Goal: Information Seeking & Learning: Learn about a topic

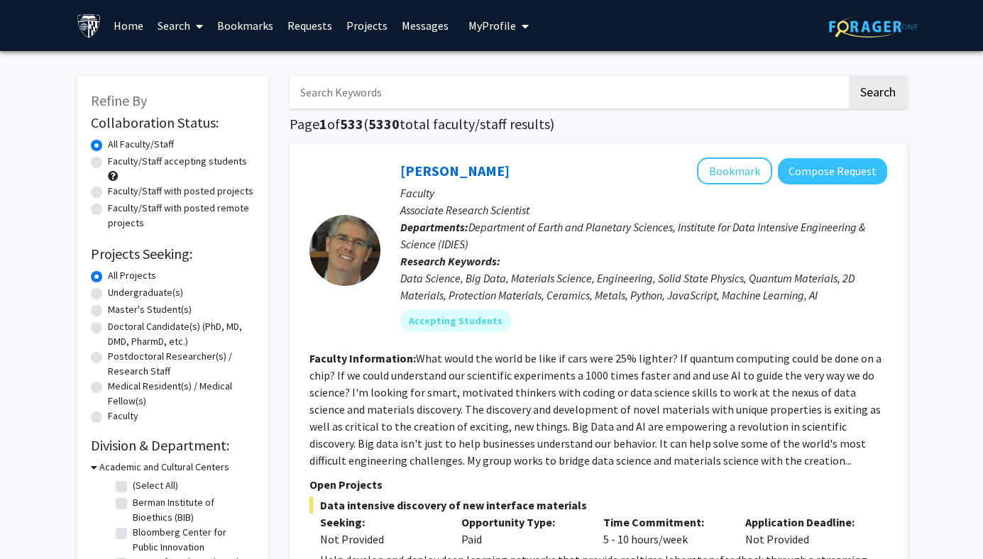
scroll to position [17, 0]
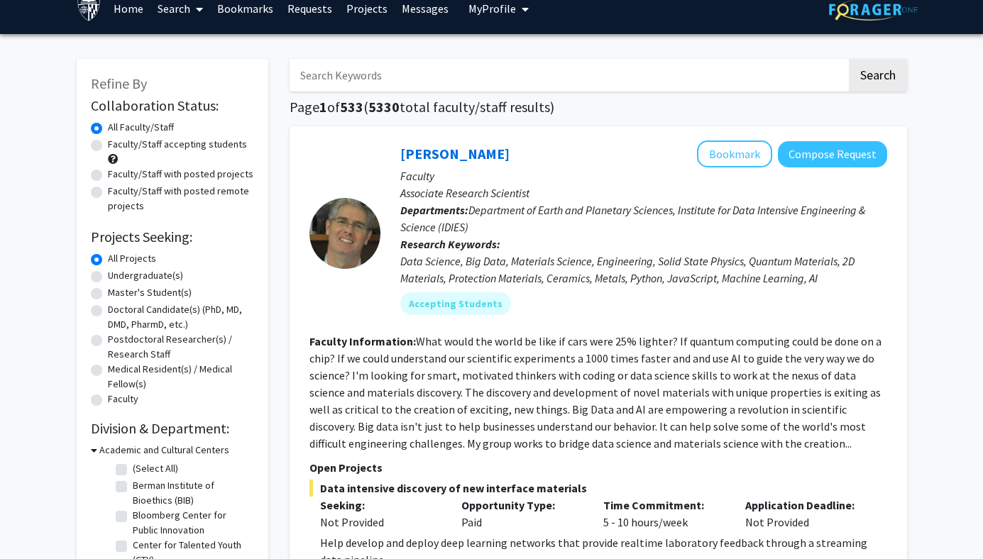
click at [141, 275] on label "Undergraduate(s)" at bounding box center [145, 275] width 75 height 15
click at [117, 275] on input "Undergraduate(s)" at bounding box center [112, 272] width 9 height 9
radio input "true"
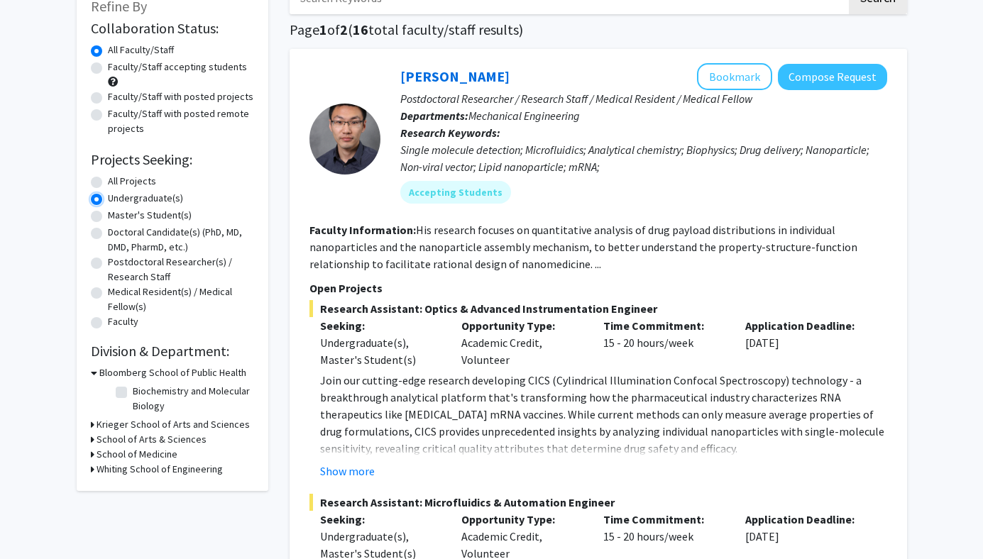
scroll to position [95, 0]
click at [130, 451] on h3 "School of Medicine" at bounding box center [137, 453] width 81 height 15
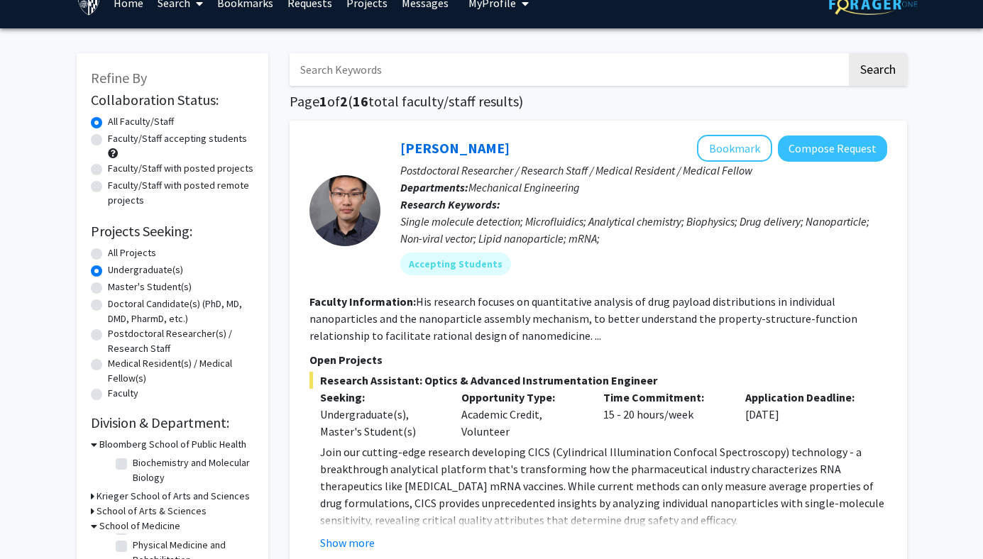
scroll to position [0, 0]
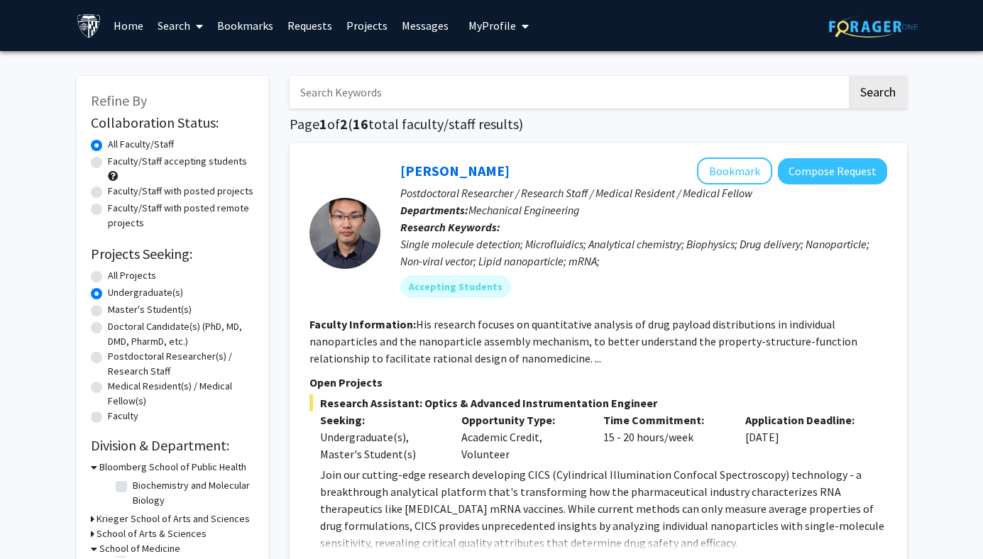
click at [354, 94] on input "Search Keywords" at bounding box center [568, 92] width 557 height 33
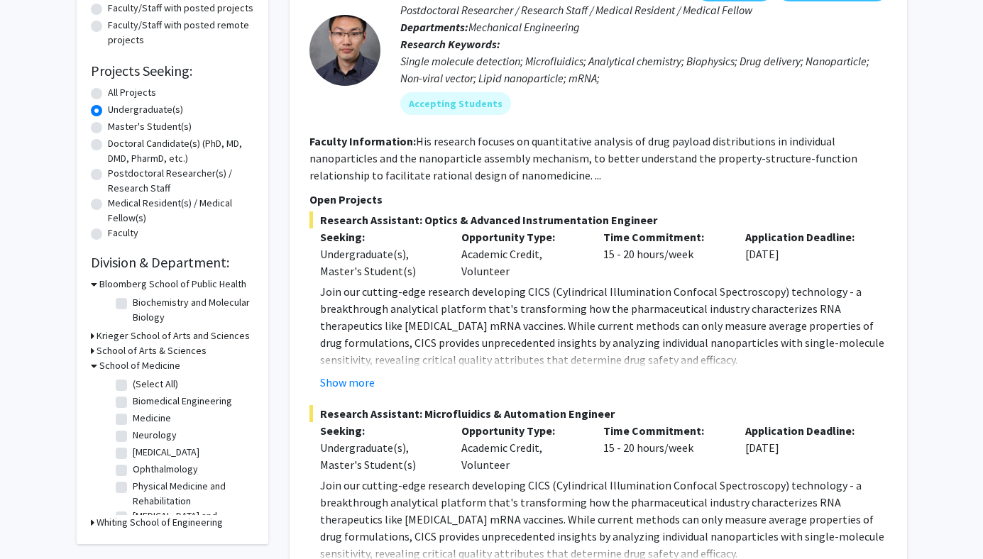
click at [133, 402] on label "Biomedical Engineering" at bounding box center [182, 401] width 99 height 15
click at [133, 402] on input "Biomedical Engineering" at bounding box center [137, 398] width 9 height 9
checkbox input "true"
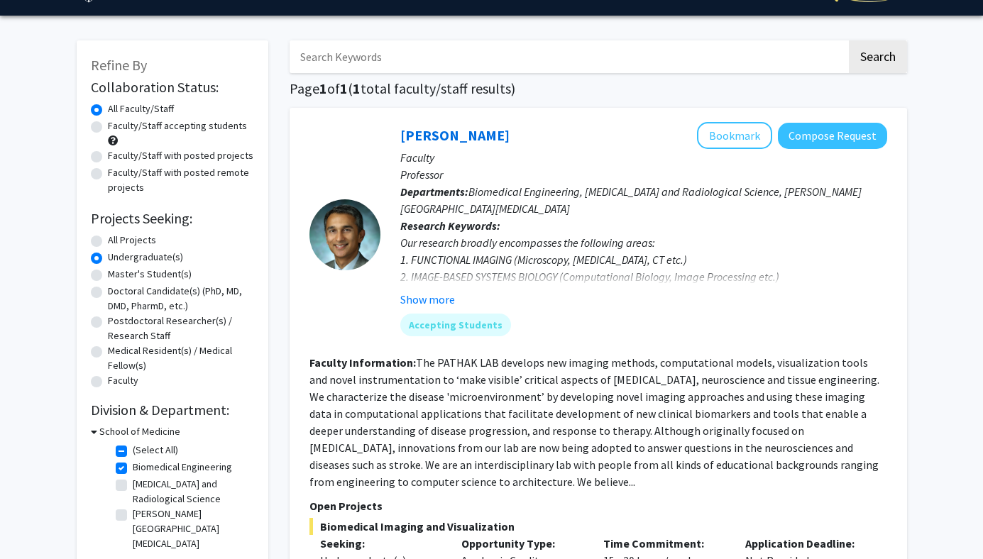
scroll to position [36, 0]
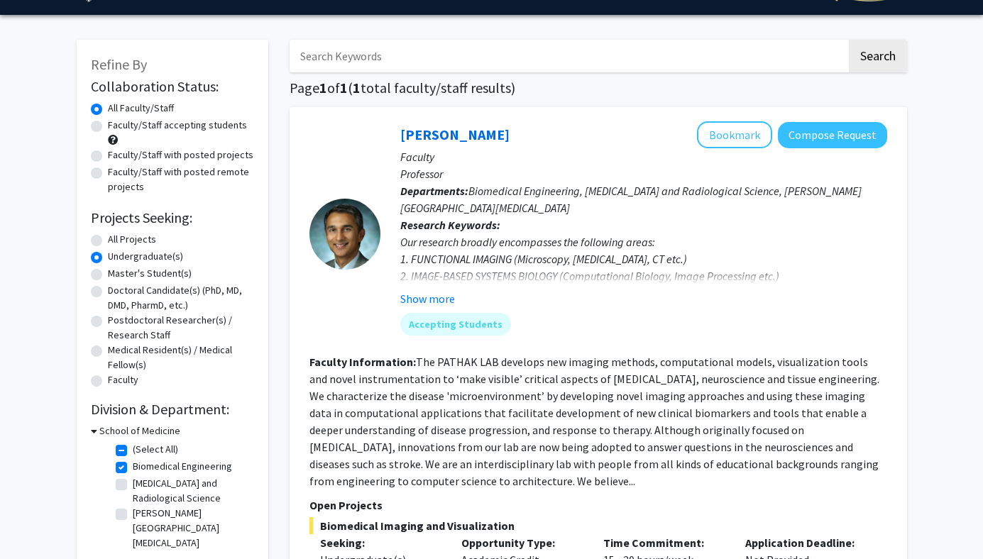
click at [133, 466] on label "Biomedical Engineering" at bounding box center [182, 466] width 99 height 15
click at [133, 466] on input "Biomedical Engineering" at bounding box center [137, 463] width 9 height 9
checkbox input "false"
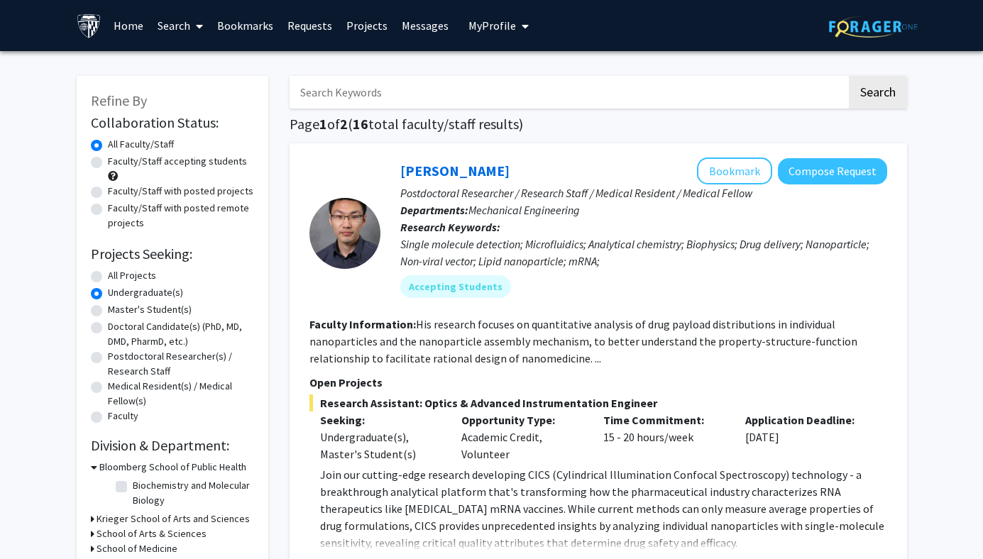
click at [133, 485] on label "Biochemistry and Molecular Biology" at bounding box center [192, 493] width 118 height 30
click at [133, 485] on input "Biochemistry and Molecular Biology" at bounding box center [137, 482] width 9 height 9
checkbox input "true"
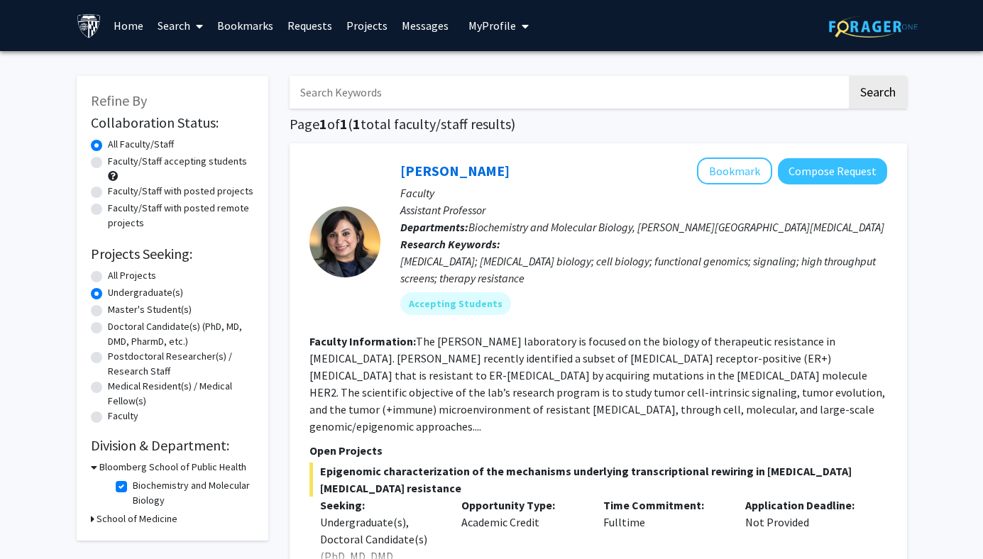
click at [133, 485] on label "Biochemistry and Molecular Biology" at bounding box center [192, 493] width 118 height 30
click at [133, 485] on input "Biochemistry and Molecular Biology" at bounding box center [137, 482] width 9 height 9
checkbox input "false"
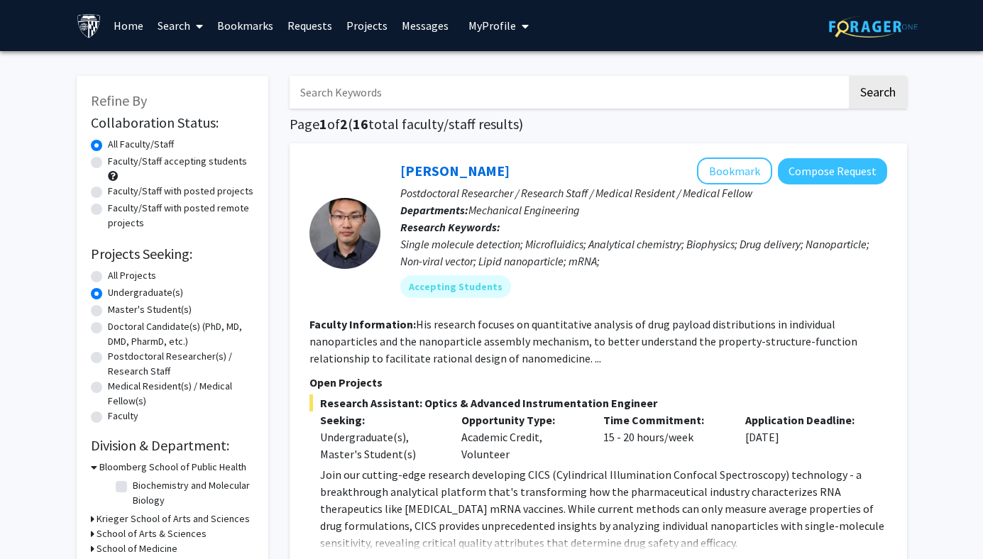
click at [133, 464] on h3 "Bloomberg School of Public Health" at bounding box center [172, 467] width 147 height 15
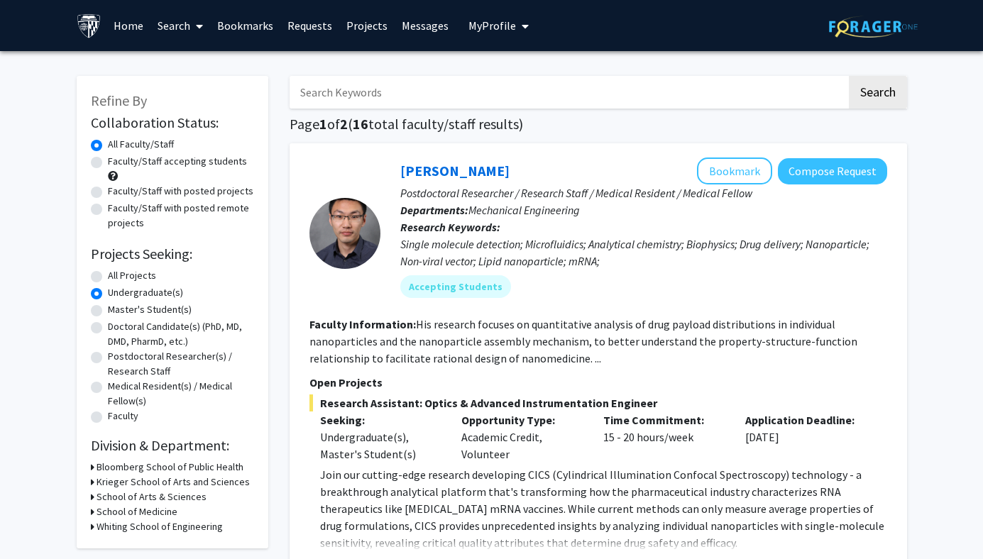
click at [128, 507] on h3 "School of Medicine" at bounding box center [137, 512] width 81 height 15
click at [133, 530] on label "(Select All)" at bounding box center [155, 530] width 45 height 15
click at [133, 530] on input "(Select All)" at bounding box center [137, 527] width 9 height 9
checkbox input "true"
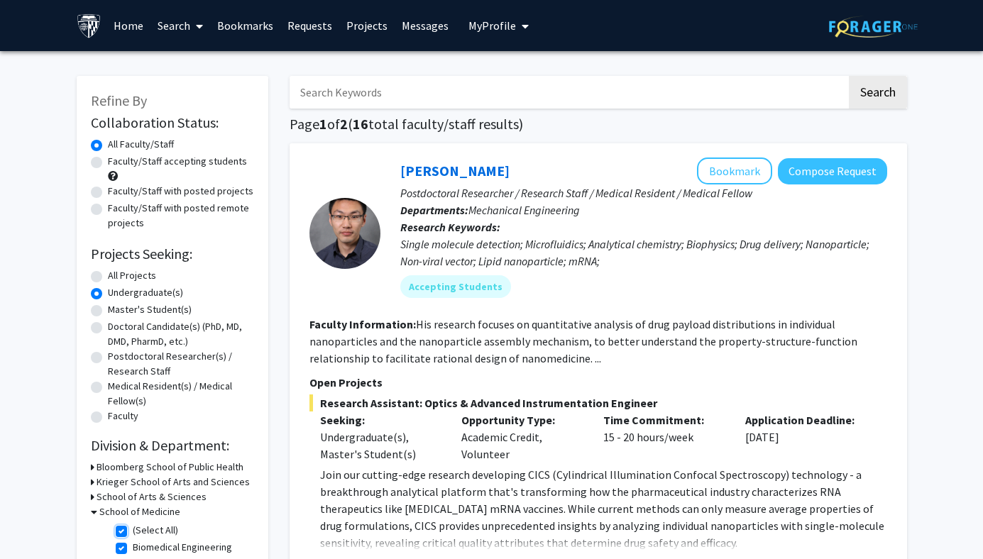
checkbox input "true"
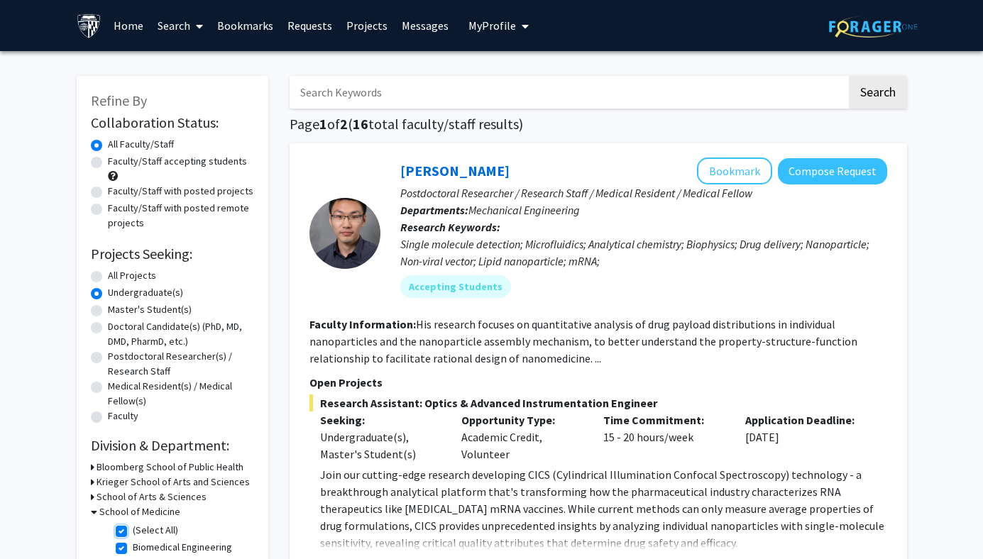
checkbox input "true"
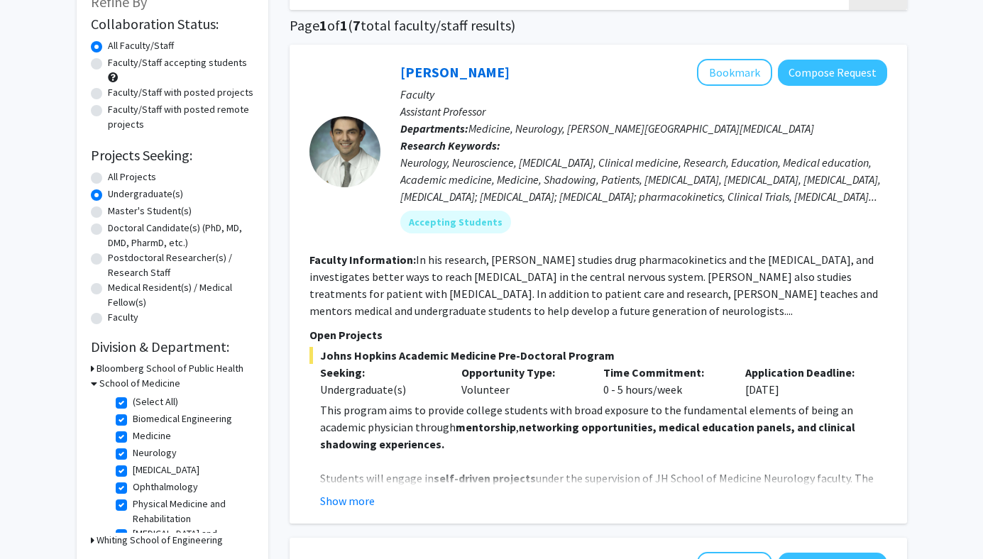
scroll to position [112, 0]
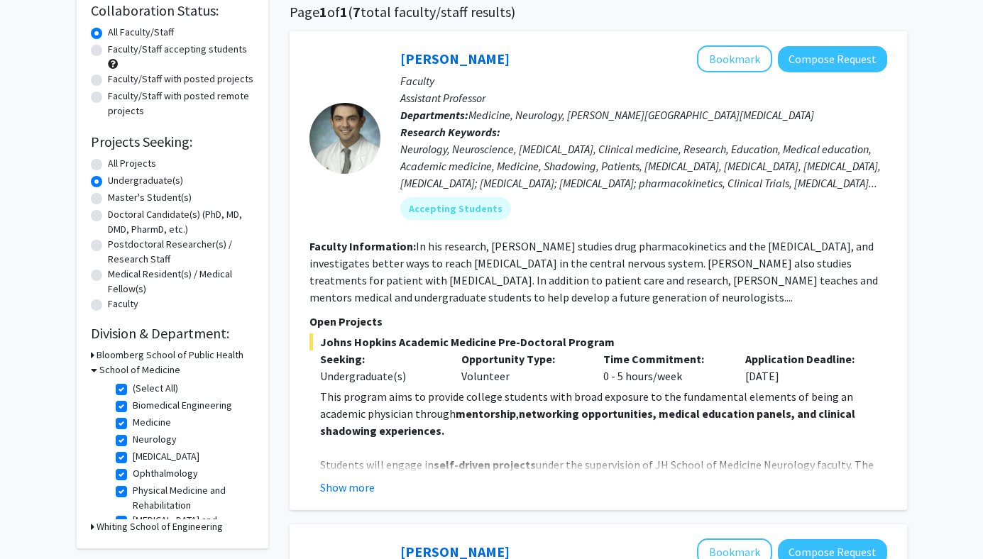
click at [133, 388] on label "(Select All)" at bounding box center [155, 388] width 45 height 15
click at [133, 388] on input "(Select All)" at bounding box center [137, 385] width 9 height 9
checkbox input "false"
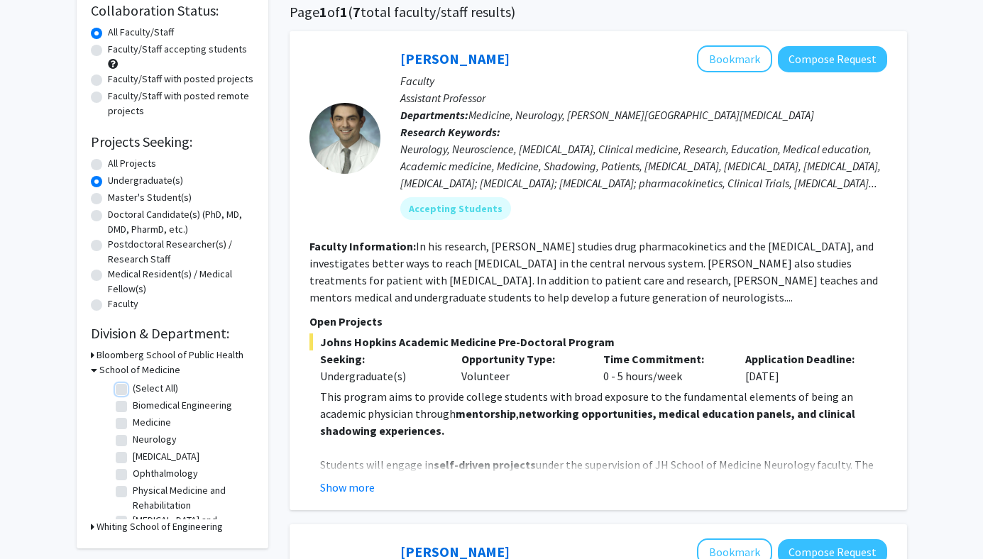
checkbox input "false"
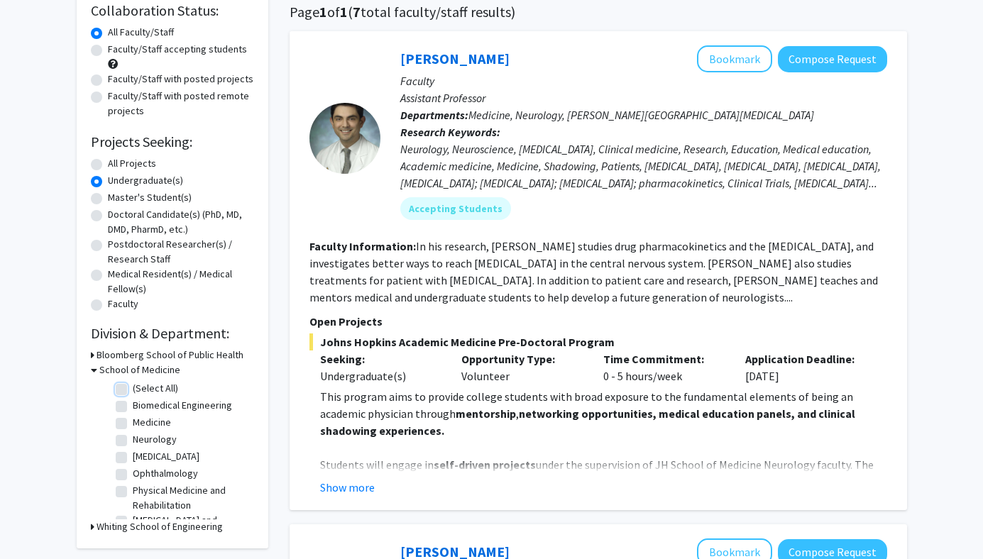
checkbox input "false"
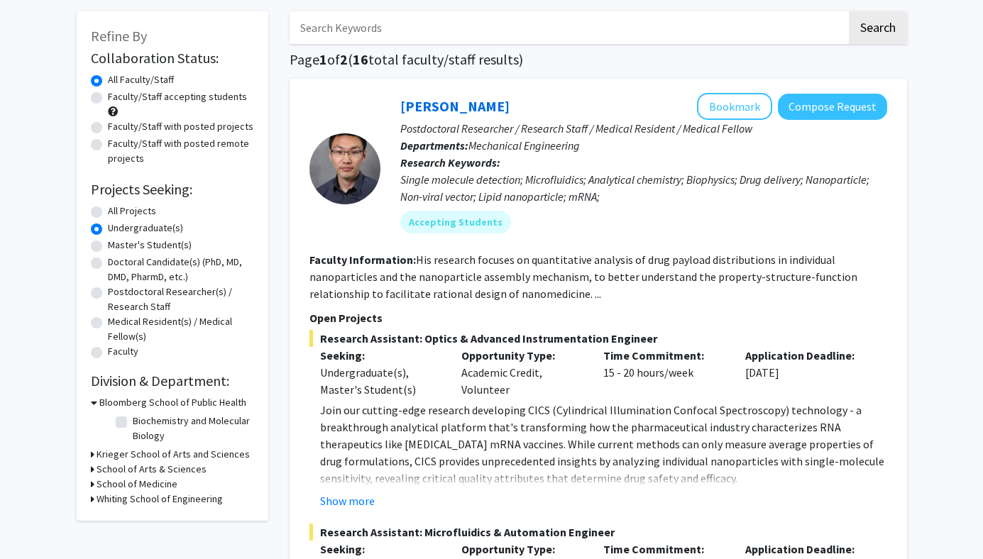
scroll to position [69, 0]
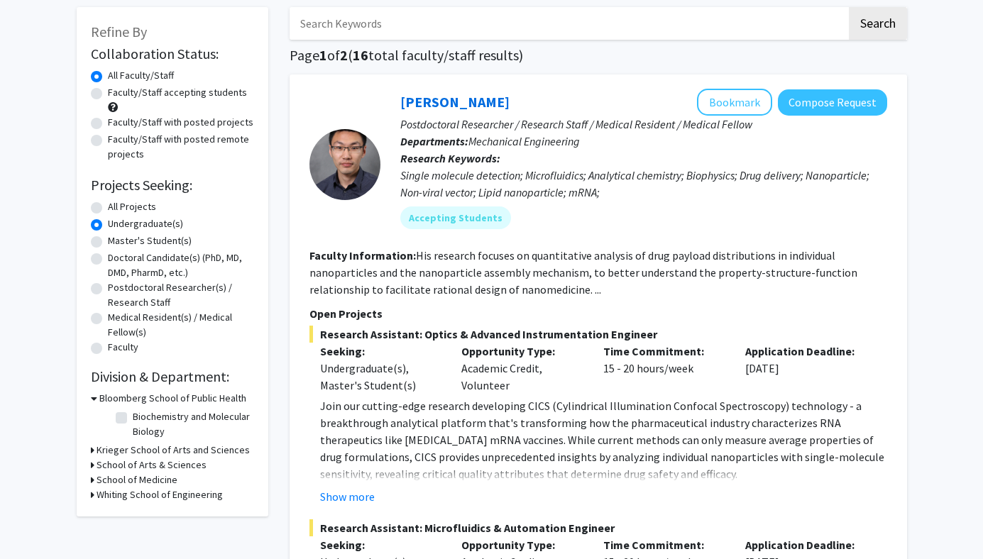
click at [146, 450] on h3 "Krieger School of Arts and Sciences" at bounding box center [173, 450] width 153 height 15
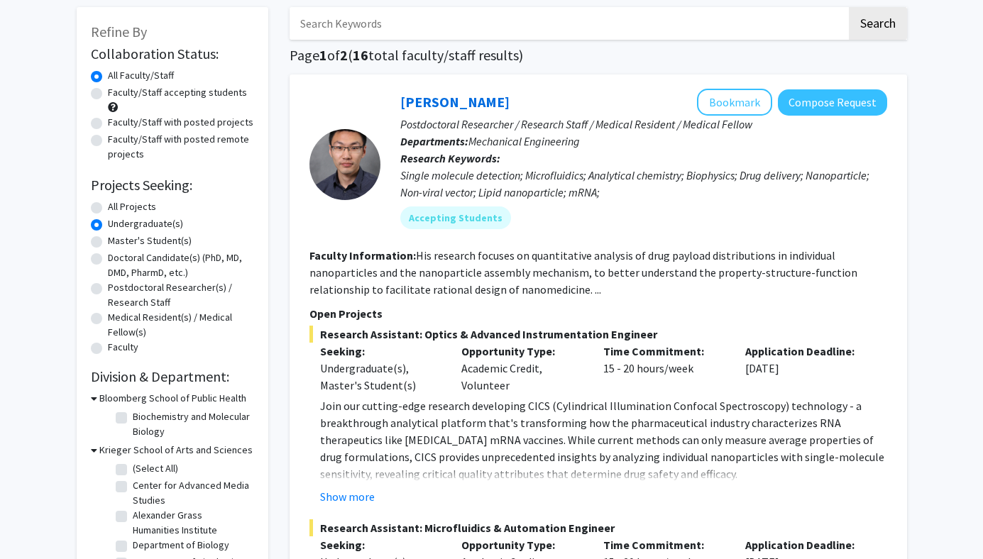
click at [133, 468] on label "(Select All)" at bounding box center [155, 468] width 45 height 15
click at [133, 468] on input "(Select All)" at bounding box center [137, 465] width 9 height 9
checkbox input "true"
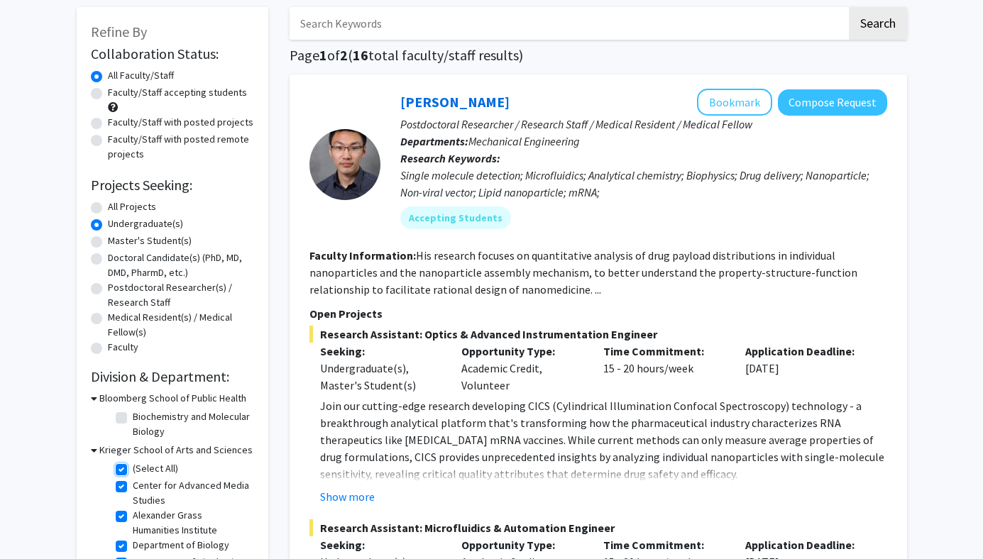
checkbox input "true"
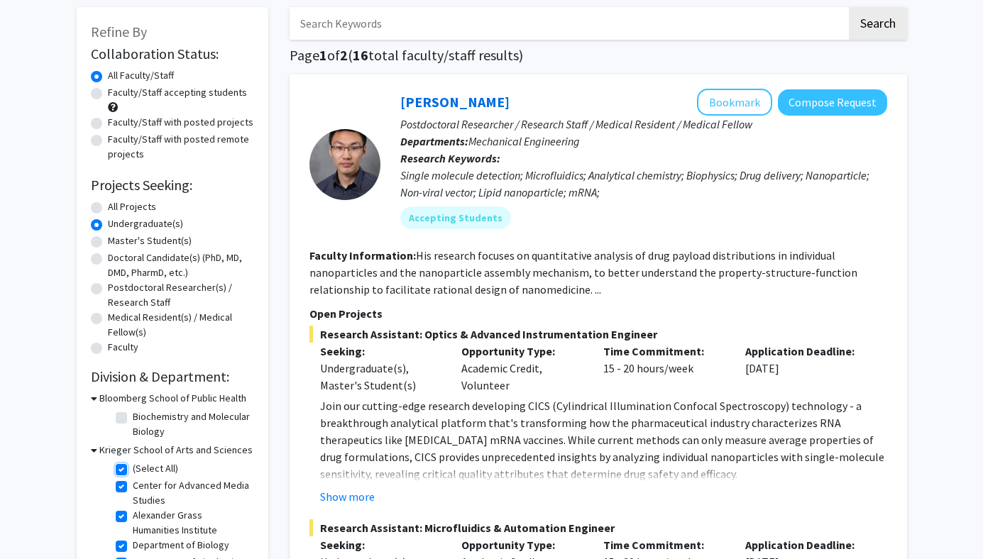
checkbox input "true"
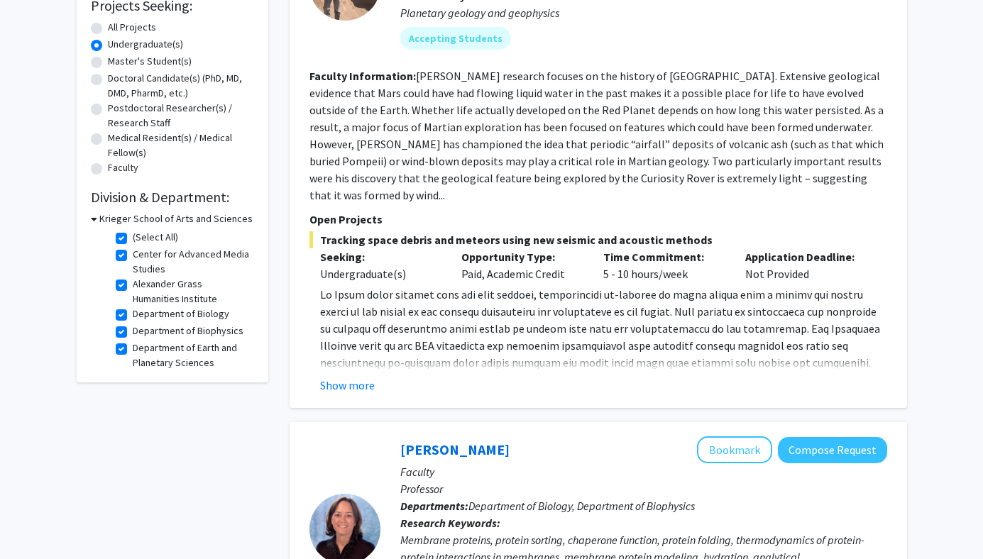
scroll to position [213, 0]
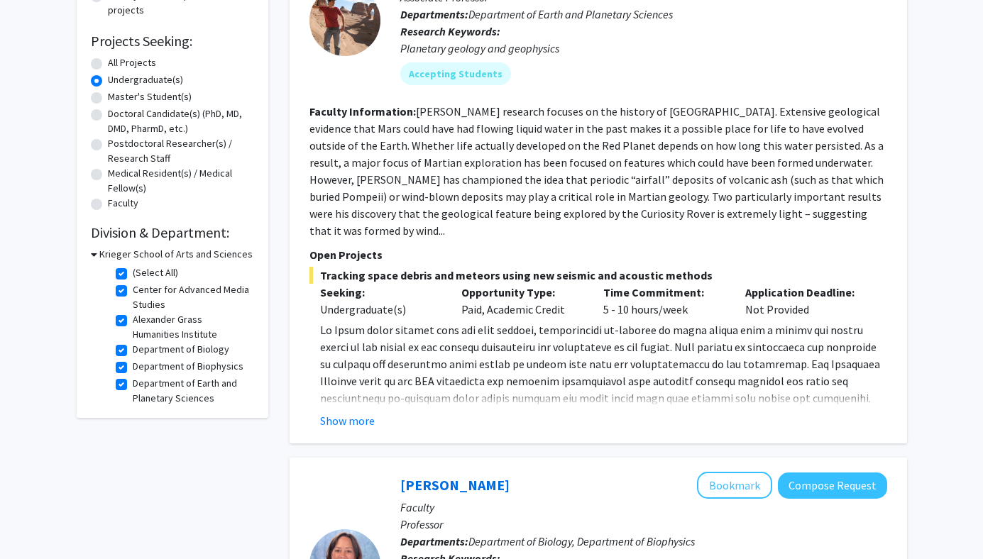
click at [133, 270] on label "(Select All)" at bounding box center [155, 272] width 45 height 15
click at [133, 270] on input "(Select All)" at bounding box center [137, 269] width 9 height 9
checkbox input "false"
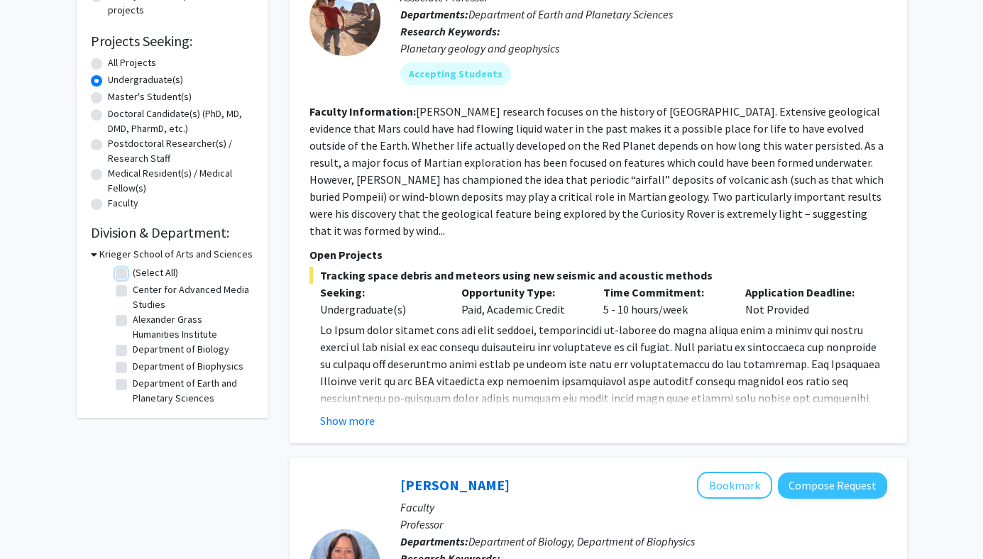
checkbox input "false"
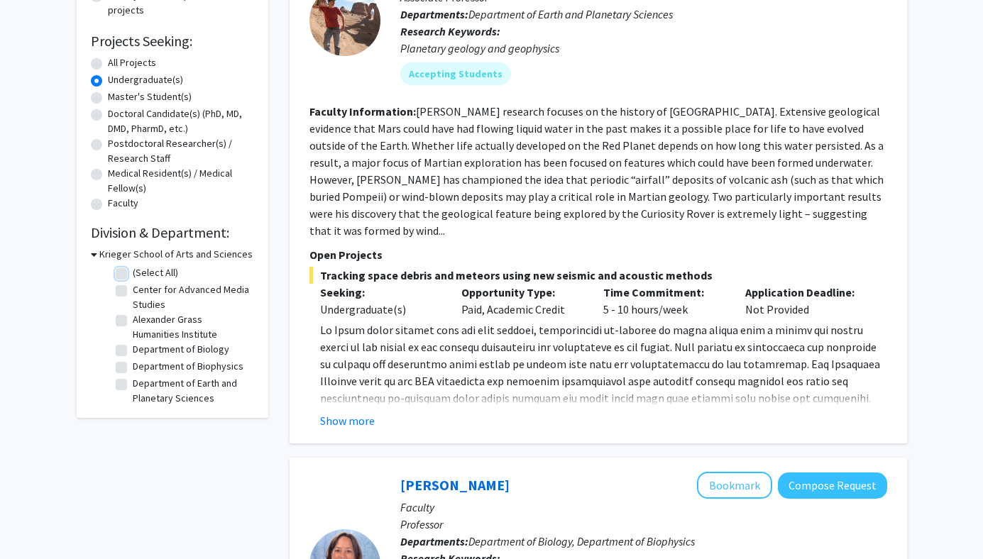
checkbox input "false"
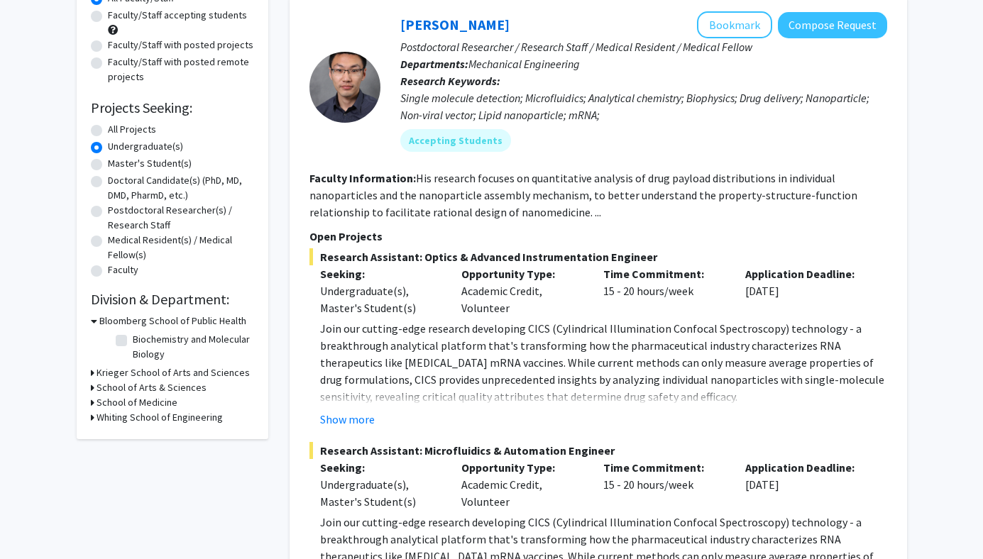
scroll to position [187, 0]
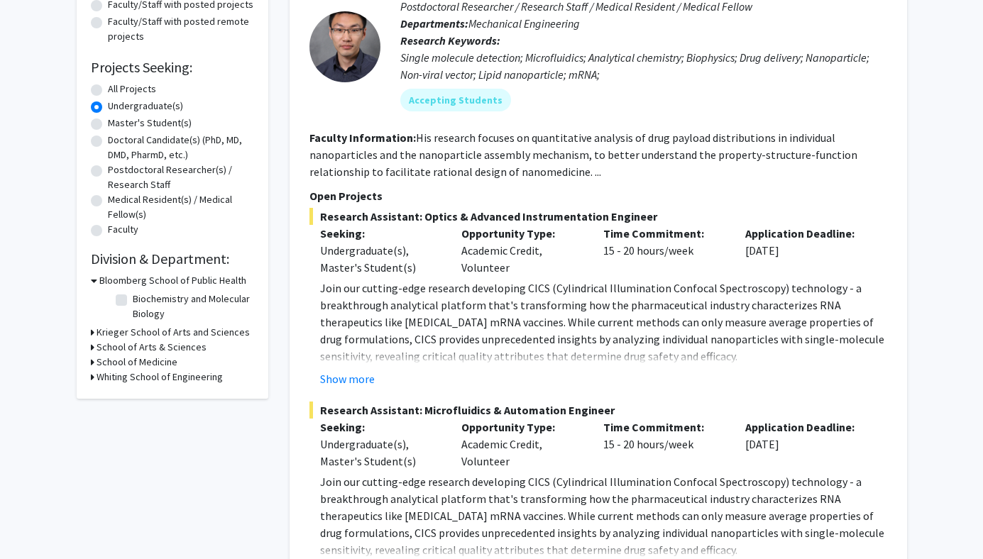
click at [119, 361] on h3 "School of Medicine" at bounding box center [137, 362] width 81 height 15
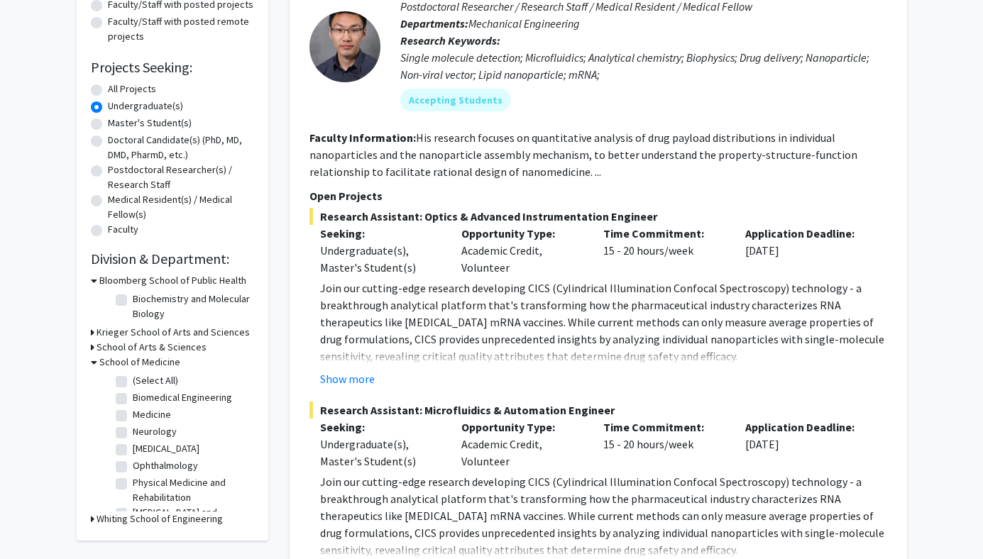
click at [133, 380] on label "(Select All)" at bounding box center [155, 380] width 45 height 15
click at [133, 380] on input "(Select All)" at bounding box center [137, 377] width 9 height 9
checkbox input "true"
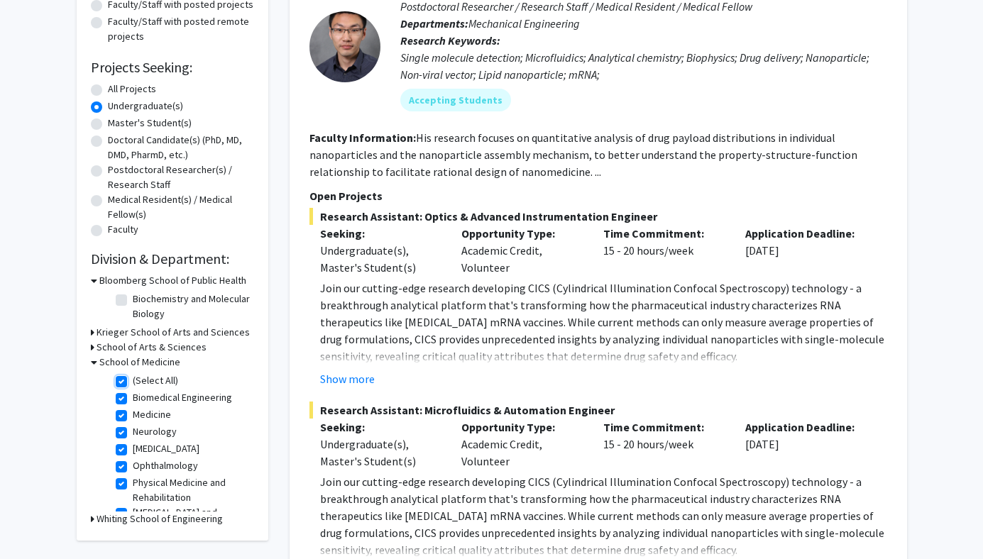
checkbox input "true"
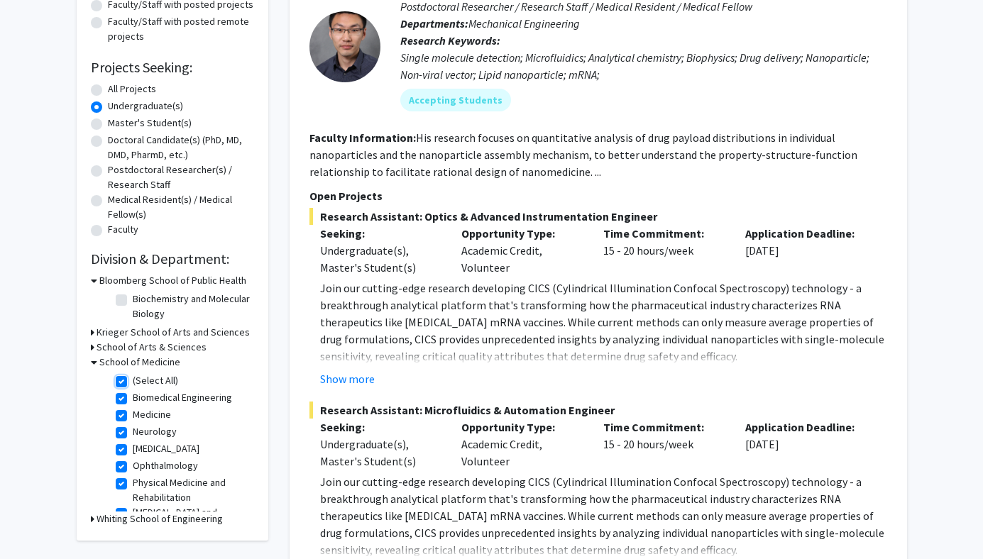
checkbox input "true"
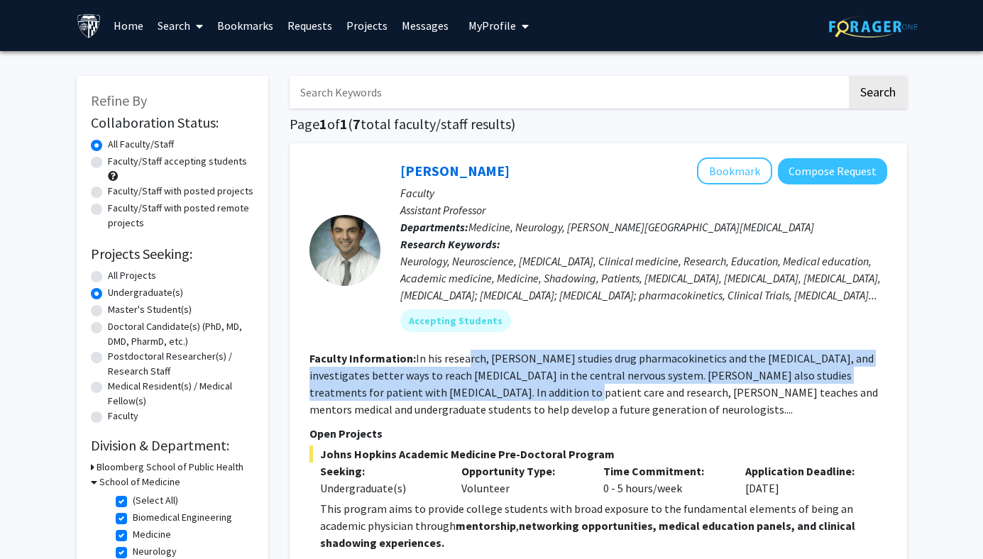
drag, startPoint x: 467, startPoint y: 363, endPoint x: 512, endPoint y: 399, distance: 57.6
click at [512, 399] on fg-read-more "In his research, [PERSON_NAME] studies drug pharmacokinetics and the [MEDICAL_D…" at bounding box center [593, 383] width 568 height 65
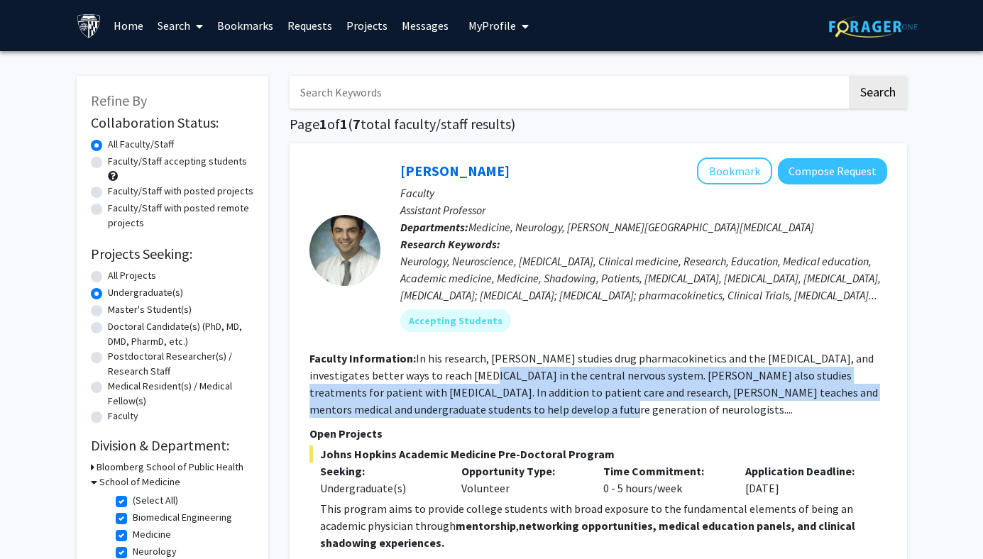
drag, startPoint x: 527, startPoint y: 406, endPoint x: 488, endPoint y: 378, distance: 48.3
click at [488, 378] on fg-read-more "In his research, [PERSON_NAME] studies drug pharmacokinetics and the [MEDICAL_D…" at bounding box center [593, 383] width 568 height 65
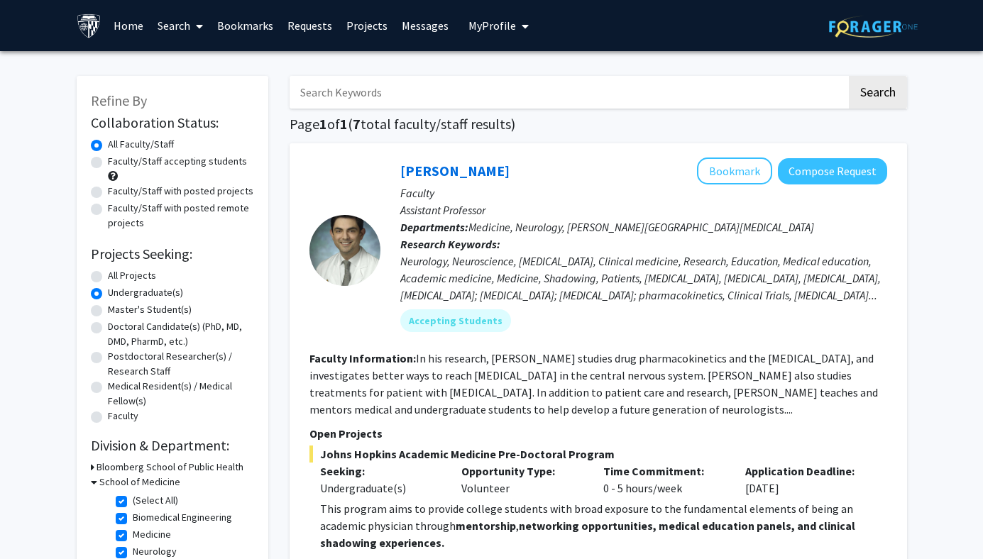
scroll to position [7, 0]
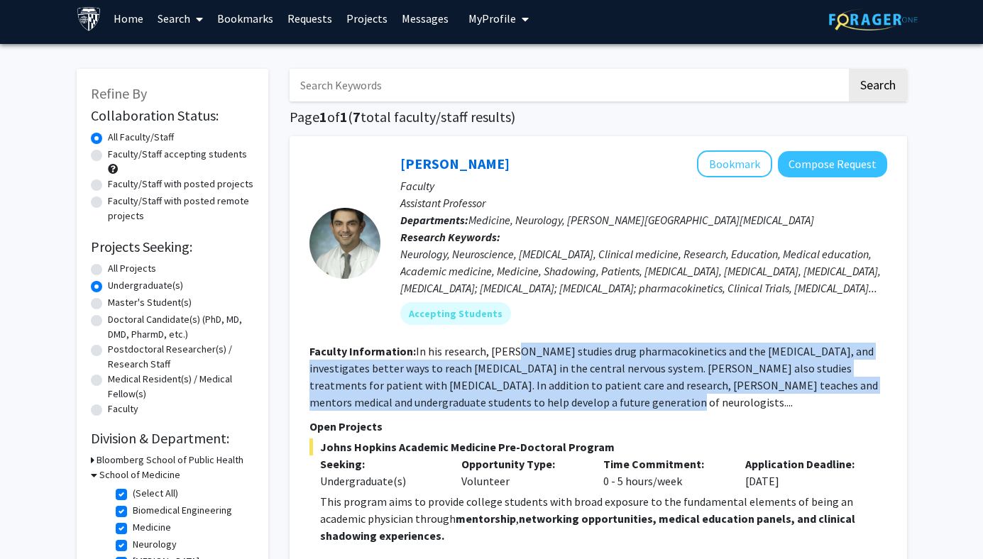
drag, startPoint x: 585, startPoint y: 396, endPoint x: 507, endPoint y: 356, distance: 88.2
click at [507, 356] on fg-read-more "In his research, [PERSON_NAME] studies drug pharmacokinetics and the [MEDICAL_D…" at bounding box center [593, 376] width 568 height 65
click at [507, 357] on fg-read-more "In his research, [PERSON_NAME] studies drug pharmacokinetics and the [MEDICAL_D…" at bounding box center [593, 376] width 568 height 65
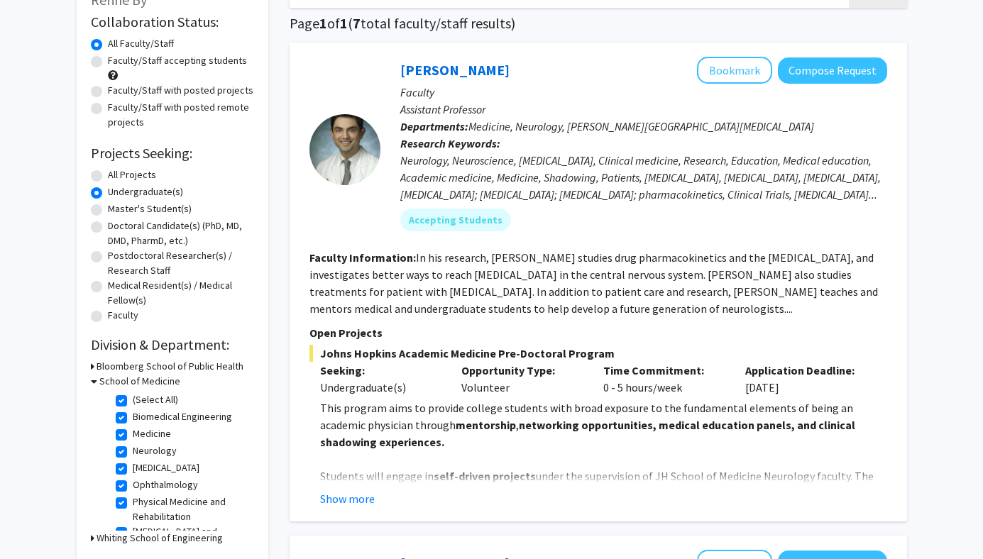
scroll to position [103, 0]
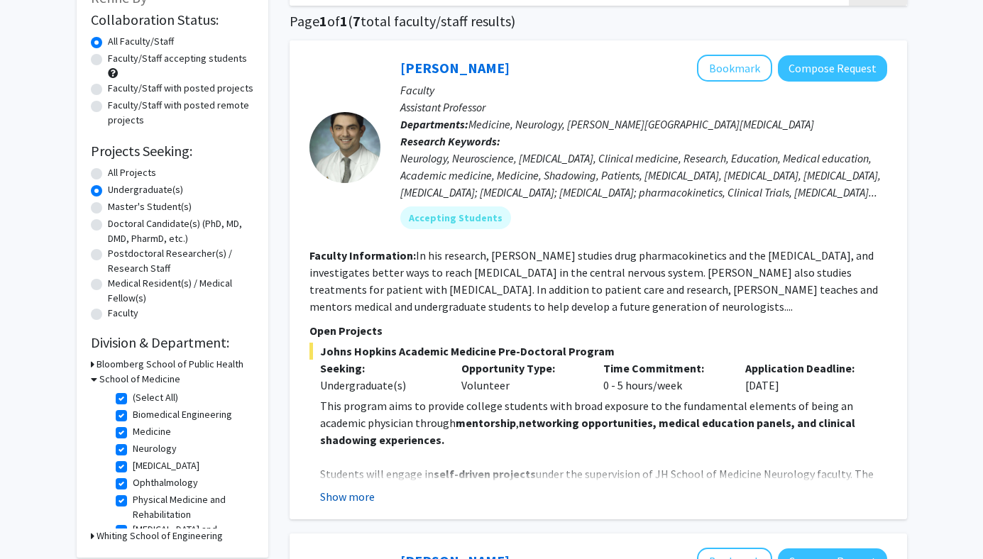
click at [363, 495] on button "Show more" at bounding box center [347, 496] width 55 height 17
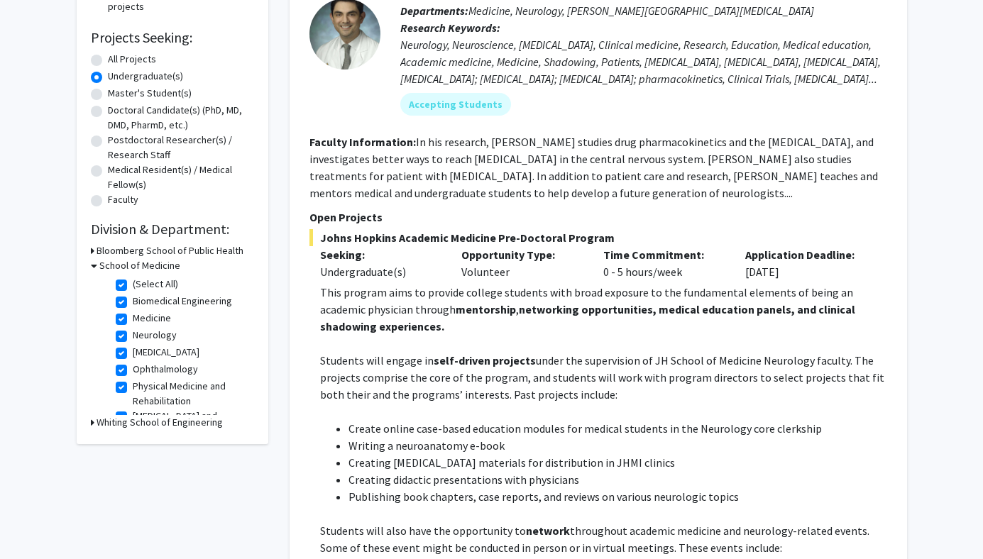
scroll to position [226, 0]
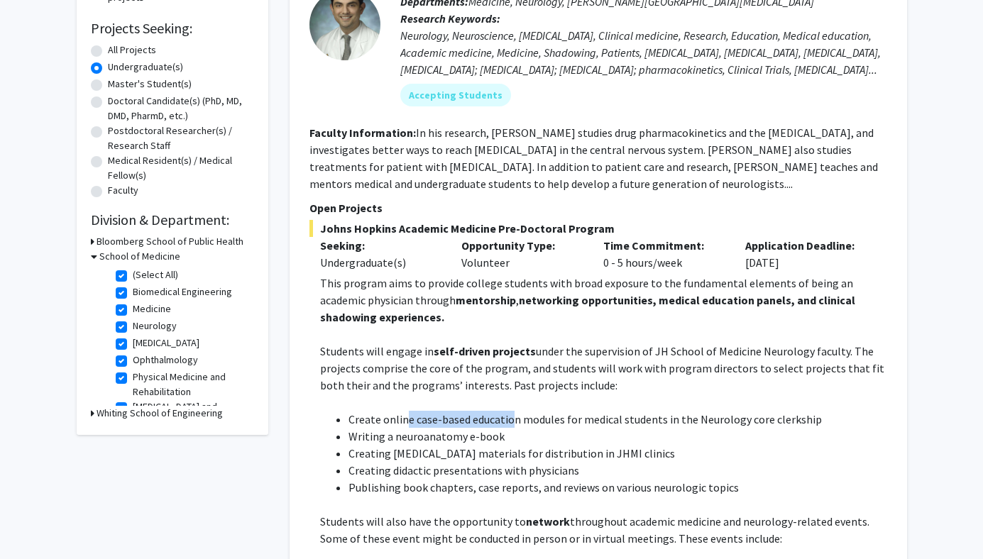
drag, startPoint x: 405, startPoint y: 420, endPoint x: 512, endPoint y: 422, distance: 107.2
click at [513, 422] on li "Create online case-based education modules for medical students in the Neurolog…" at bounding box center [617, 419] width 539 height 17
click at [512, 422] on li "Create online case-based education modules for medical students in the Neurolog…" at bounding box center [617, 419] width 539 height 17
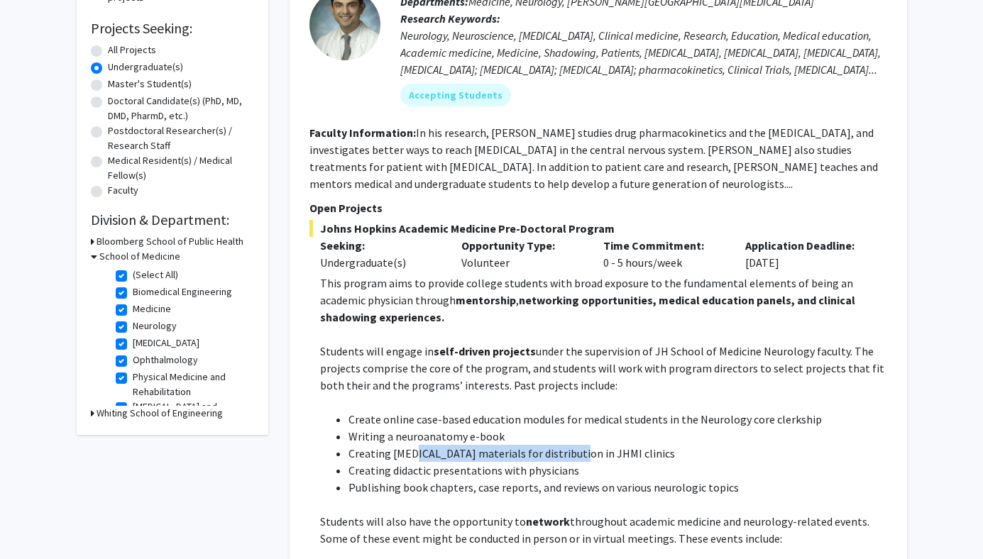
drag, startPoint x: 407, startPoint y: 458, endPoint x: 573, endPoint y: 462, distance: 166.1
click at [573, 462] on ul "Create online case-based education modules for medical students in the Neurolog…" at bounding box center [603, 453] width 567 height 85
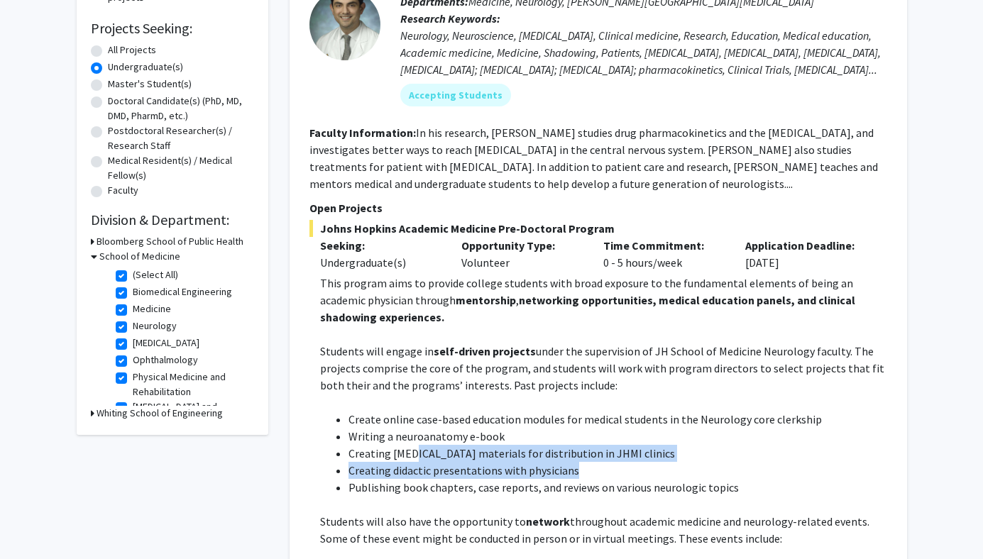
click at [573, 462] on li "Creating didactic presentations with physicians" at bounding box center [617, 470] width 539 height 17
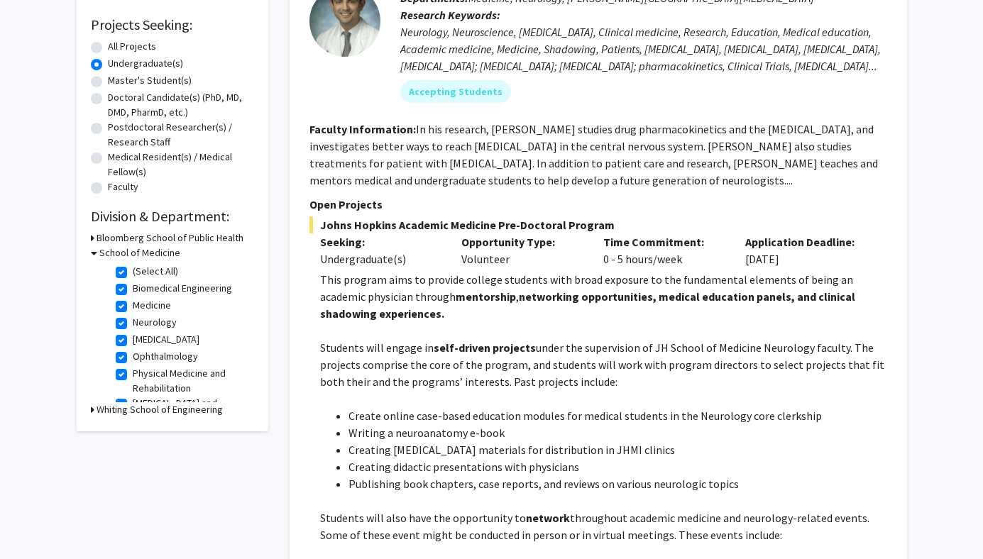
scroll to position [231, 0]
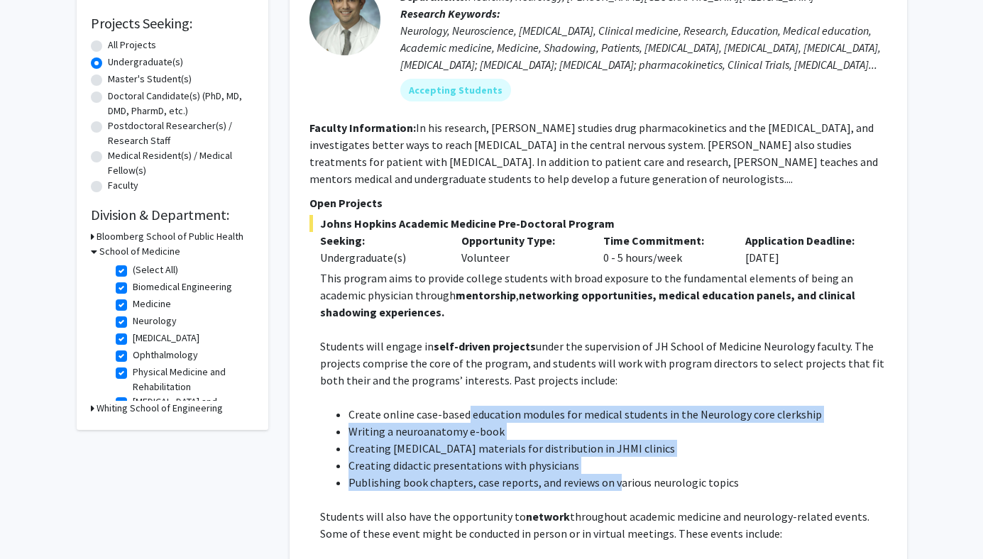
drag, startPoint x: 614, startPoint y: 484, endPoint x: 463, endPoint y: 412, distance: 167.0
click at [463, 412] on ul "Create online case-based education modules for medical students in the Neurolog…" at bounding box center [603, 448] width 567 height 85
click at [463, 412] on li "Create online case-based education modules for medical students in the Neurolog…" at bounding box center [617, 414] width 539 height 17
drag, startPoint x: 406, startPoint y: 408, endPoint x: 533, endPoint y: 486, distance: 149.1
click at [533, 486] on ul "Create online case-based education modules for medical students in the Neurolog…" at bounding box center [603, 448] width 567 height 85
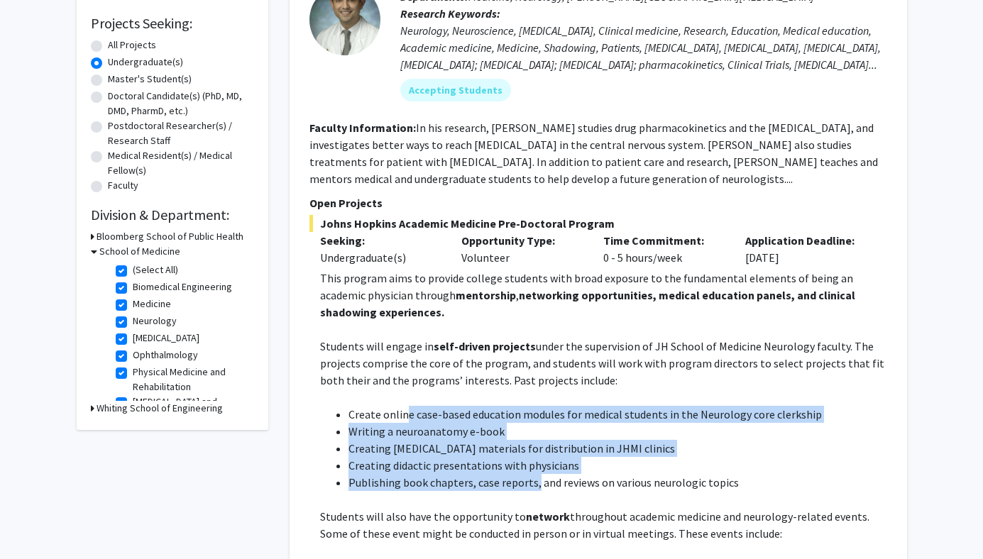
click at [532, 486] on li "Publishing book chapters, case reports, and reviews on various neurologic topics" at bounding box center [617, 482] width 539 height 17
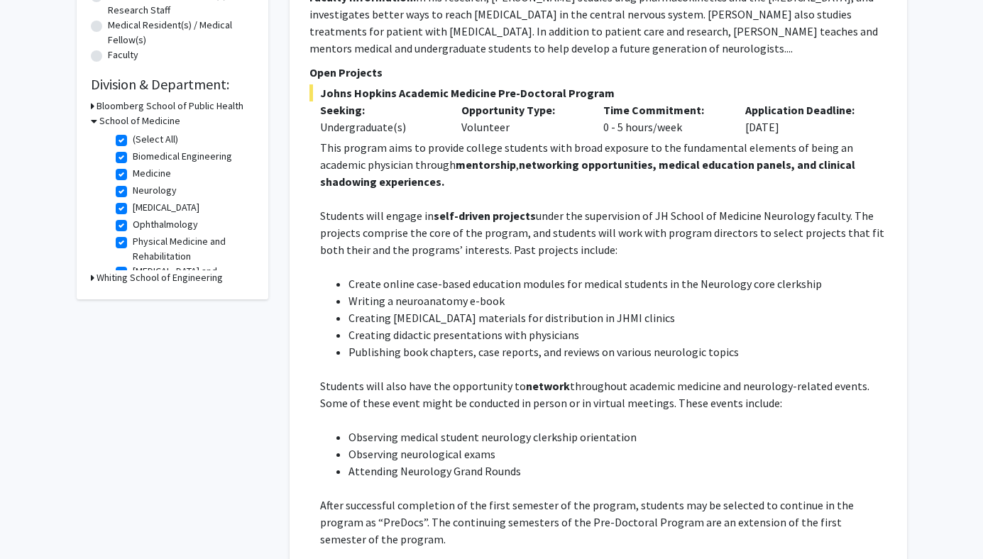
scroll to position [595, 0]
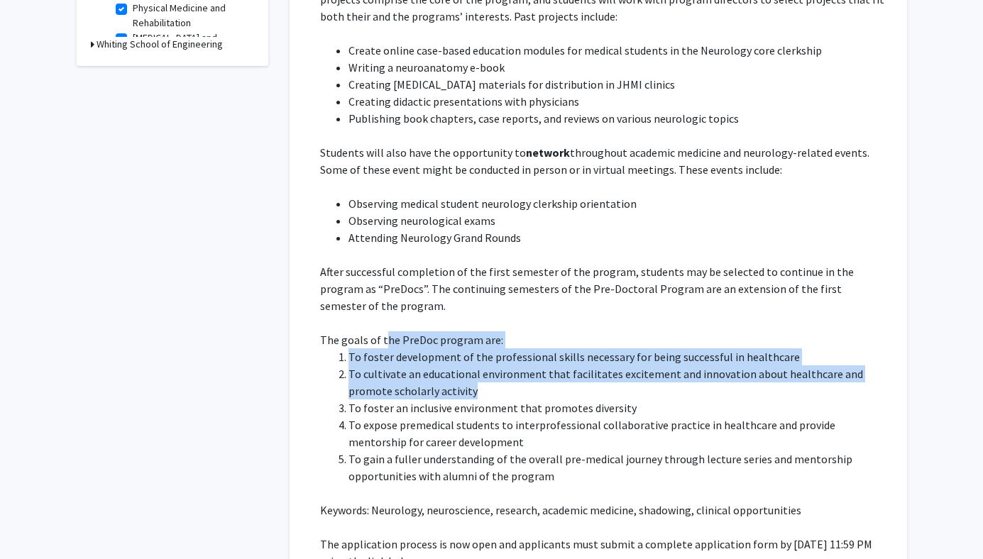
drag, startPoint x: 384, startPoint y: 321, endPoint x: 484, endPoint y: 379, distance: 115.8
click at [485, 379] on div "This program aims to provide college students with broad exposure to the fundam…" at bounding box center [603, 246] width 567 height 681
click at [484, 379] on li "To cultivate an educational environment that facilitates excitement and innovat…" at bounding box center [617, 382] width 539 height 34
drag, startPoint x: 484, startPoint y: 379, endPoint x: 333, endPoint y: 347, distance: 154.5
click at [333, 348] on ol "To [PERSON_NAME] development of the professional skills necessary for being suc…" at bounding box center [603, 416] width 567 height 136
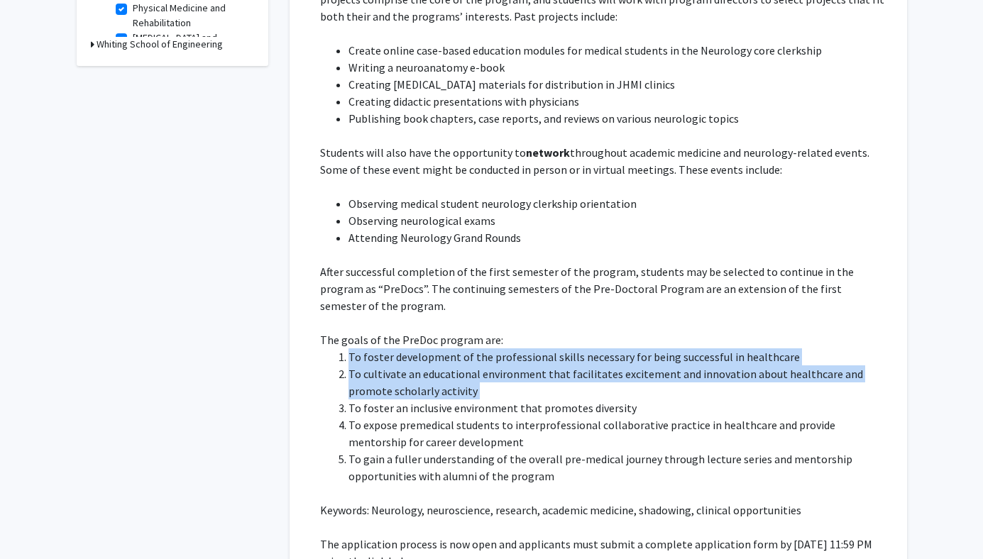
click at [333, 348] on ol "To [PERSON_NAME] development of the professional skills necessary for being suc…" at bounding box center [603, 416] width 567 height 136
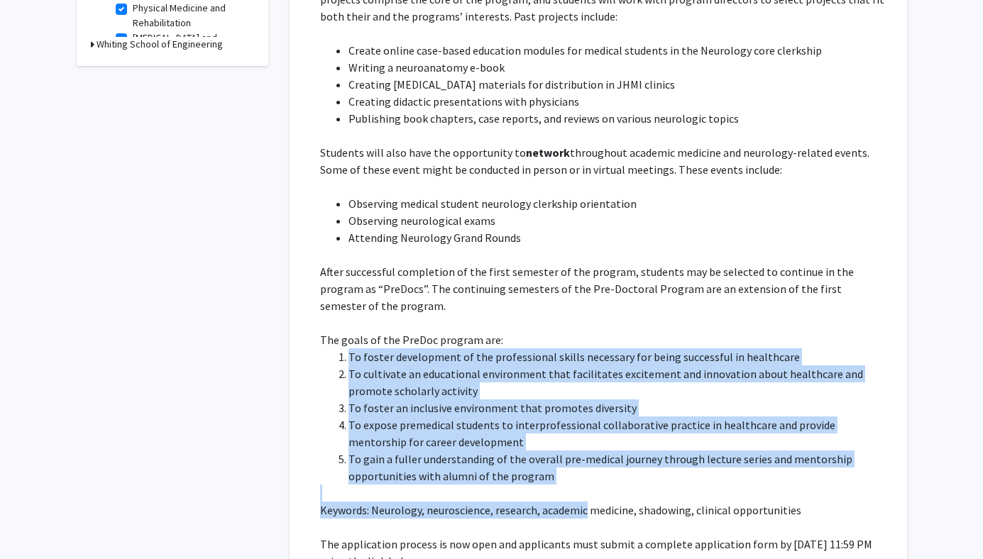
drag, startPoint x: 333, startPoint y: 347, endPoint x: 571, endPoint y: 483, distance: 274.6
click at [572, 483] on div "This program aims to provide college students with broad exposure to the fundam…" at bounding box center [603, 246] width 567 height 681
click at [571, 485] on p at bounding box center [603, 493] width 567 height 17
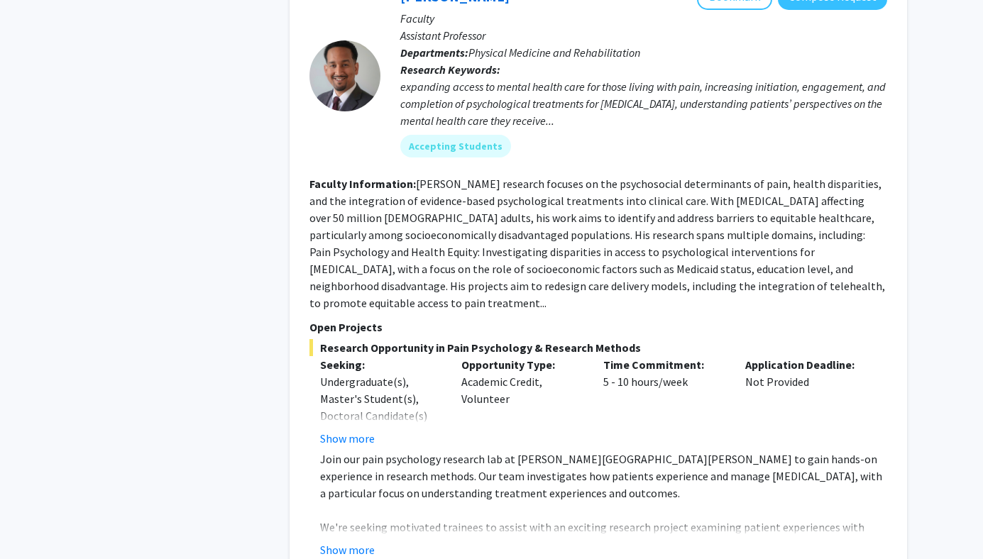
scroll to position [2614, 0]
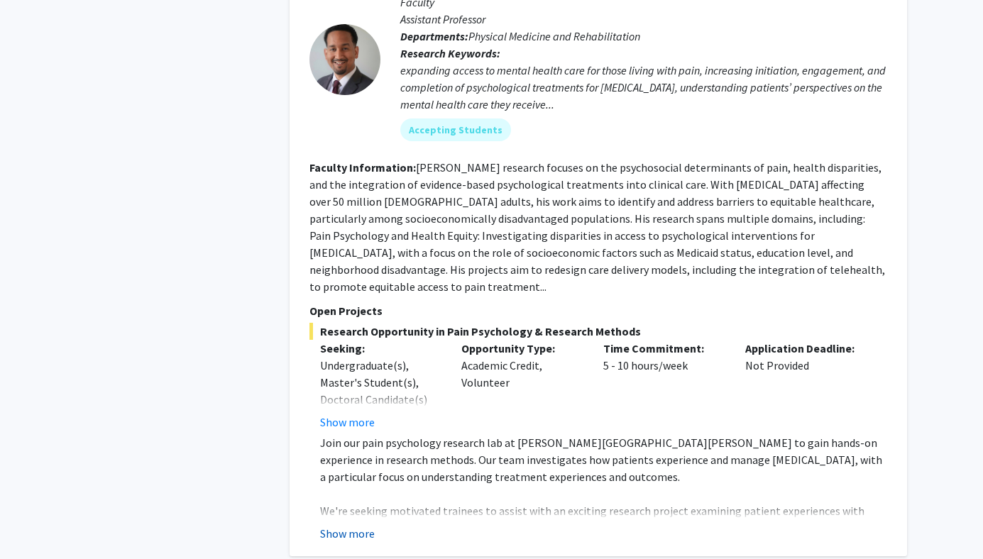
click at [373, 525] on button "Show more" at bounding box center [347, 533] width 55 height 17
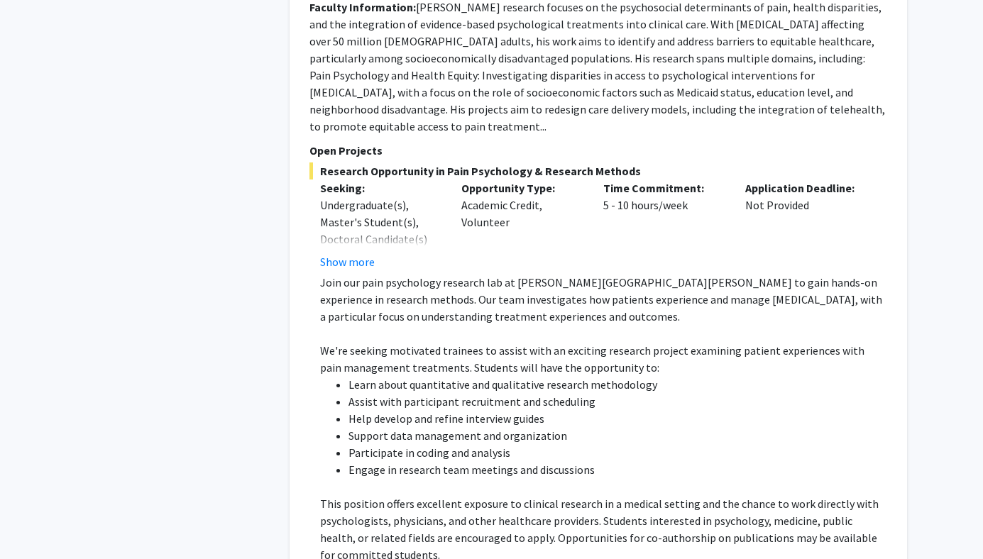
scroll to position [2778, 0]
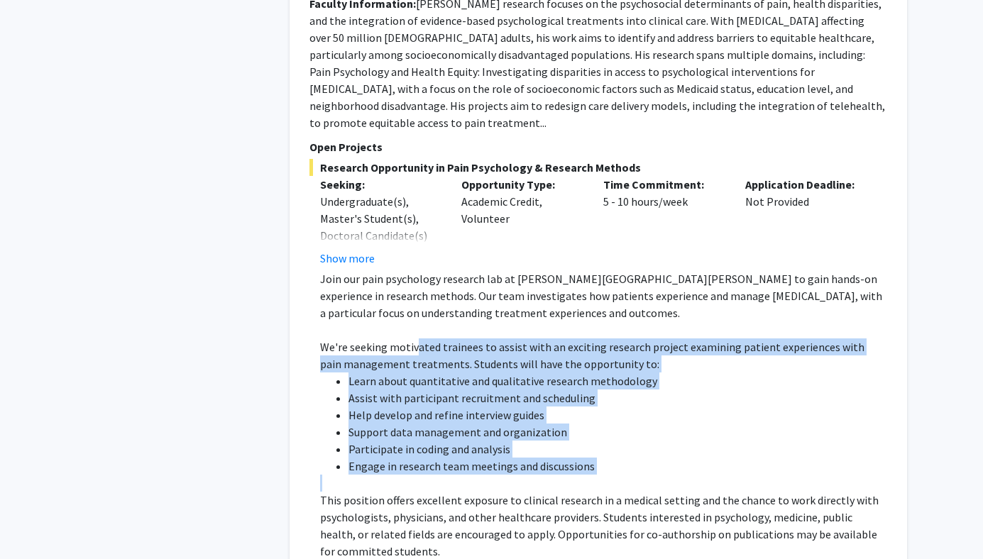
drag, startPoint x: 413, startPoint y: 301, endPoint x: 500, endPoint y: 424, distance: 150.6
click at [500, 424] on div "Join our pain psychology research lab at [PERSON_NAME][GEOGRAPHIC_DATA][PERSON_…" at bounding box center [603, 440] width 567 height 341
click at [500, 475] on p at bounding box center [603, 483] width 567 height 17
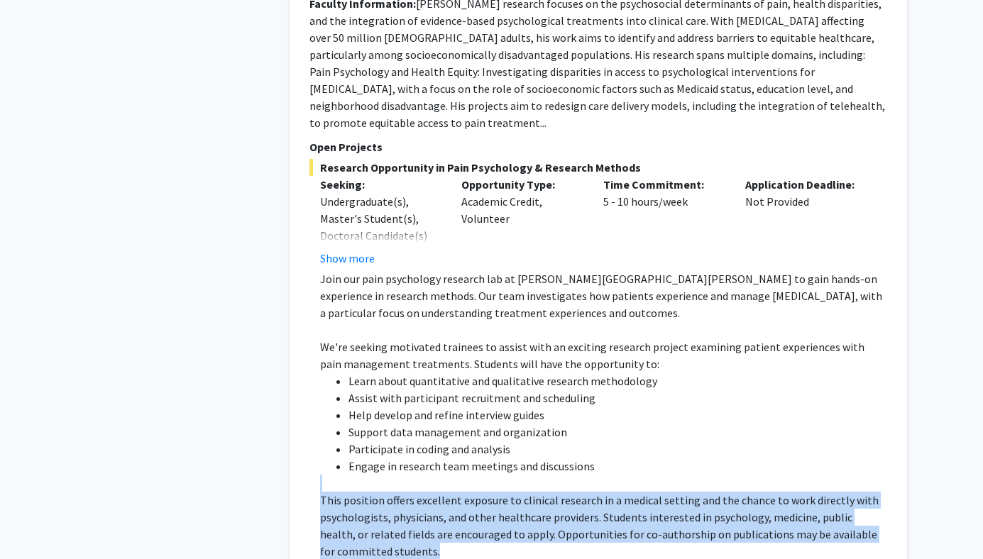
drag, startPoint x: 376, startPoint y: 439, endPoint x: 463, endPoint y: 508, distance: 110.6
click at [463, 508] on div "Join our pain psychology research lab at [PERSON_NAME][GEOGRAPHIC_DATA][PERSON_…" at bounding box center [603, 440] width 567 height 341
click at [463, 559] on p at bounding box center [603, 568] width 567 height 17
drag, startPoint x: 463, startPoint y: 508, endPoint x: 373, endPoint y: 435, distance: 116.0
click at [373, 435] on div "Join our pain psychology research lab at [PERSON_NAME][GEOGRAPHIC_DATA][PERSON_…" at bounding box center [603, 440] width 567 height 341
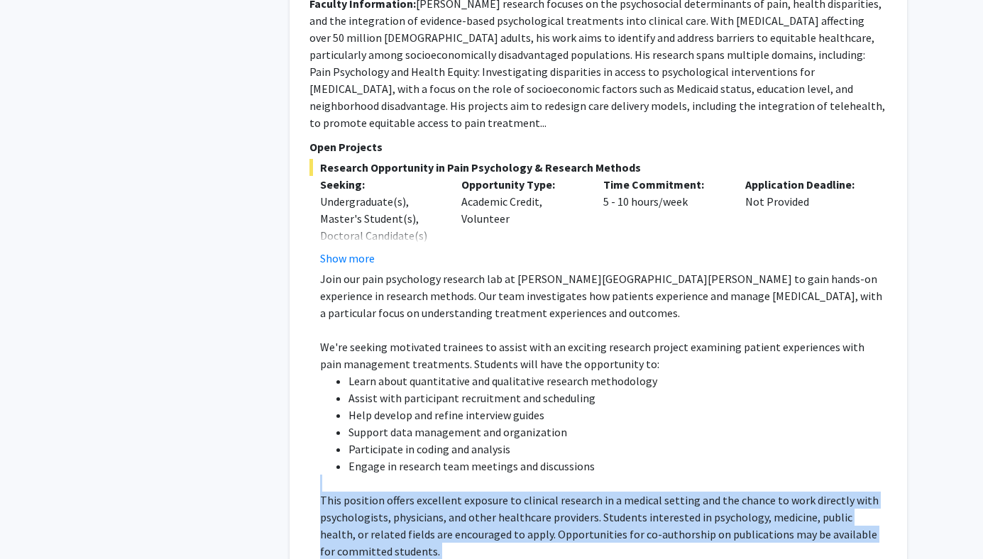
click at [373, 475] on p at bounding box center [603, 483] width 567 height 17
drag, startPoint x: 373, startPoint y: 435, endPoint x: 431, endPoint y: 515, distance: 99.1
click at [431, 515] on div "Join our pain psychology research lab at [PERSON_NAME][GEOGRAPHIC_DATA][PERSON_…" at bounding box center [603, 440] width 567 height 341
click at [431, 559] on p at bounding box center [603, 568] width 567 height 17
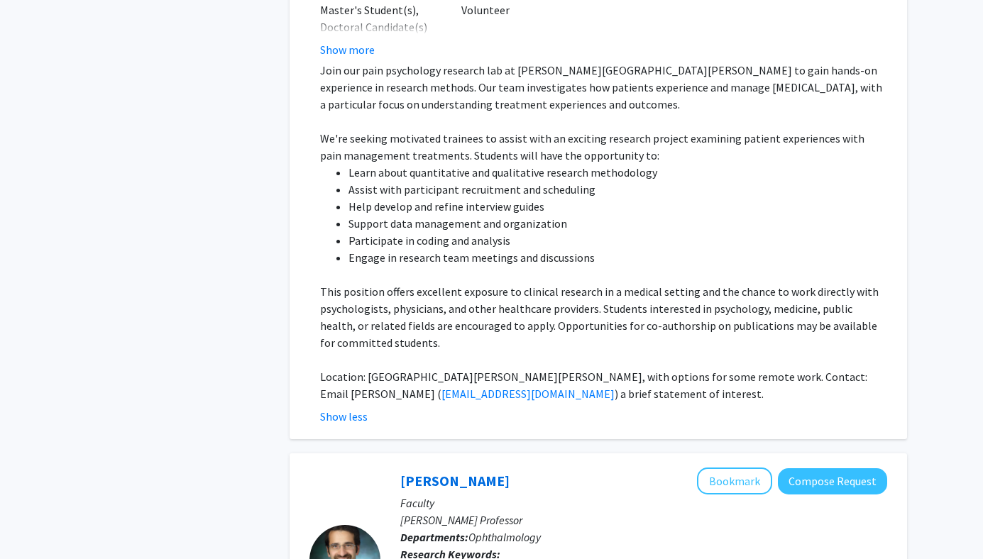
scroll to position [3005, 0]
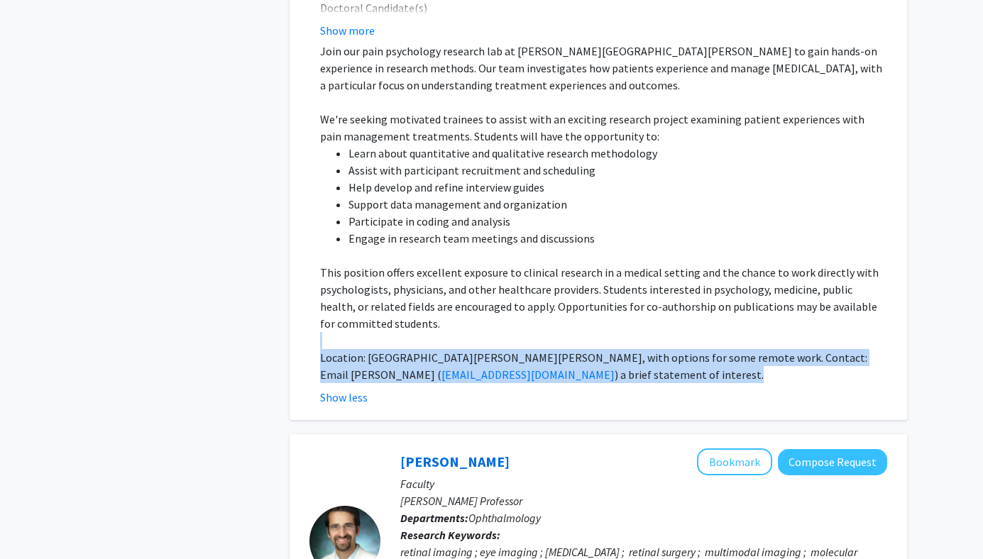
drag, startPoint x: 562, startPoint y: 315, endPoint x: 526, endPoint y: 278, distance: 51.7
click at [526, 278] on div "Join our pain psychology research lab at [PERSON_NAME][GEOGRAPHIC_DATA][PERSON_…" at bounding box center [603, 213] width 567 height 341
click at [526, 278] on p "This position offers excellent exposure to clinical research in a medical setti…" at bounding box center [603, 298] width 567 height 68
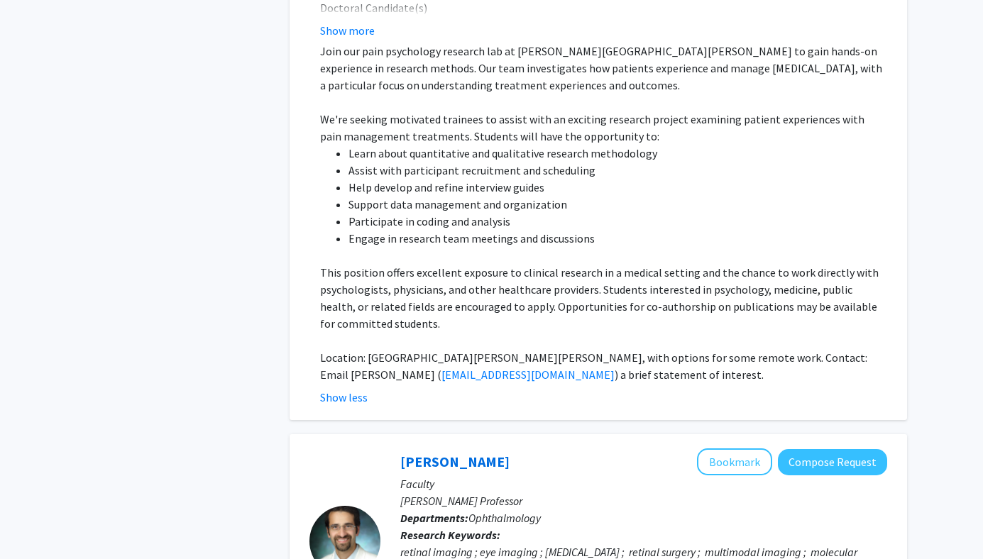
click at [520, 277] on p "This position offers excellent exposure to clinical research in a medical setti…" at bounding box center [603, 298] width 567 height 68
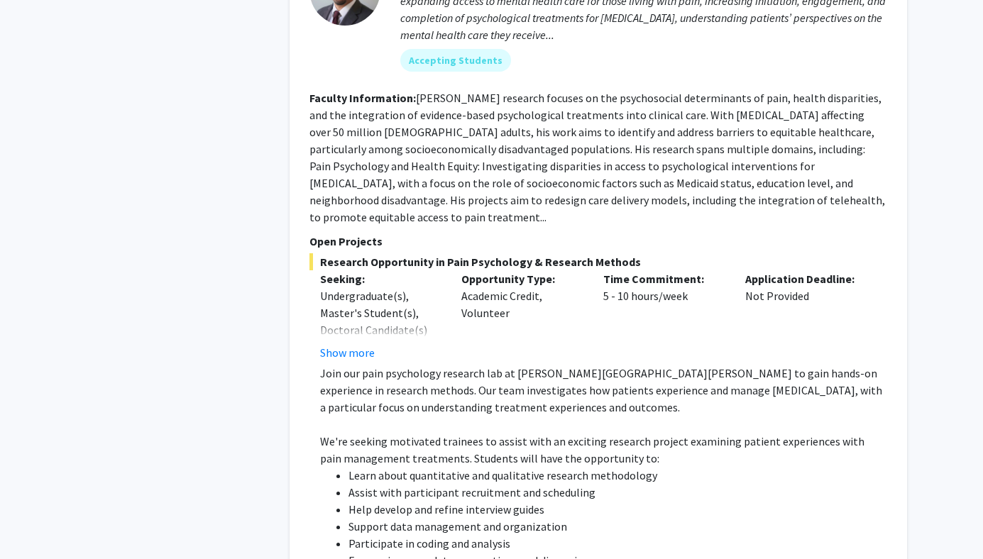
scroll to position [2690, 0]
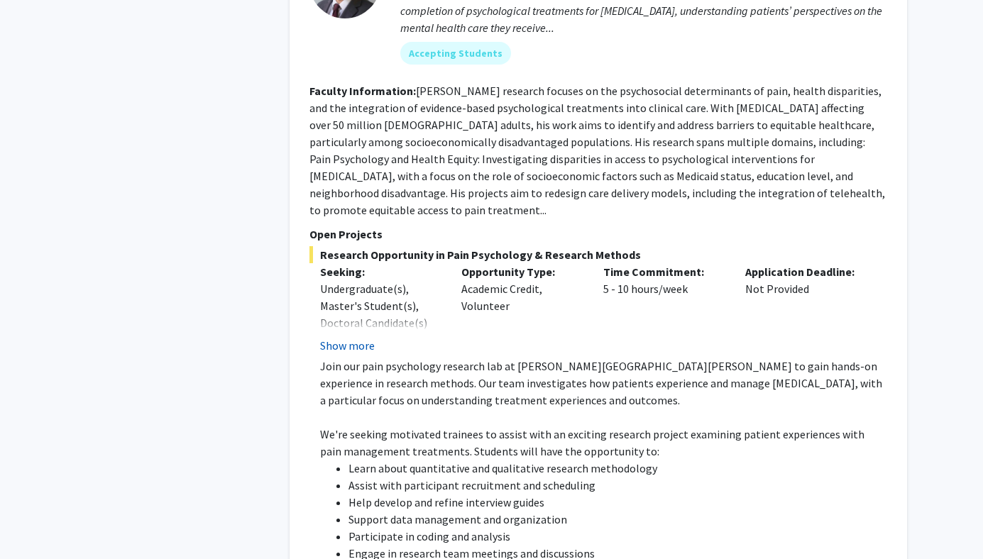
click at [343, 337] on button "Show more" at bounding box center [347, 345] width 55 height 17
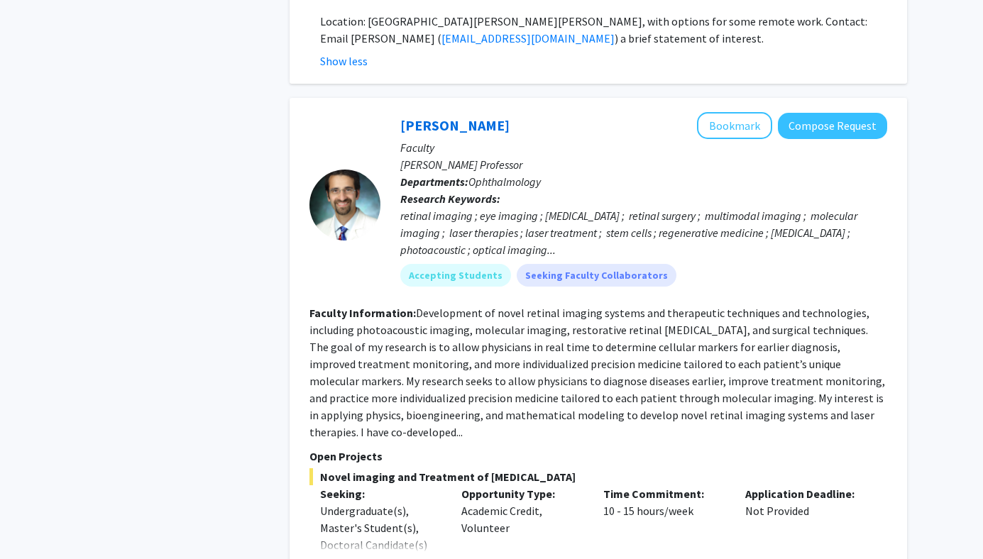
scroll to position [3462, 0]
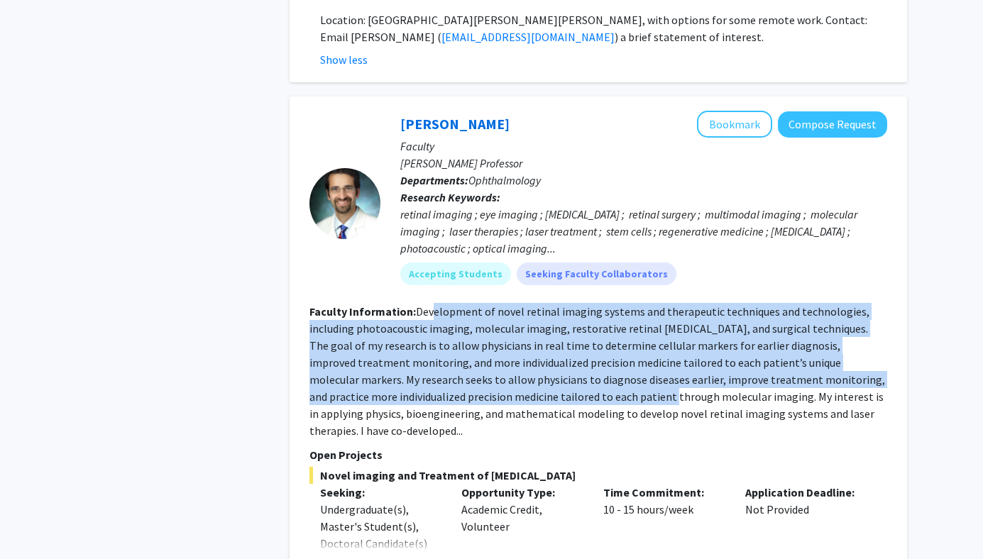
drag, startPoint x: 431, startPoint y: 226, endPoint x: 513, endPoint y: 317, distance: 122.1
click at [514, 317] on fg-read-more "Development of novel retinal imaging systems and therapeutic techniques and tec…" at bounding box center [597, 370] width 576 height 133
click at [513, 317] on fg-read-more "Development of novel retinal imaging systems and therapeutic techniques and tec…" at bounding box center [597, 370] width 576 height 133
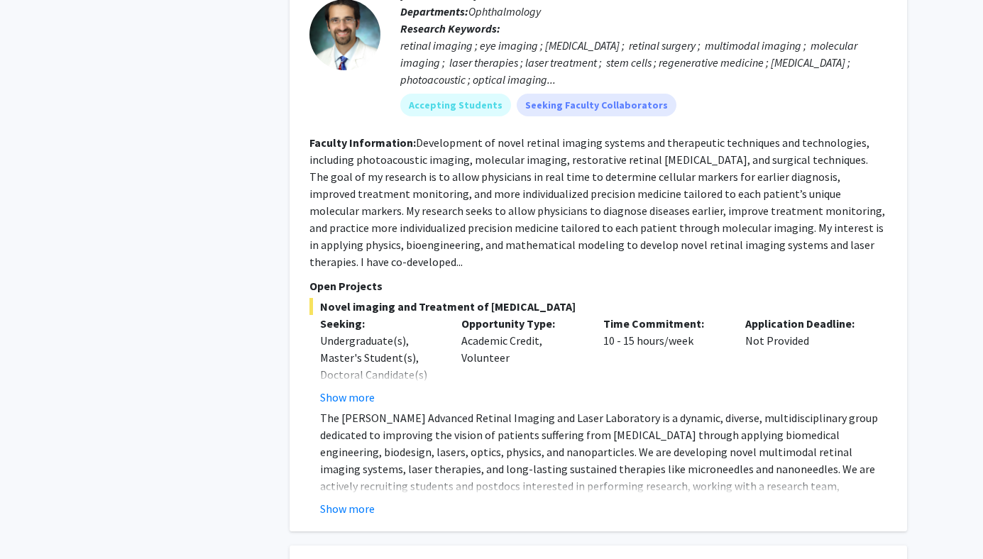
scroll to position [3633, 0]
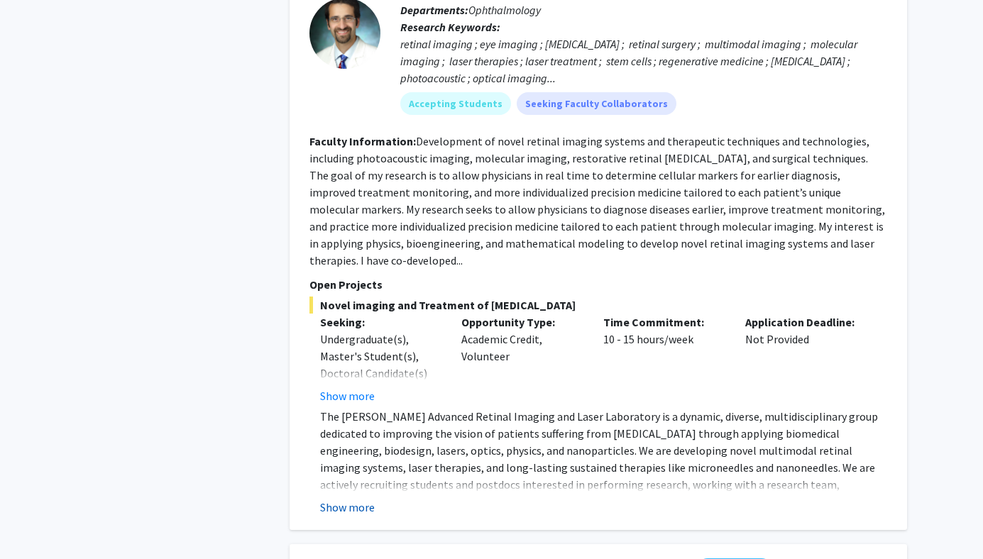
click at [343, 499] on button "Show more" at bounding box center [347, 507] width 55 height 17
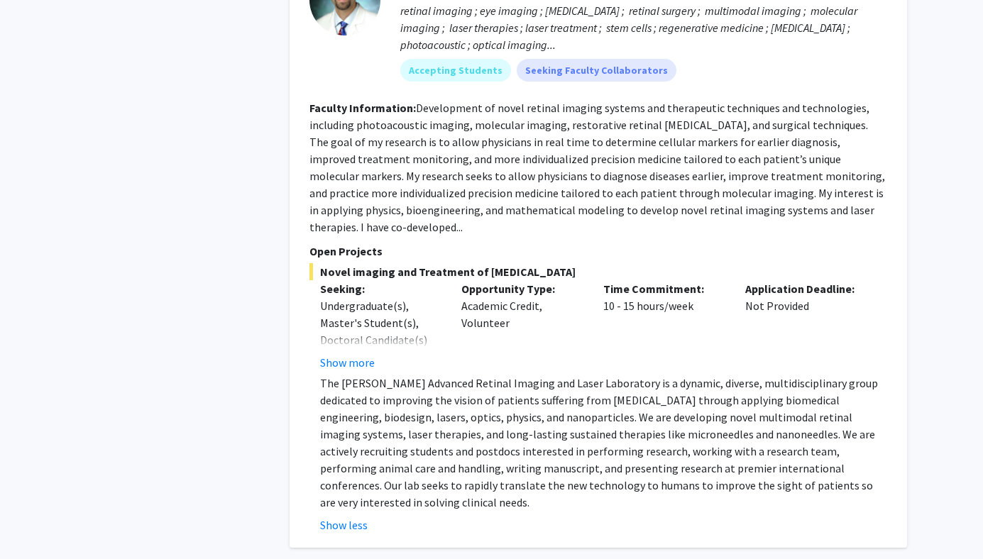
scroll to position [3670, 0]
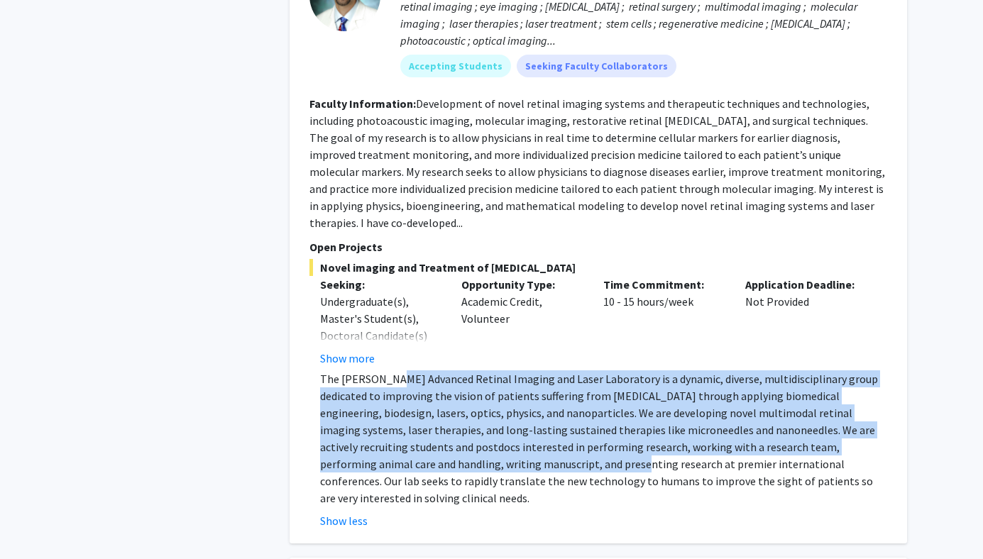
drag, startPoint x: 390, startPoint y: 279, endPoint x: 466, endPoint y: 360, distance: 111.4
click at [466, 370] on p "The [PERSON_NAME] Advanced Retinal Imaging and Laser Laboratory is a dynamic, d…" at bounding box center [603, 438] width 567 height 136
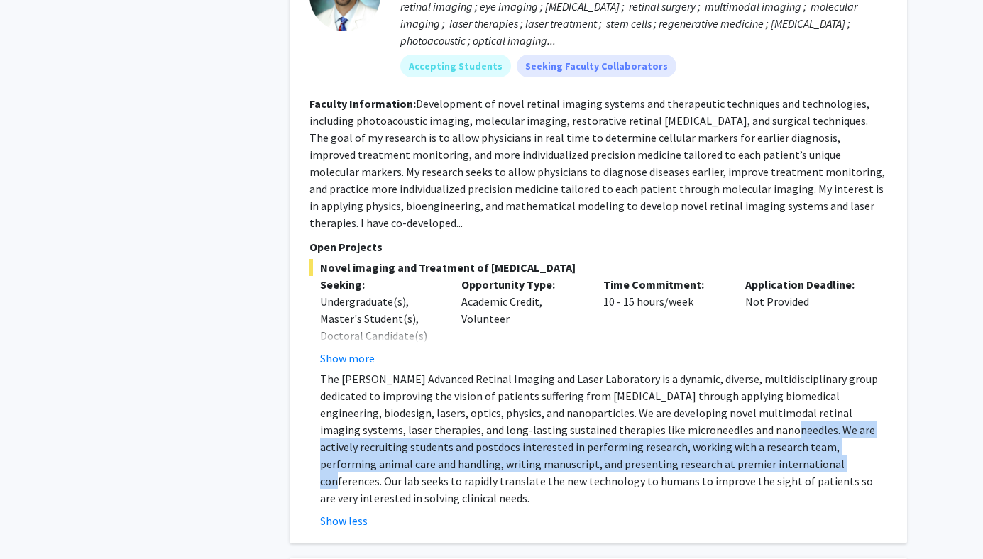
drag, startPoint x: 649, startPoint y: 321, endPoint x: 671, endPoint y: 363, distance: 46.3
click at [671, 370] on p "The [PERSON_NAME] Advanced Retinal Imaging and Laser Laboratory is a dynamic, d…" at bounding box center [603, 438] width 567 height 136
drag, startPoint x: 671, startPoint y: 363, endPoint x: 659, endPoint y: 332, distance: 32.8
click at [659, 370] on p "The [PERSON_NAME] Advanced Retinal Imaging and Laser Laboratory is a dynamic, d…" at bounding box center [603, 438] width 567 height 136
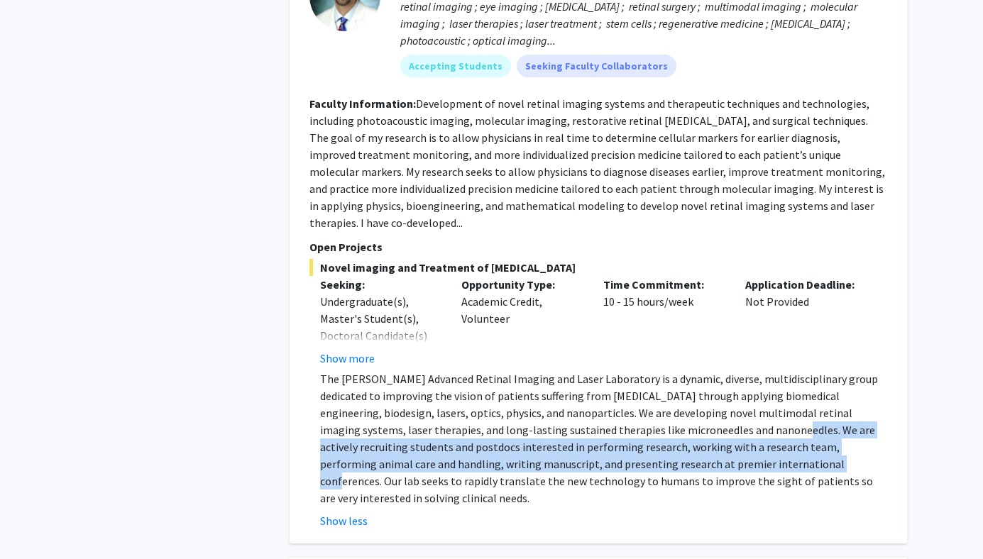
click at [659, 370] on p "The [PERSON_NAME] Advanced Retinal Imaging and Laser Laboratory is a dynamic, d…" at bounding box center [603, 438] width 567 height 136
drag, startPoint x: 659, startPoint y: 332, endPoint x: 666, endPoint y: 367, distance: 35.5
click at [666, 370] on p "The [PERSON_NAME] Advanced Retinal Imaging and Laser Laboratory is a dynamic, d…" at bounding box center [603, 438] width 567 height 136
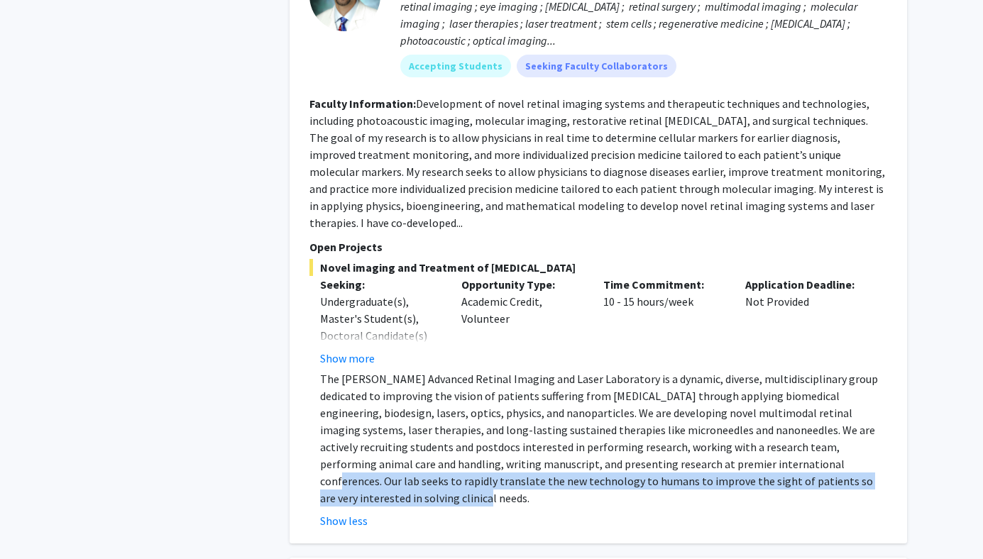
drag, startPoint x: 675, startPoint y: 365, endPoint x: 812, endPoint y: 378, distance: 137.6
click at [812, 378] on p "The [PERSON_NAME] Advanced Retinal Imaging and Laser Laboratory is a dynamic, d…" at bounding box center [603, 438] width 567 height 136
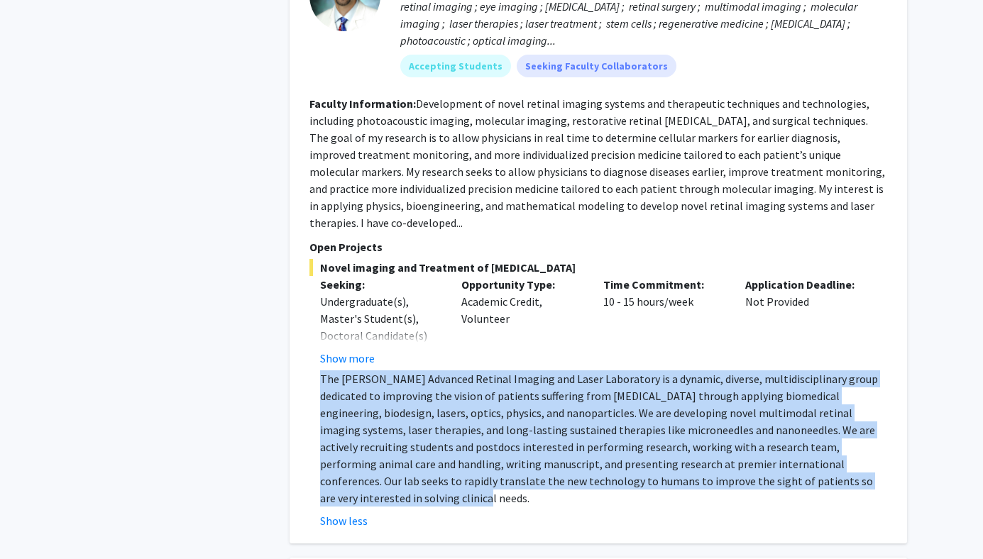
drag, startPoint x: 812, startPoint y: 378, endPoint x: 602, endPoint y: 268, distance: 237.1
click at [602, 267] on div "Novel imaging and Treatment of [MEDICAL_DATA] Seeking: Undergraduate(s), Master…" at bounding box center [598, 394] width 578 height 270
click at [602, 370] on p "The [PERSON_NAME] Advanced Retinal Imaging and Laser Laboratory is a dynamic, d…" at bounding box center [603, 438] width 567 height 136
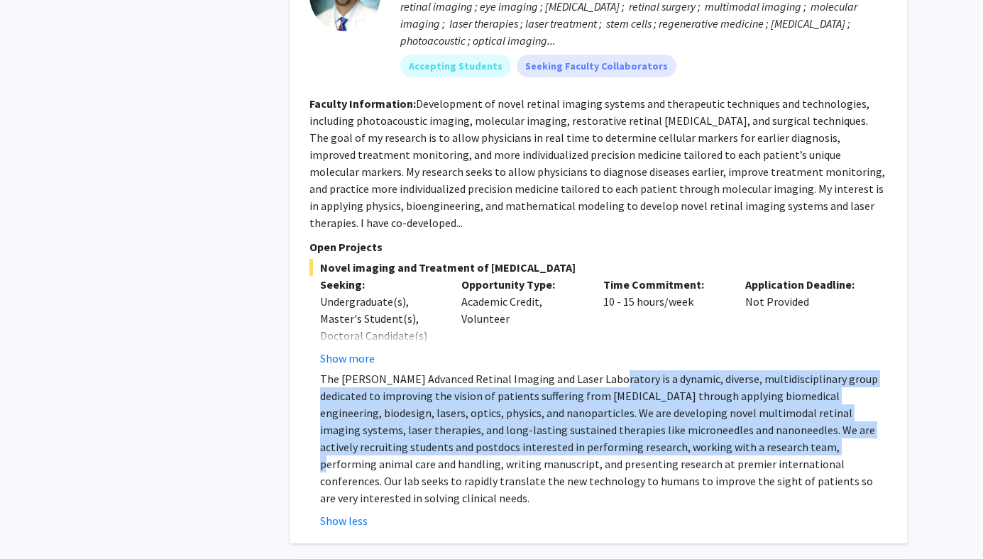
drag, startPoint x: 602, startPoint y: 268, endPoint x: 661, endPoint y: 340, distance: 92.8
click at [661, 370] on p "The [PERSON_NAME] Advanced Retinal Imaging and Laser Laboratory is a dynamic, d…" at bounding box center [603, 438] width 567 height 136
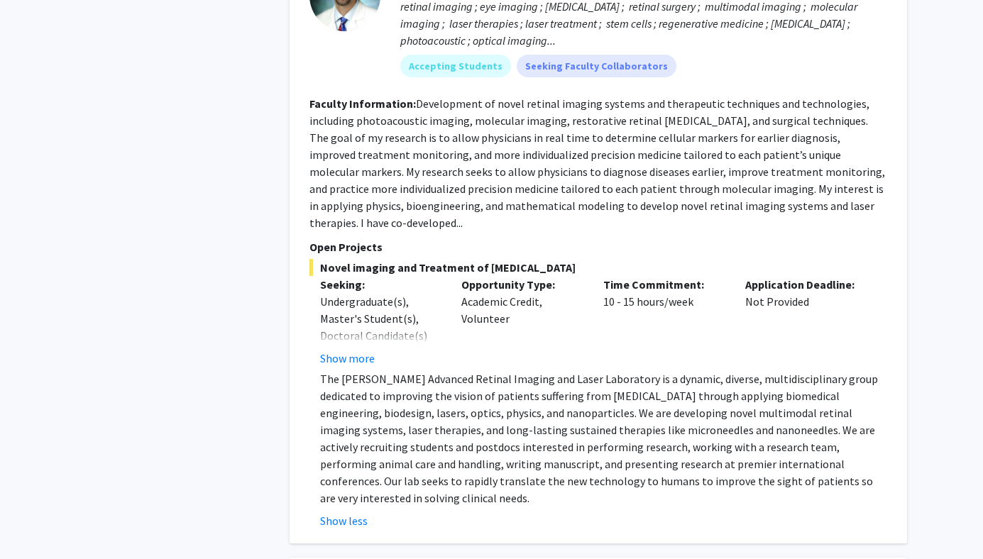
click at [363, 350] on button "Show more" at bounding box center [347, 358] width 55 height 17
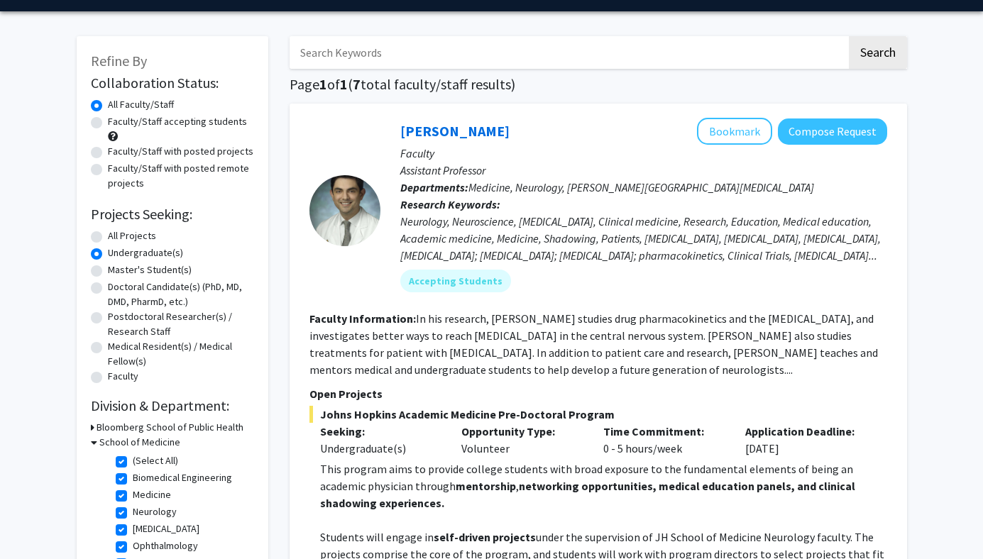
scroll to position [41, 0]
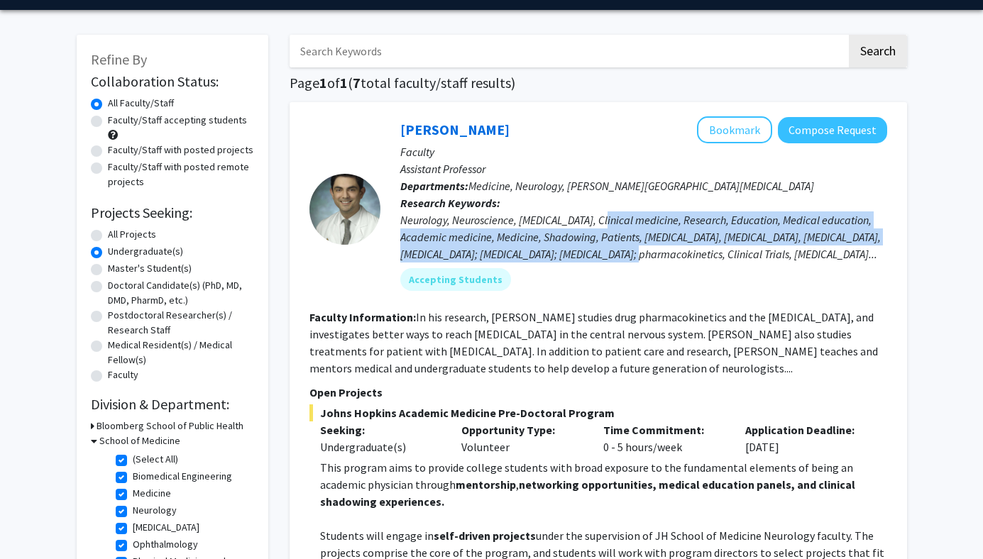
drag, startPoint x: 603, startPoint y: 219, endPoint x: 637, endPoint y: 253, distance: 47.7
click at [639, 254] on div "Neurology, Neuroscience, [MEDICAL_DATA], Clinical medicine, Research, Education…" at bounding box center [643, 236] width 487 height 51
click at [637, 253] on div "Neurology, Neuroscience, [MEDICAL_DATA], Clinical medicine, Research, Education…" at bounding box center [643, 236] width 487 height 51
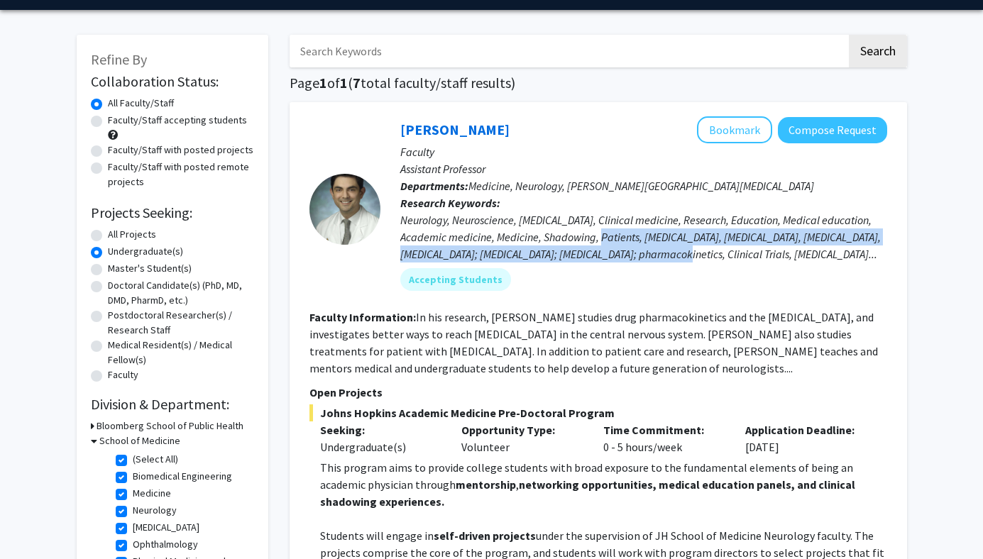
drag, startPoint x: 676, startPoint y: 253, endPoint x: 573, endPoint y: 229, distance: 105.7
click at [574, 229] on div "Neurology, Neuroscience, [MEDICAL_DATA], Clinical medicine, Research, Education…" at bounding box center [643, 236] width 487 height 51
click at [573, 229] on div "Neurology, Neuroscience, [MEDICAL_DATA], Clinical medicine, Research, Education…" at bounding box center [643, 236] width 487 height 51
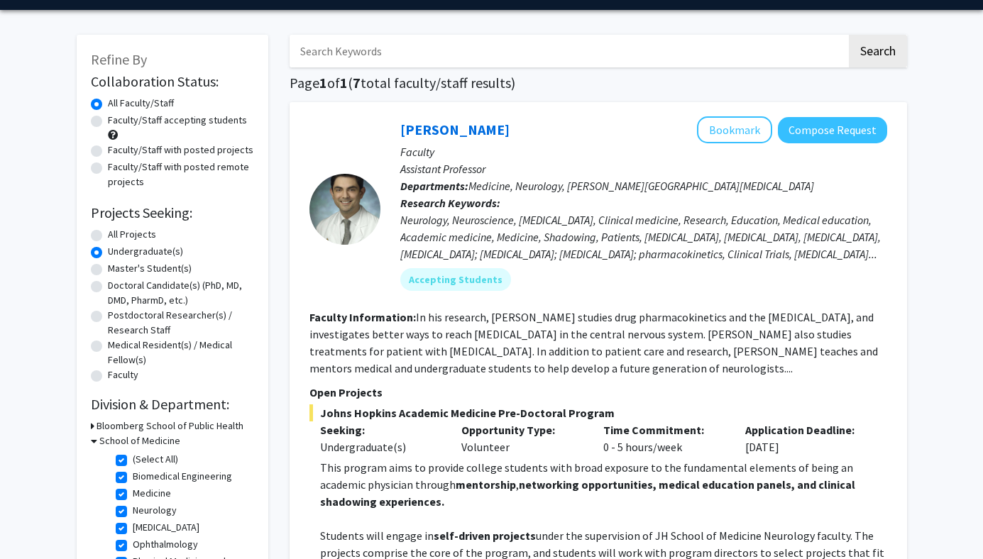
scroll to position [62, 0]
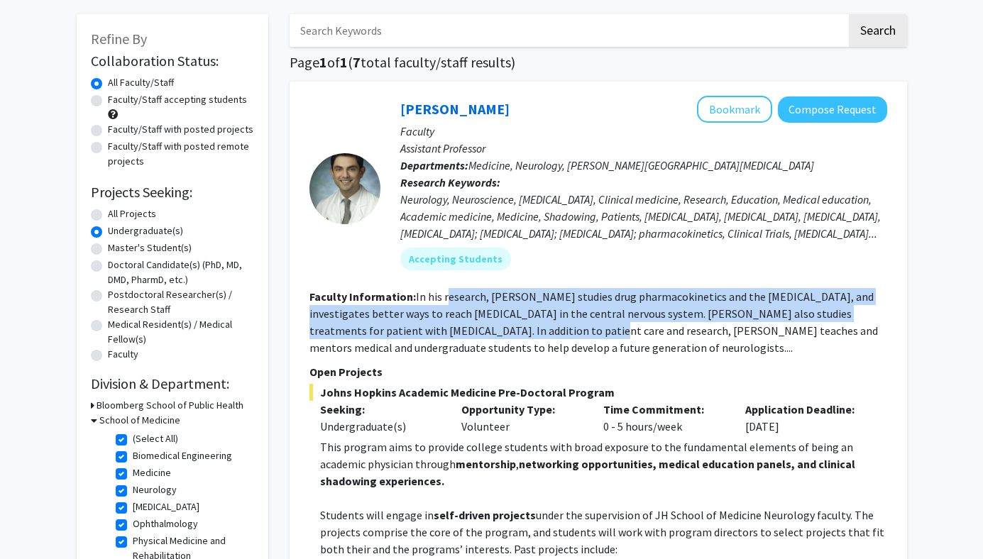
drag, startPoint x: 447, startPoint y: 295, endPoint x: 539, endPoint y: 336, distance: 100.7
click at [539, 336] on fg-read-more "In his research, [PERSON_NAME] studies drug pharmacokinetics and the [MEDICAL_D…" at bounding box center [593, 322] width 568 height 65
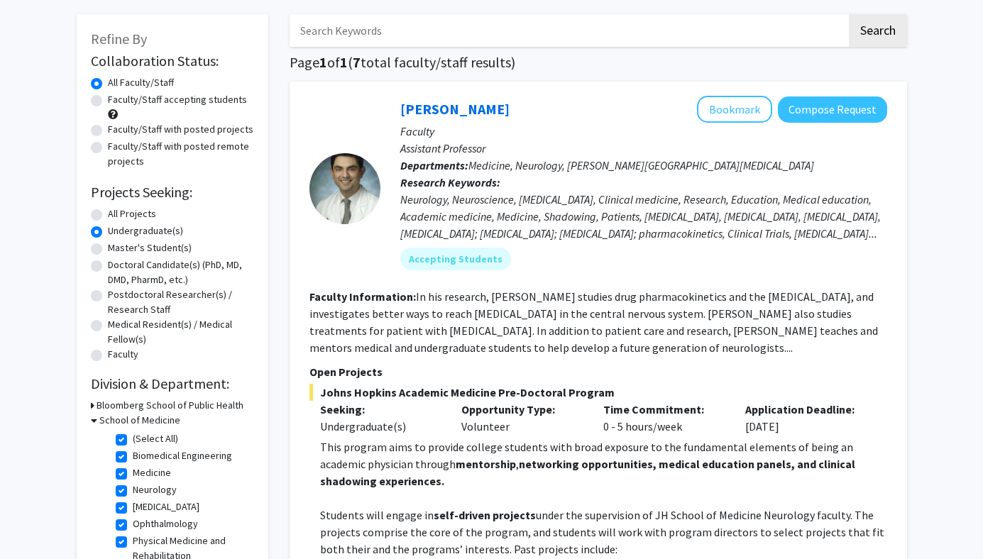
scroll to position [66, 0]
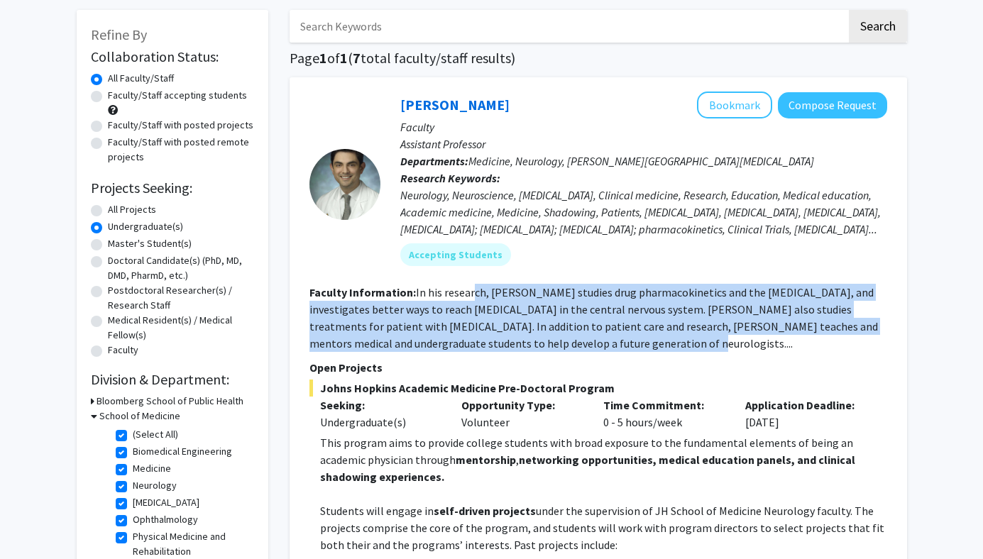
drag, startPoint x: 589, startPoint y: 352, endPoint x: 472, endPoint y: 297, distance: 129.5
click at [472, 297] on fg-read-more "In his research, [PERSON_NAME] studies drug pharmacokinetics and the [MEDICAL_D…" at bounding box center [593, 317] width 568 height 65
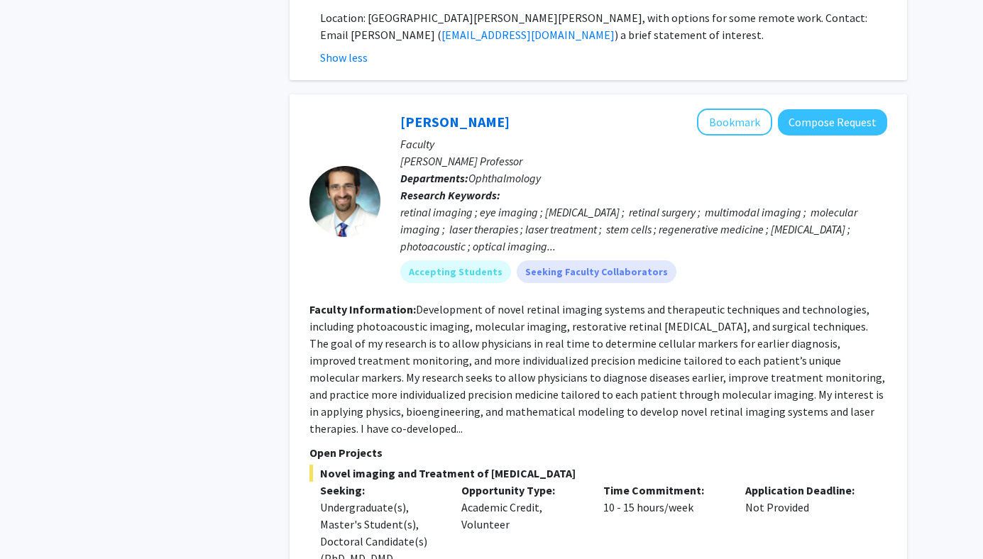
scroll to position [3428, 0]
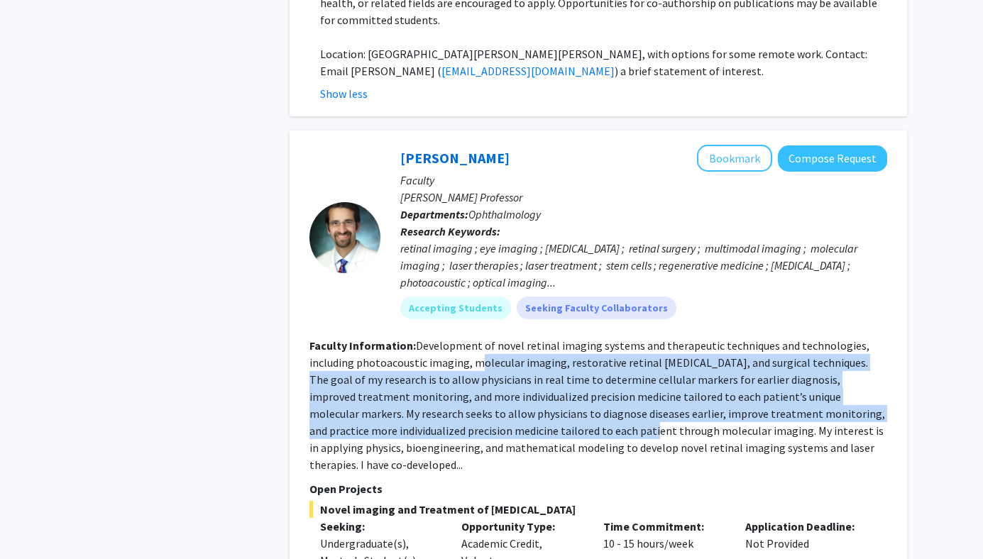
drag, startPoint x: 473, startPoint y: 275, endPoint x: 502, endPoint y: 340, distance: 71.5
click at [503, 340] on fg-read-more "Development of novel retinal imaging systems and therapeutic techniques and tec…" at bounding box center [597, 405] width 576 height 133
click at [502, 340] on fg-read-more "Development of novel retinal imaging systems and therapeutic techniques and tec…" at bounding box center [597, 405] width 576 height 133
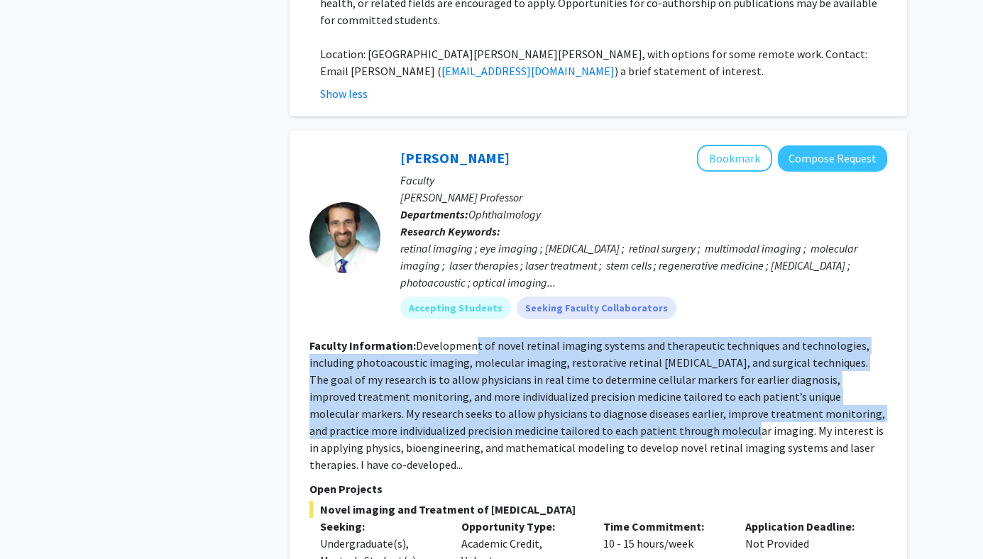
drag, startPoint x: 598, startPoint y: 341, endPoint x: 474, endPoint y: 264, distance: 145.9
click at [474, 339] on fg-read-more "Development of novel retinal imaging systems and therapeutic techniques and tec…" at bounding box center [597, 405] width 576 height 133
drag, startPoint x: 474, startPoint y: 264, endPoint x: 688, endPoint y: 353, distance: 232.2
click at [689, 353] on section "Faculty Information: Development of novel retinal imaging systems and therapeut…" at bounding box center [598, 405] width 578 height 136
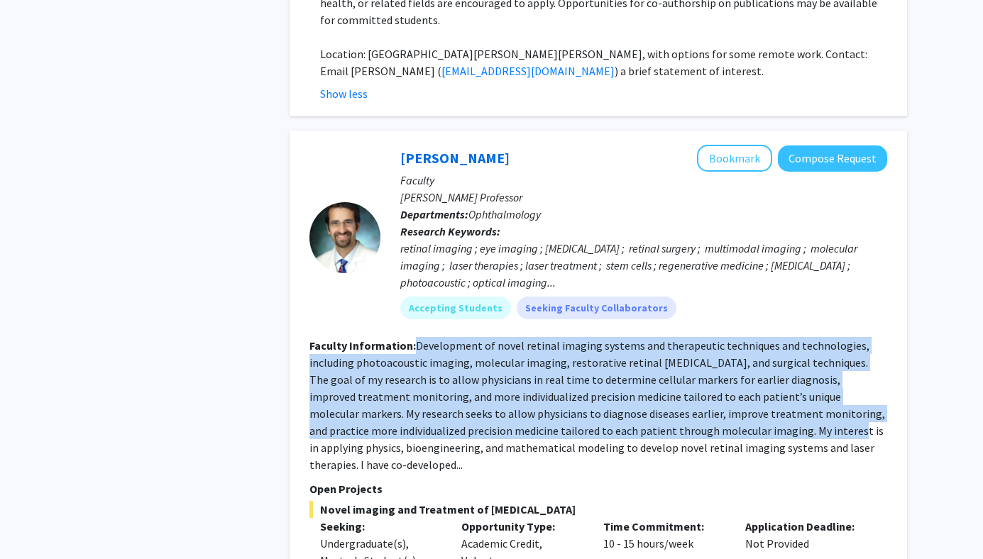
click at [688, 353] on section "Faculty Information: Development of novel retinal imaging systems and therapeut…" at bounding box center [598, 405] width 578 height 136
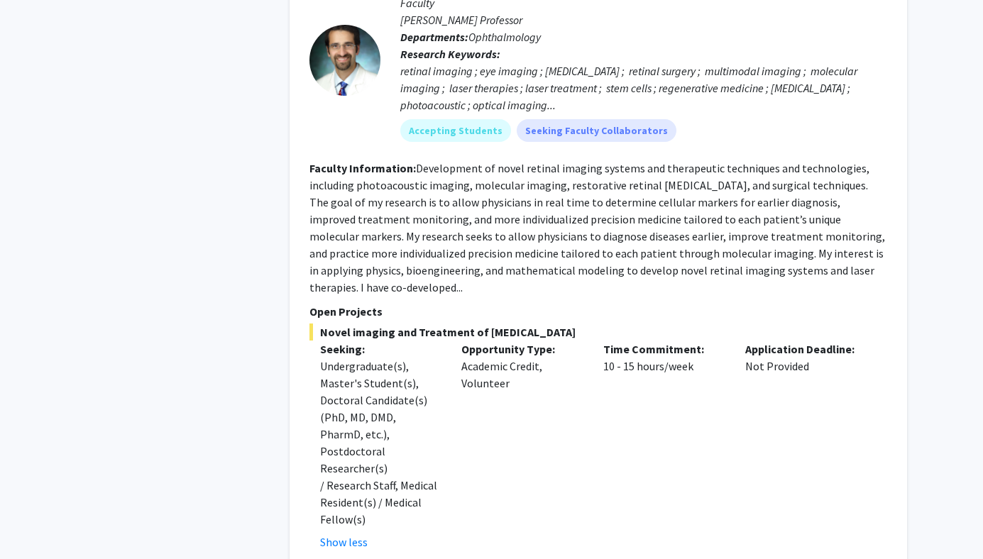
scroll to position [3814, 0]
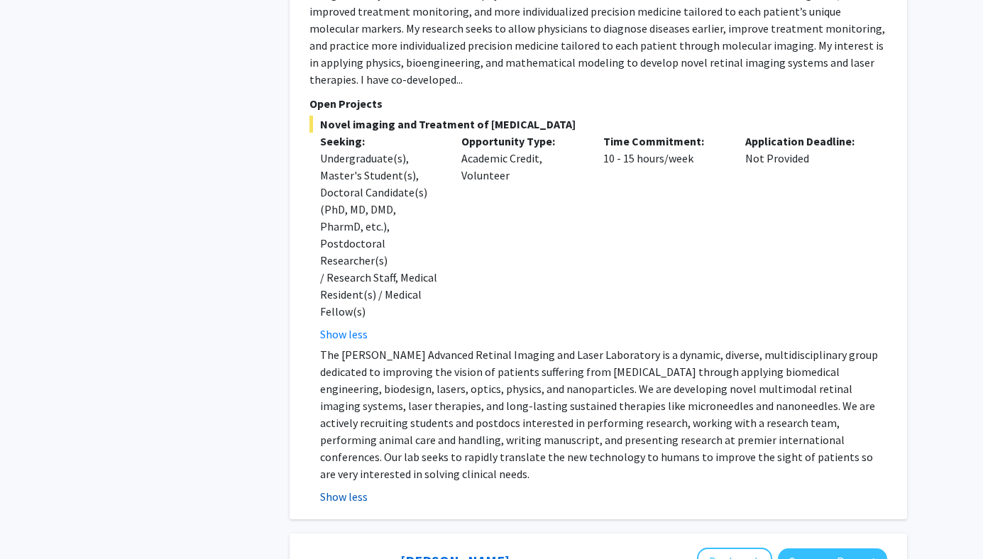
click at [350, 488] on button "Show less" at bounding box center [344, 496] width 48 height 17
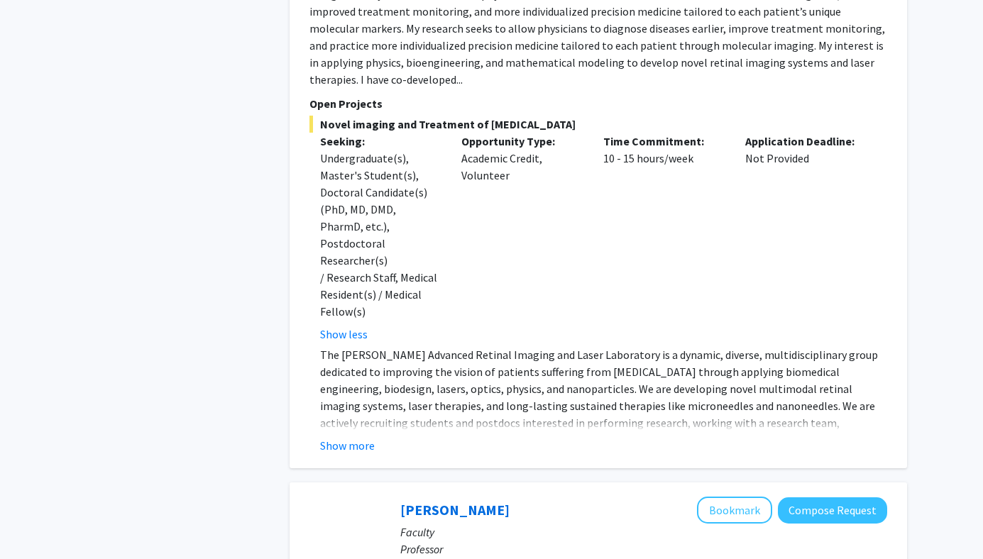
click at [326, 437] on button "Show more" at bounding box center [347, 445] width 55 height 17
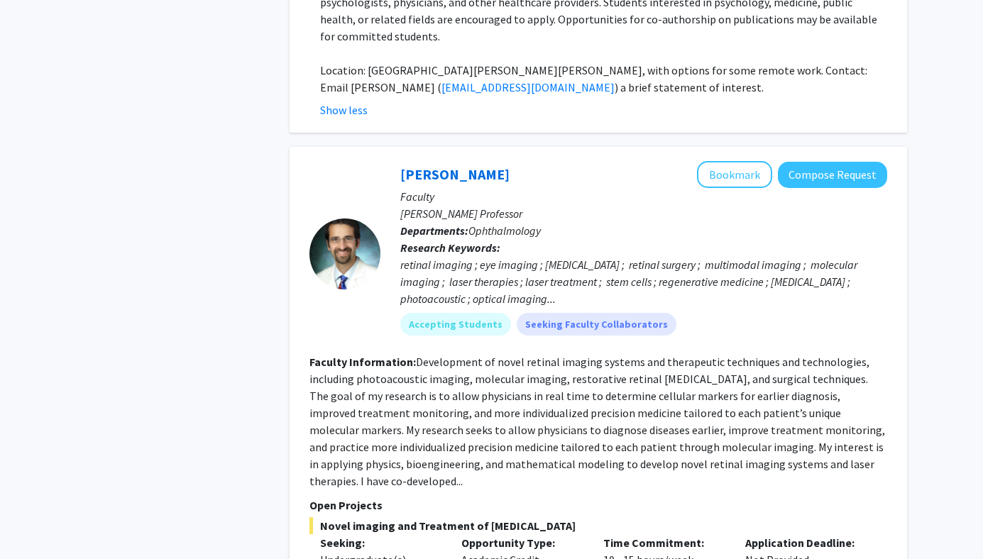
scroll to position [3413, 0]
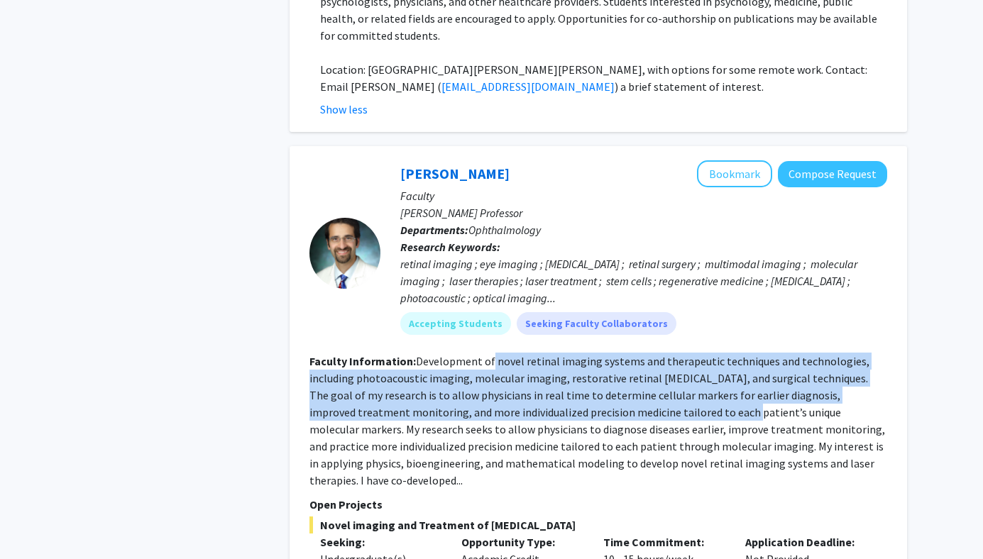
drag, startPoint x: 488, startPoint y: 280, endPoint x: 652, endPoint y: 335, distance: 173.0
click at [652, 353] on section "Faculty Information: Development of novel retinal imaging systems and therapeut…" at bounding box center [598, 421] width 578 height 136
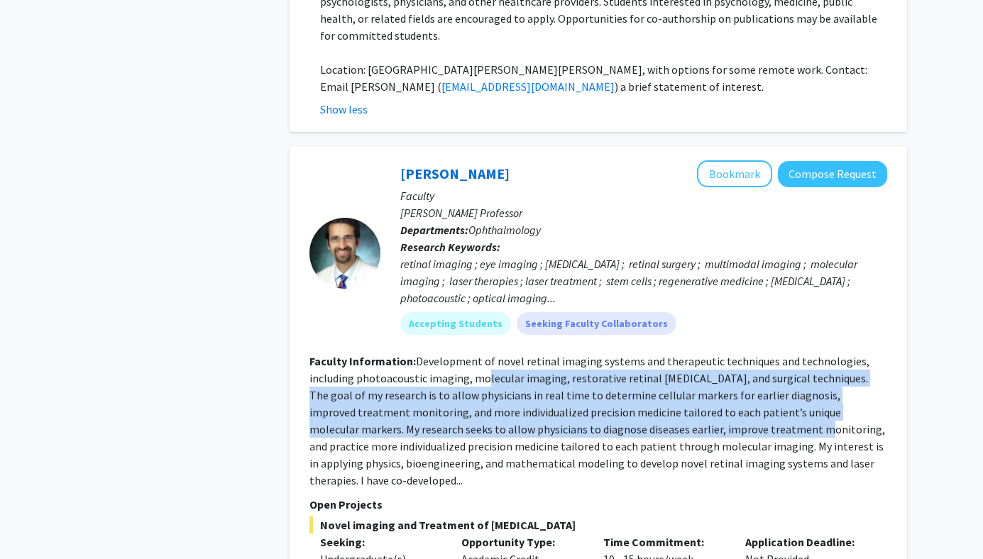
drag, startPoint x: 485, startPoint y: 297, endPoint x: 673, endPoint y: 352, distance: 196.0
click at [673, 353] on section "Faculty Information: Development of novel retinal imaging systems and therapeut…" at bounding box center [598, 421] width 578 height 136
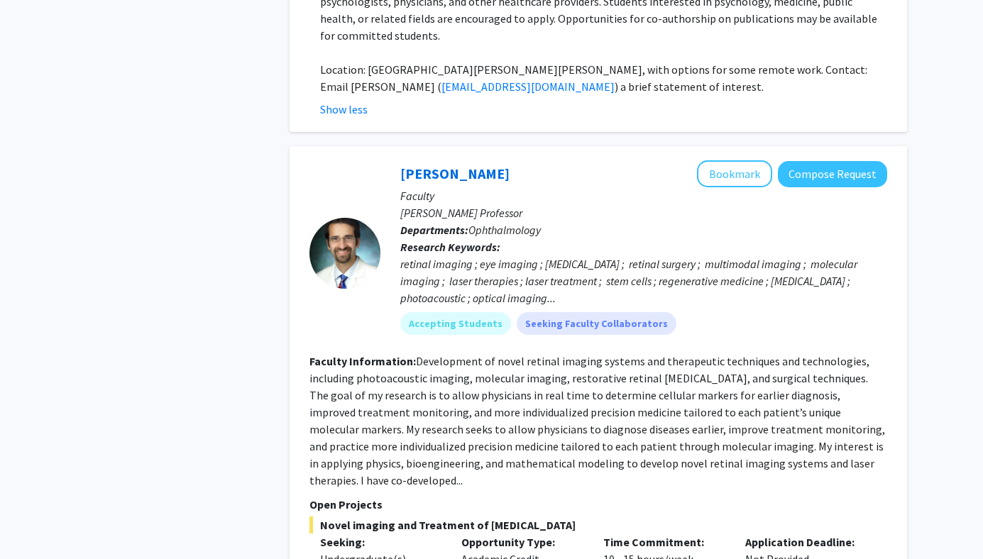
scroll to position [3418, 0]
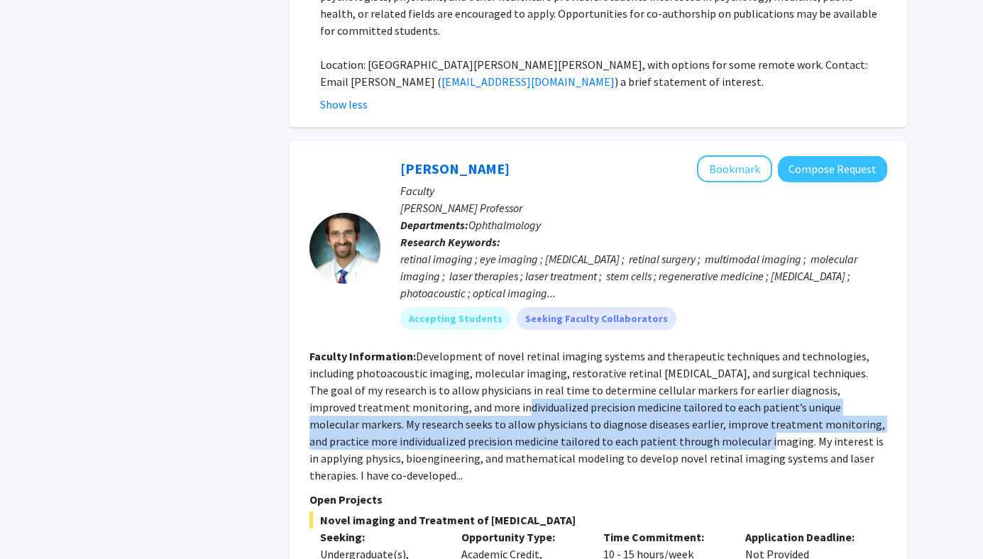
drag, startPoint x: 430, startPoint y: 319, endPoint x: 610, endPoint y: 356, distance: 184.1
click at [610, 356] on fg-read-more "Development of novel retinal imaging systems and therapeutic techniques and tec…" at bounding box center [597, 415] width 576 height 133
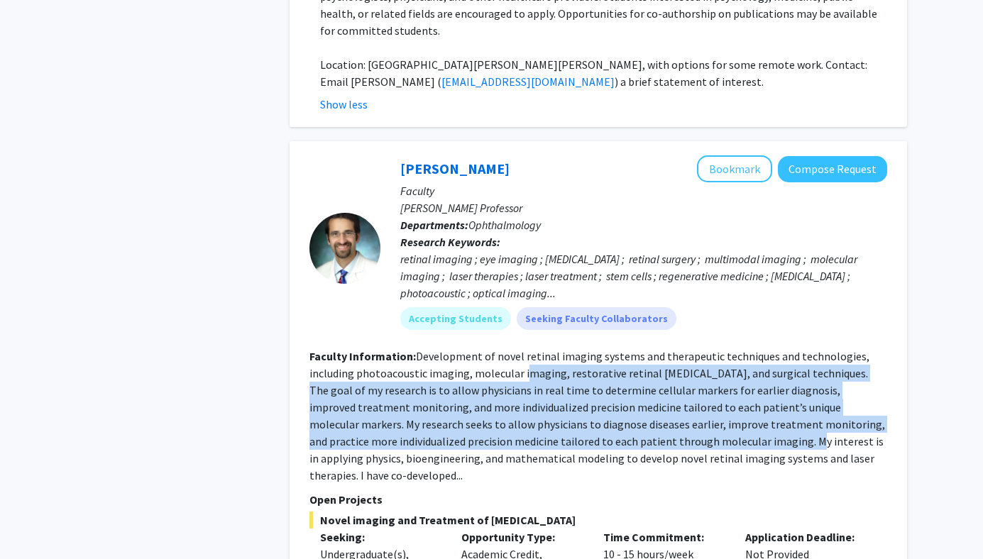
drag, startPoint x: 660, startPoint y: 360, endPoint x: 522, endPoint y: 280, distance: 159.6
click at [521, 349] on fg-read-more "Development of novel retinal imaging systems and therapeutic techniques and tec…" at bounding box center [597, 415] width 576 height 133
click at [522, 349] on fg-read-more "Development of novel retinal imaging systems and therapeutic techniques and tec…" at bounding box center [597, 415] width 576 height 133
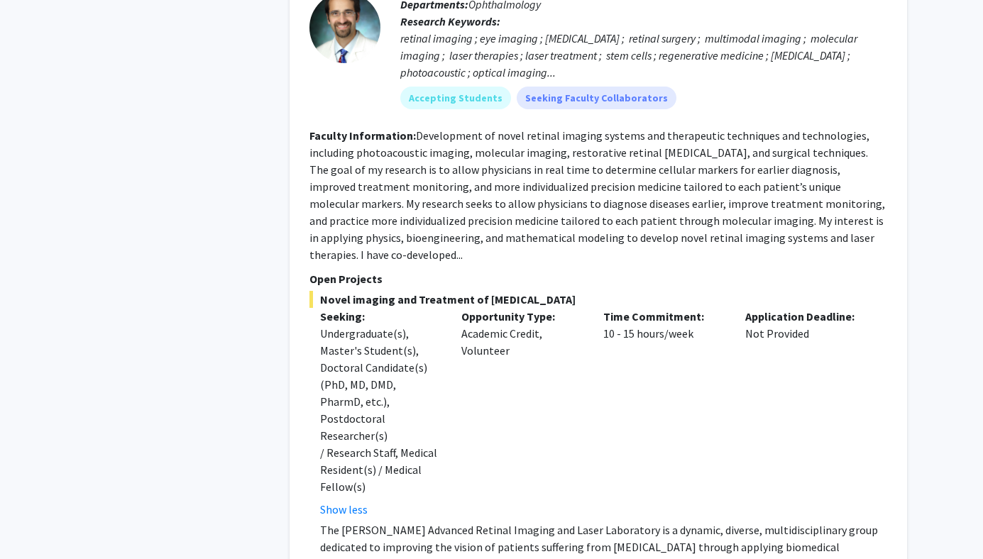
scroll to position [3637, 0]
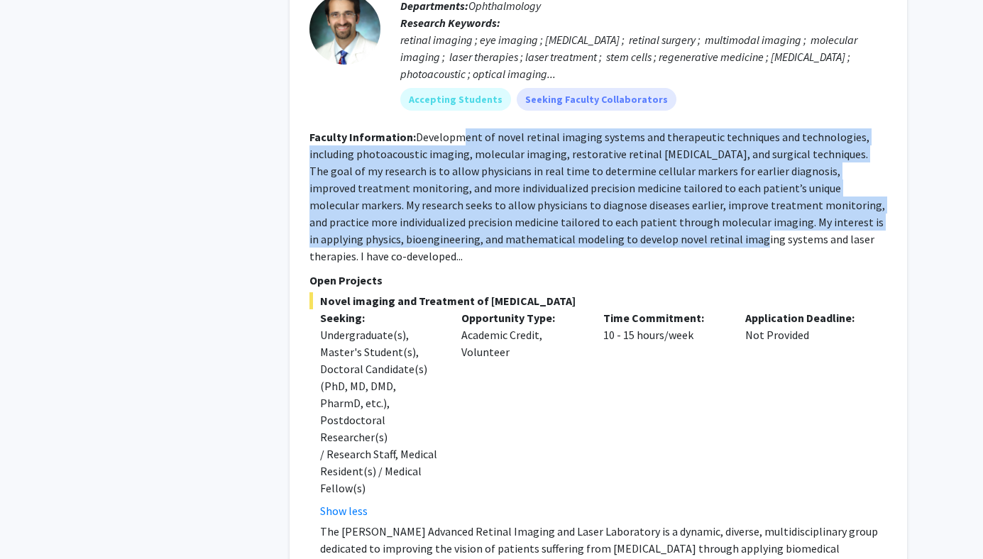
drag, startPoint x: 460, startPoint y: 53, endPoint x: 585, endPoint y: 161, distance: 165.6
click at [585, 161] on section "Faculty Information: Development of novel retinal imaging systems and therapeut…" at bounding box center [598, 196] width 578 height 136
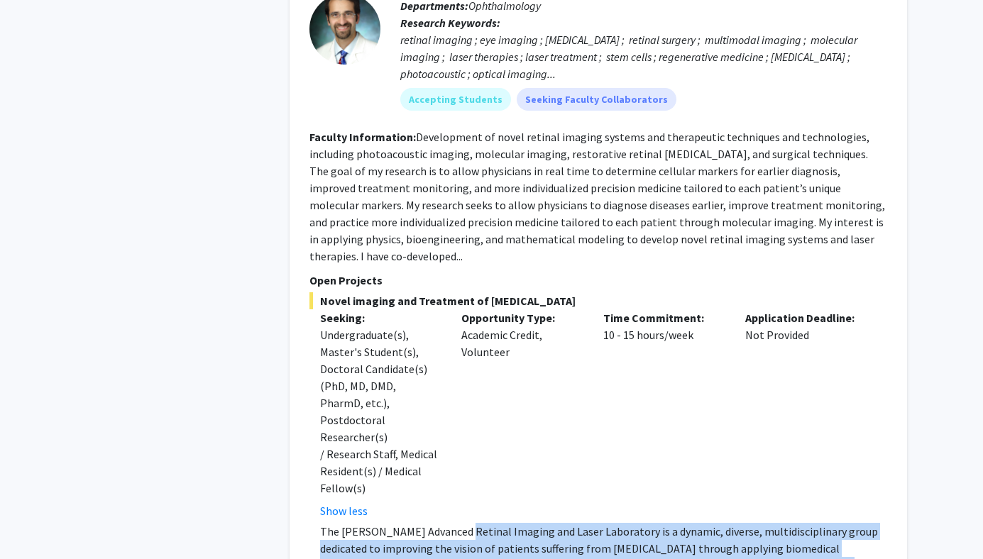
drag, startPoint x: 456, startPoint y: 400, endPoint x: 639, endPoint y: 505, distance: 210.5
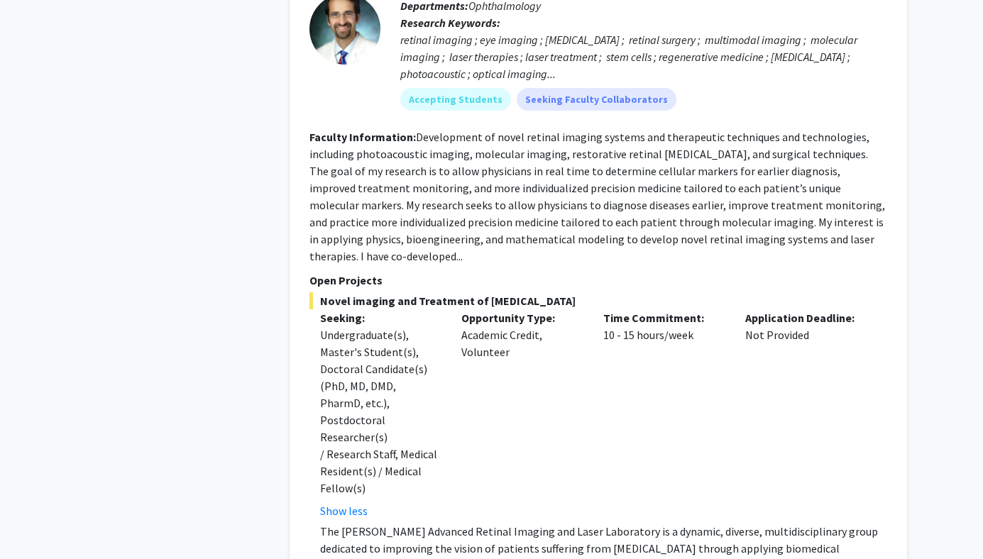
drag, startPoint x: 768, startPoint y: 507, endPoint x: 592, endPoint y: 449, distance: 185.6
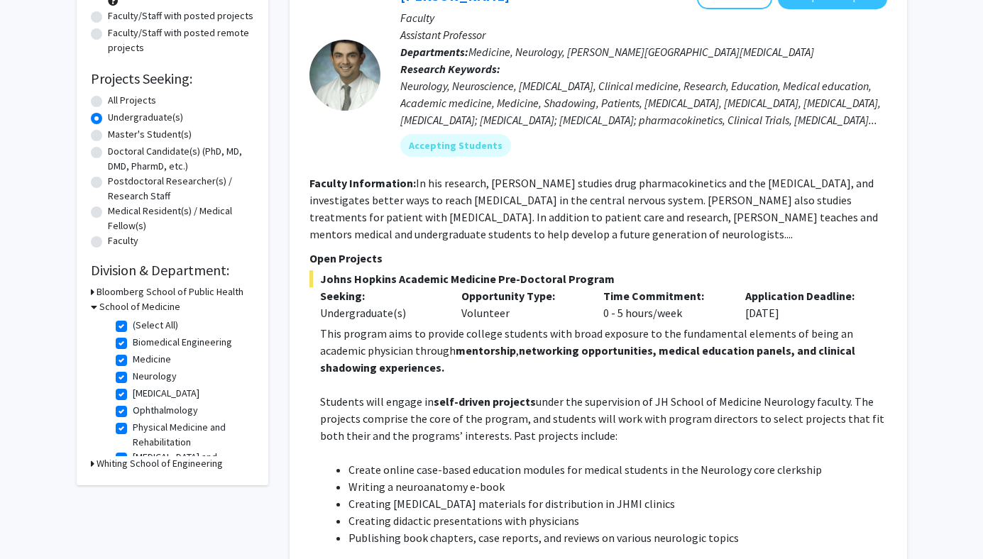
scroll to position [403, 0]
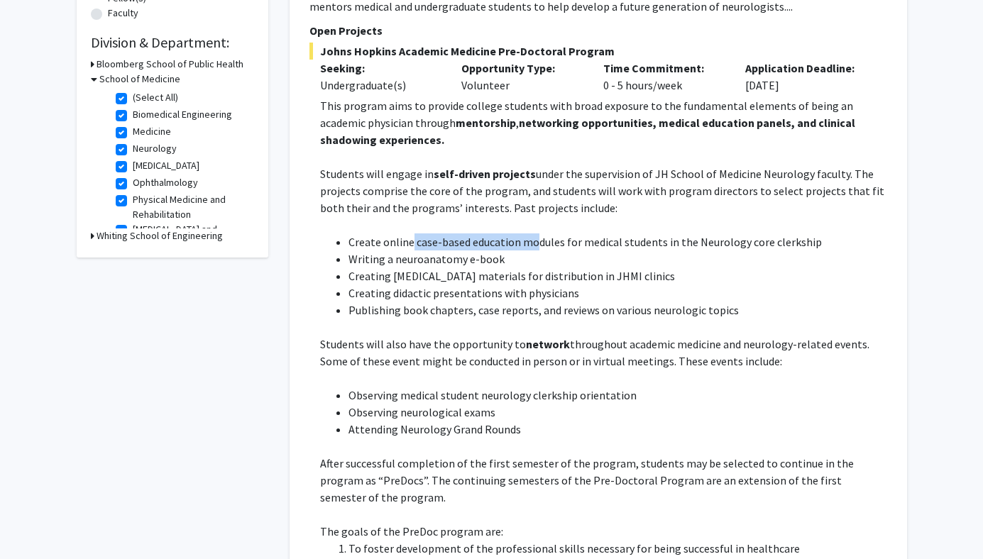
drag, startPoint x: 408, startPoint y: 245, endPoint x: 537, endPoint y: 246, distance: 128.5
click at [537, 246] on li "Create online case-based education modules for medical students in the Neurolog…" at bounding box center [617, 241] width 539 height 17
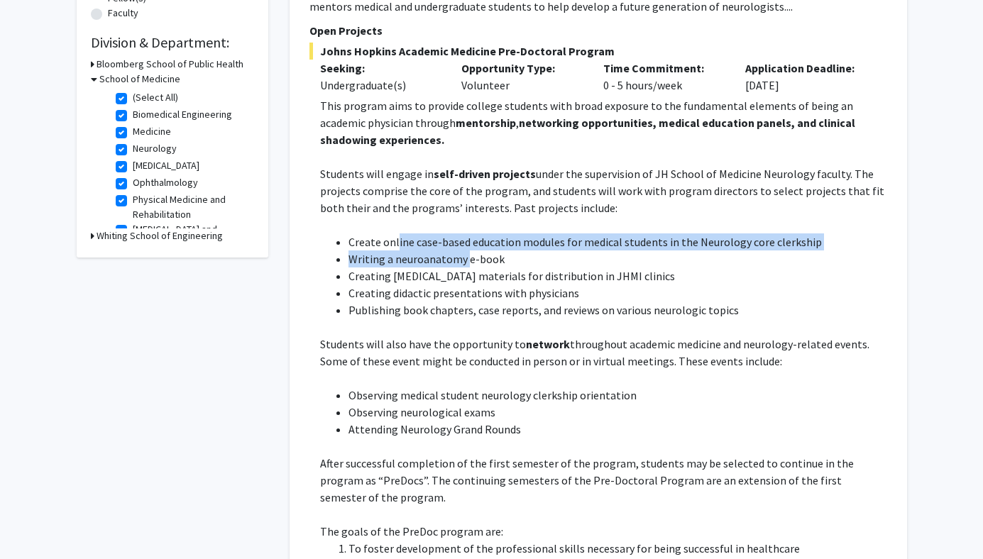
drag, startPoint x: 395, startPoint y: 240, endPoint x: 466, endPoint y: 260, distance: 73.7
click at [465, 259] on ul "Create online case-based education modules for medical students in the Neurolog…" at bounding box center [603, 275] width 567 height 85
click at [466, 260] on li "Writing a neuroanatomy e-book" at bounding box center [617, 259] width 539 height 17
drag, startPoint x: 464, startPoint y: 260, endPoint x: 383, endPoint y: 241, distance: 83.0
click at [383, 241] on ul "Create online case-based education modules for medical students in the Neurolog…" at bounding box center [603, 275] width 567 height 85
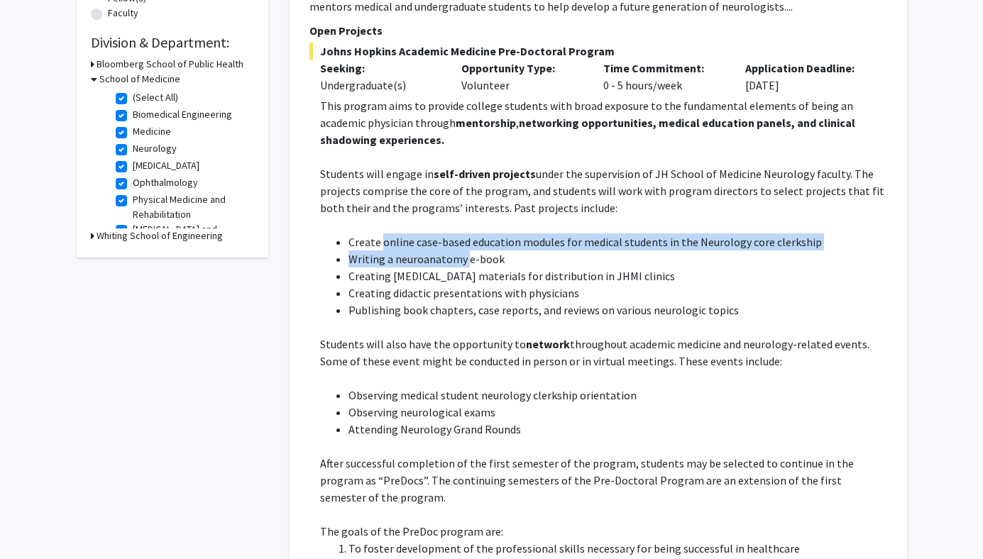
click at [383, 241] on li "Create online case-based education modules for medical students in the Neurolog…" at bounding box center [617, 241] width 539 height 17
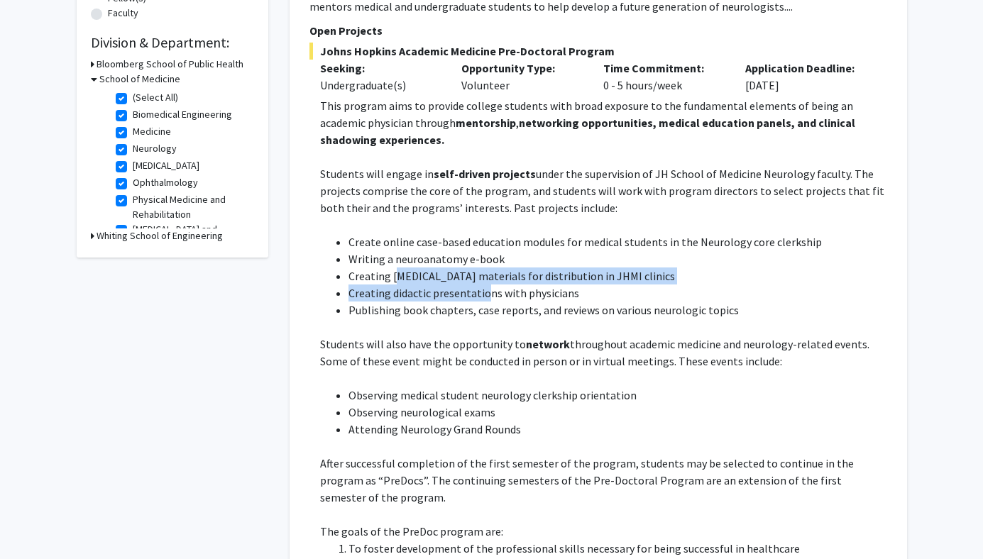
drag, startPoint x: 395, startPoint y: 277, endPoint x: 482, endPoint y: 297, distance: 88.7
click at [482, 297] on ul "Create online case-based education modules for medical students in the Neurolog…" at bounding box center [603, 275] width 567 height 85
click at [482, 297] on li "Creating didactic presentations with physicians" at bounding box center [617, 293] width 539 height 17
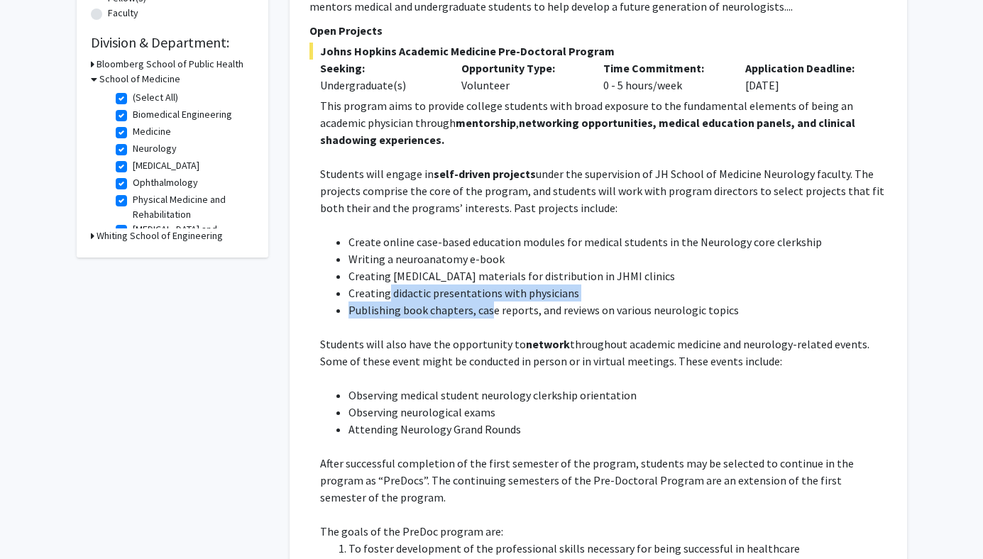
drag, startPoint x: 387, startPoint y: 291, endPoint x: 488, endPoint y: 311, distance: 102.7
click at [487, 311] on ul "Create online case-based education modules for medical students in the Neurolog…" at bounding box center [603, 275] width 567 height 85
click at [488, 311] on li "Publishing book chapters, case reports, and reviews on various neurologic topics" at bounding box center [617, 310] width 539 height 17
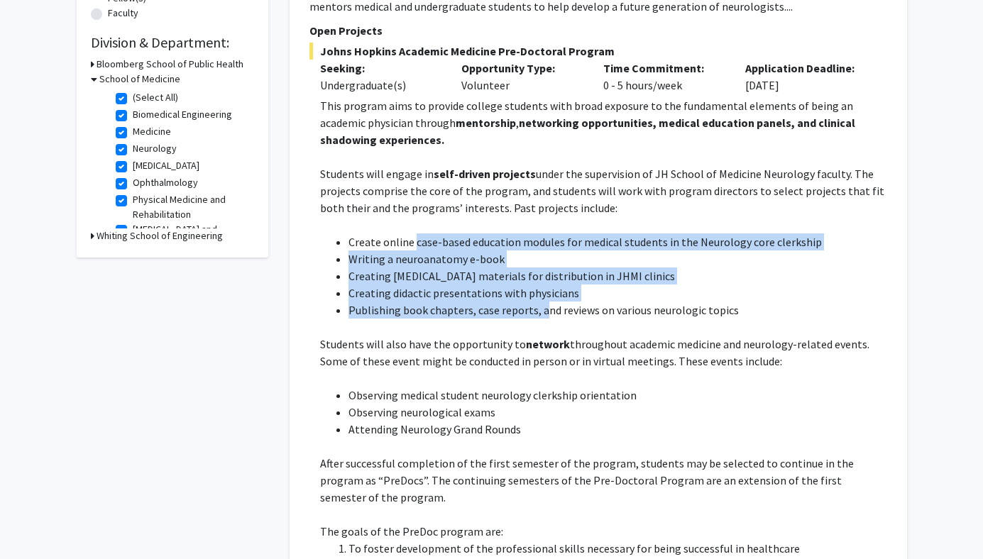
drag, startPoint x: 544, startPoint y: 314, endPoint x: 414, endPoint y: 247, distance: 146.6
click at [414, 247] on ul "Create online case-based education modules for medical students in the Neurolog…" at bounding box center [603, 275] width 567 height 85
click at [414, 247] on li "Create online case-based education modules for medical students in the Neurolog…" at bounding box center [617, 241] width 539 height 17
drag, startPoint x: 414, startPoint y: 247, endPoint x: 613, endPoint y: 309, distance: 208.8
click at [613, 309] on ul "Create online case-based education modules for medical students in the Neurolog…" at bounding box center [603, 275] width 567 height 85
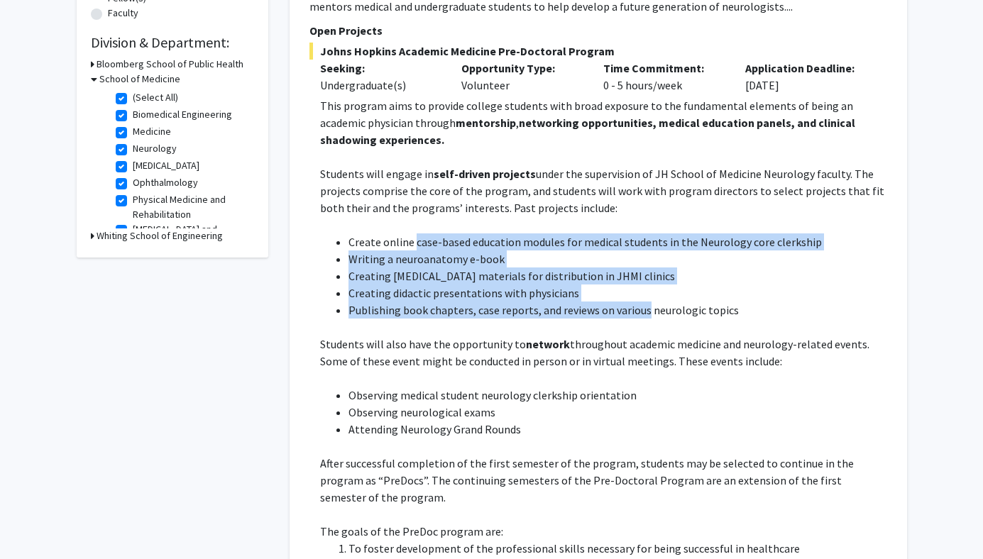
click at [613, 309] on li "Publishing book chapters, case reports, and reviews on various neurologic topics" at bounding box center [617, 310] width 539 height 17
drag, startPoint x: 636, startPoint y: 309, endPoint x: 413, endPoint y: 248, distance: 231.0
click at [413, 246] on ul "Create online case-based education modules for medical students in the Neurolog…" at bounding box center [603, 275] width 567 height 85
click at [413, 248] on li "Create online case-based education modules for medical students in the Neurolog…" at bounding box center [617, 241] width 539 height 17
drag, startPoint x: 413, startPoint y: 248, endPoint x: 520, endPoint y: 326, distance: 132.6
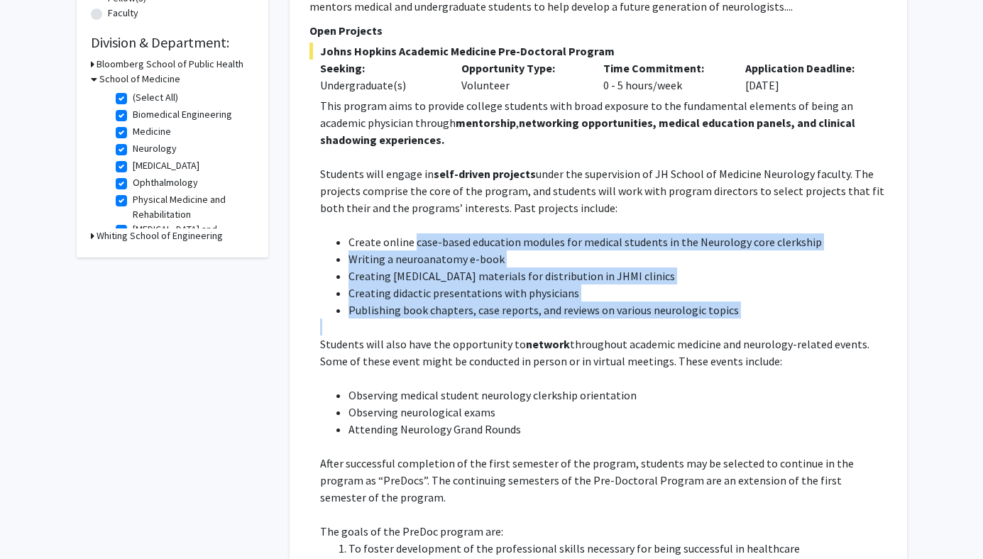
click at [520, 326] on div "This program aims to provide college students with broad exposure to the fundam…" at bounding box center [603, 437] width 567 height 681
click at [520, 326] on p at bounding box center [603, 327] width 567 height 17
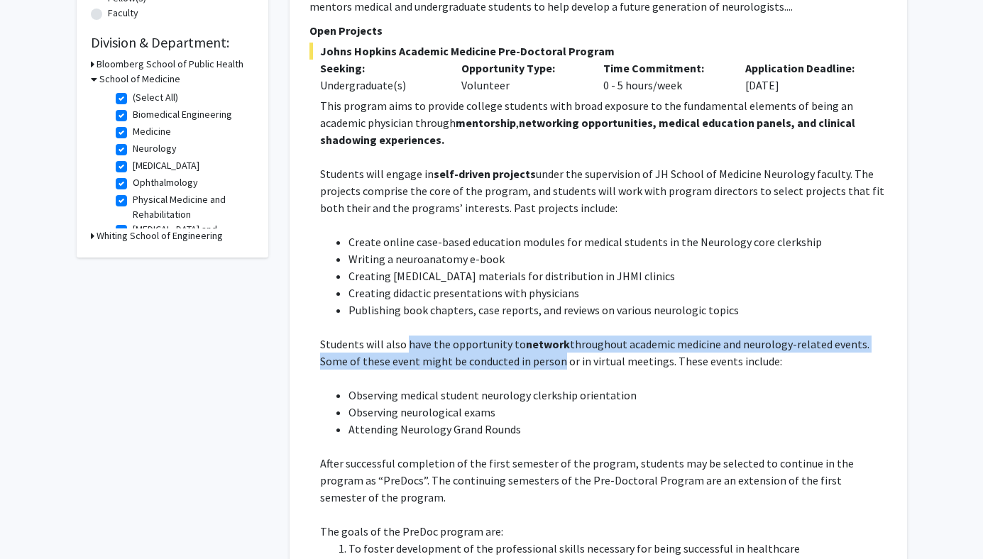
drag, startPoint x: 406, startPoint y: 345, endPoint x: 560, endPoint y: 358, distance: 154.5
click at [560, 358] on p "Students will also have the opportunity to network throughout academic medicine…" at bounding box center [603, 353] width 567 height 34
click at [559, 358] on p "Students will also have the opportunity to network throughout academic medicine…" at bounding box center [603, 353] width 567 height 34
drag, startPoint x: 660, startPoint y: 359, endPoint x: 453, endPoint y: 335, distance: 208.6
click at [453, 336] on p "Students will also have the opportunity to network throughout academic medicine…" at bounding box center [603, 353] width 567 height 34
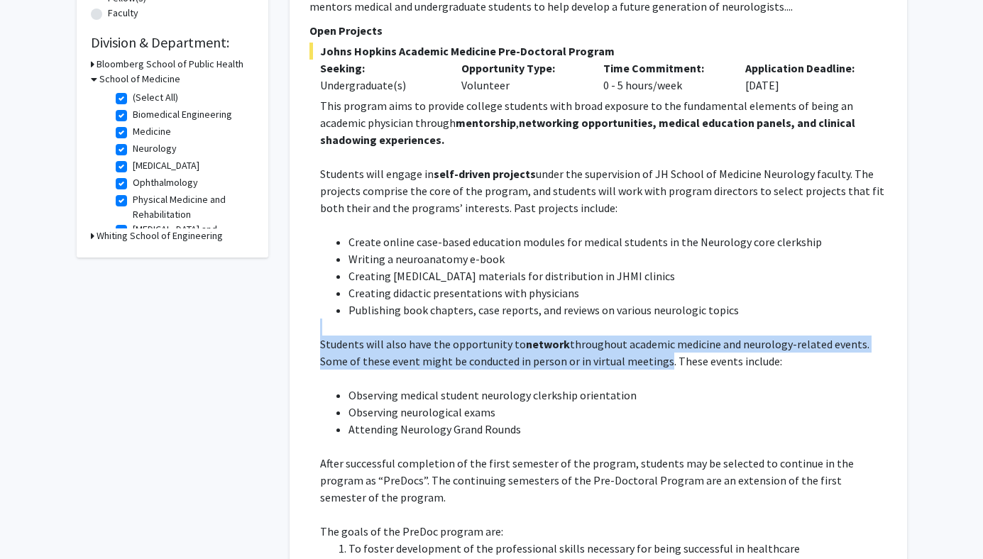
click at [453, 336] on p "Students will also have the opportunity to network throughout academic medicine…" at bounding box center [603, 353] width 567 height 34
drag, startPoint x: 453, startPoint y: 345, endPoint x: 651, endPoint y: 361, distance: 198.0
click at [651, 361] on p "Students will also have the opportunity to network throughout academic medicine…" at bounding box center [603, 353] width 567 height 34
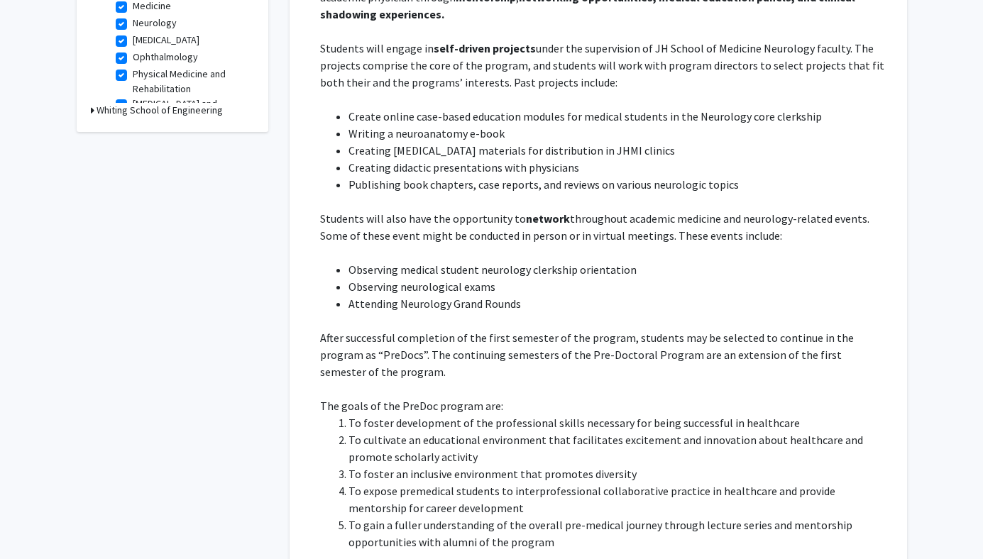
scroll to position [550, 0]
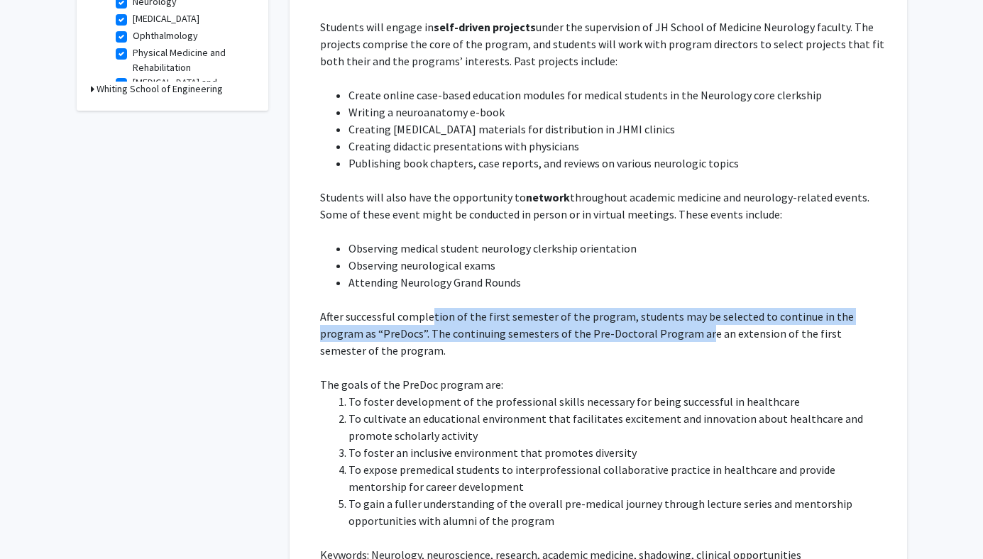
drag, startPoint x: 429, startPoint y: 313, endPoint x: 639, endPoint y: 336, distance: 211.4
click at [639, 336] on p "After successful completion of the first semester of the program, students may …" at bounding box center [603, 333] width 567 height 51
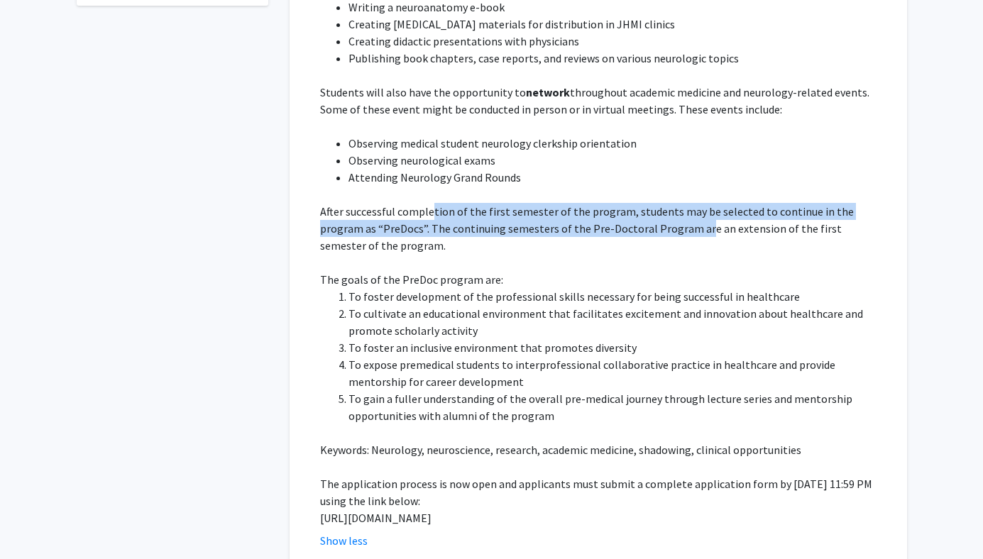
scroll to position [762, 0]
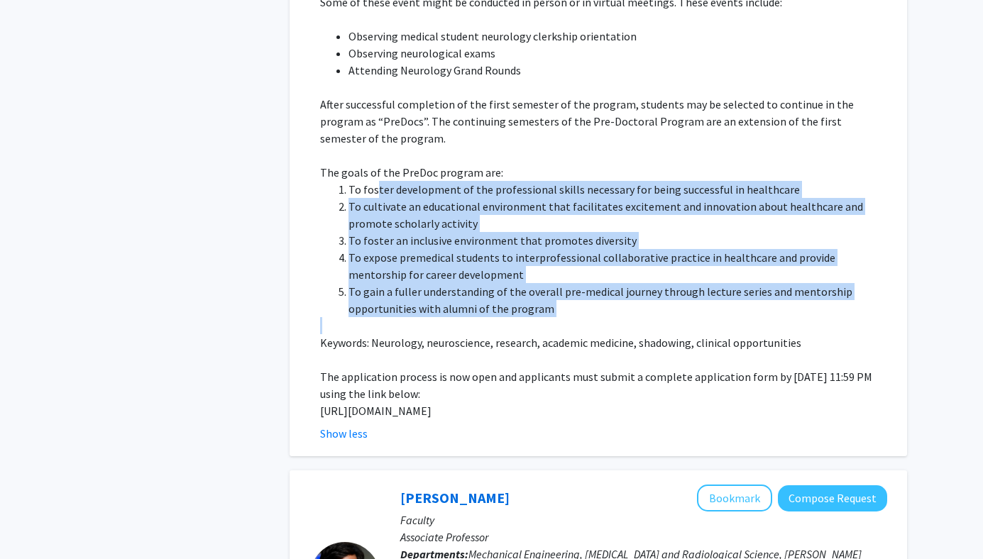
drag, startPoint x: 373, startPoint y: 168, endPoint x: 416, endPoint y: 300, distance: 138.7
click at [416, 300] on div "This program aims to provide college students with broad exposure to the fundam…" at bounding box center [603, 78] width 567 height 681
click at [416, 317] on p at bounding box center [603, 325] width 567 height 17
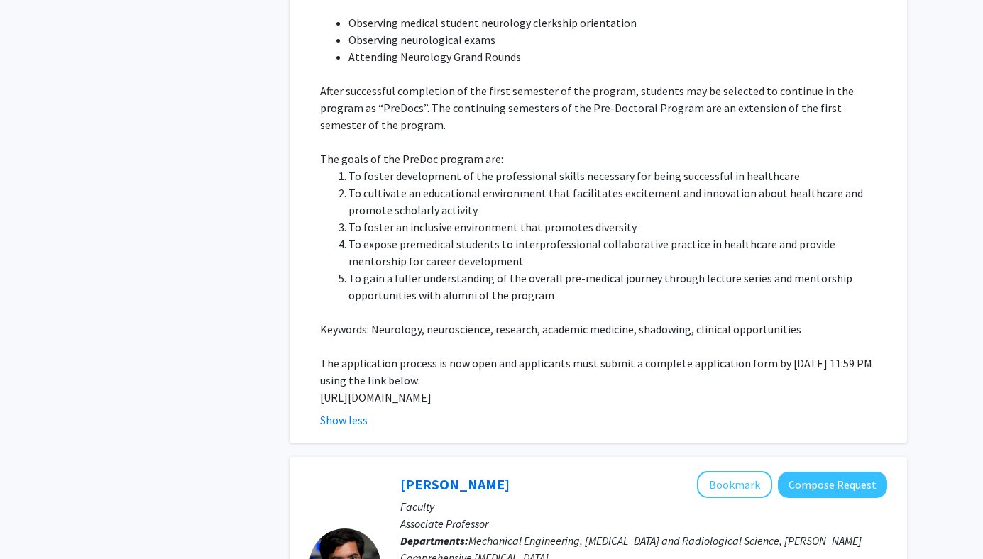
scroll to position [776, 0]
copy p "[URL][DOMAIN_NAME]"
drag, startPoint x: 395, startPoint y: 401, endPoint x: 314, endPoint y: 373, distance: 85.1
click at [314, 373] on fg-read-more "This program aims to provide college students with broad exposure to the fundam…" at bounding box center [598, 76] width 578 height 704
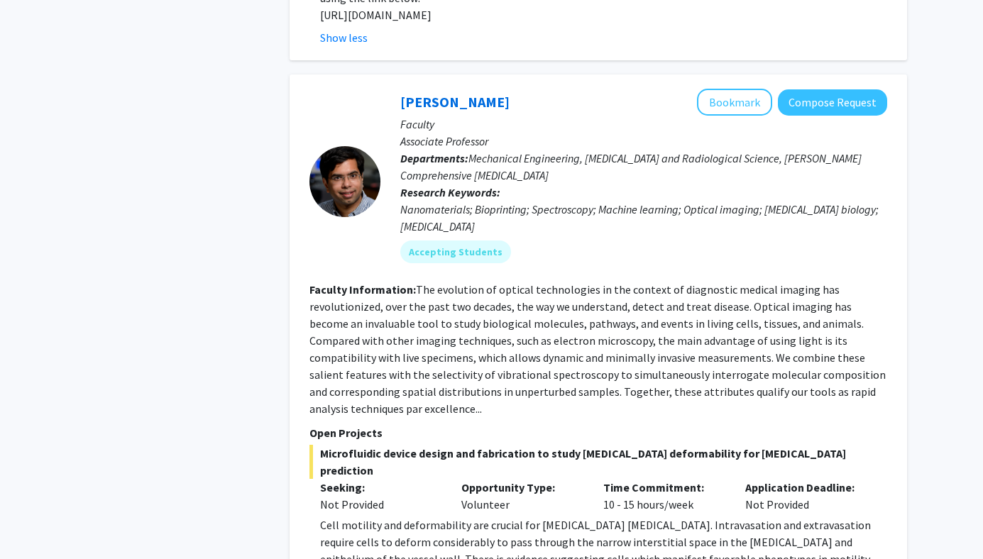
click at [527, 316] on fg-read-more "The evolution of optical technologies in the context of diagnostic medical imag…" at bounding box center [597, 348] width 576 height 133
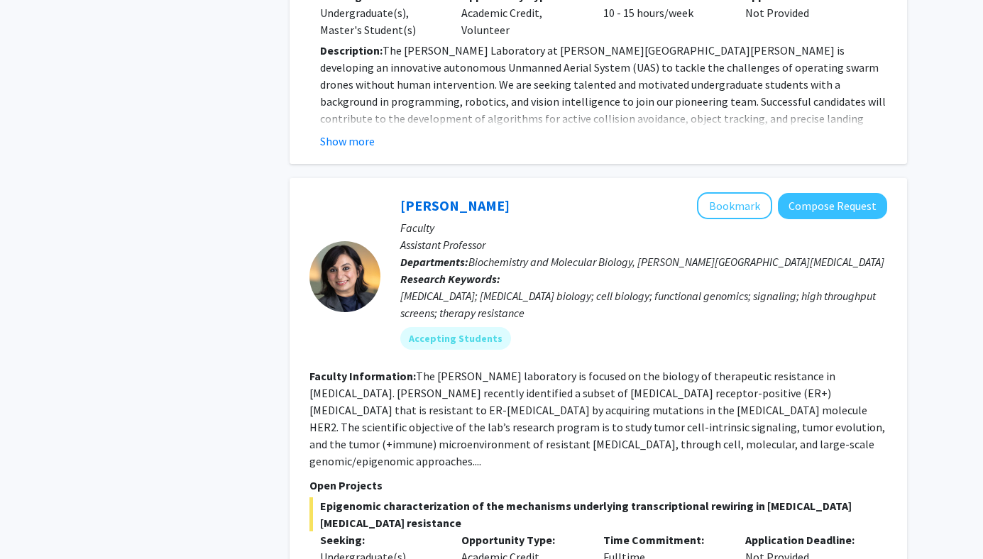
scroll to position [1829, 0]
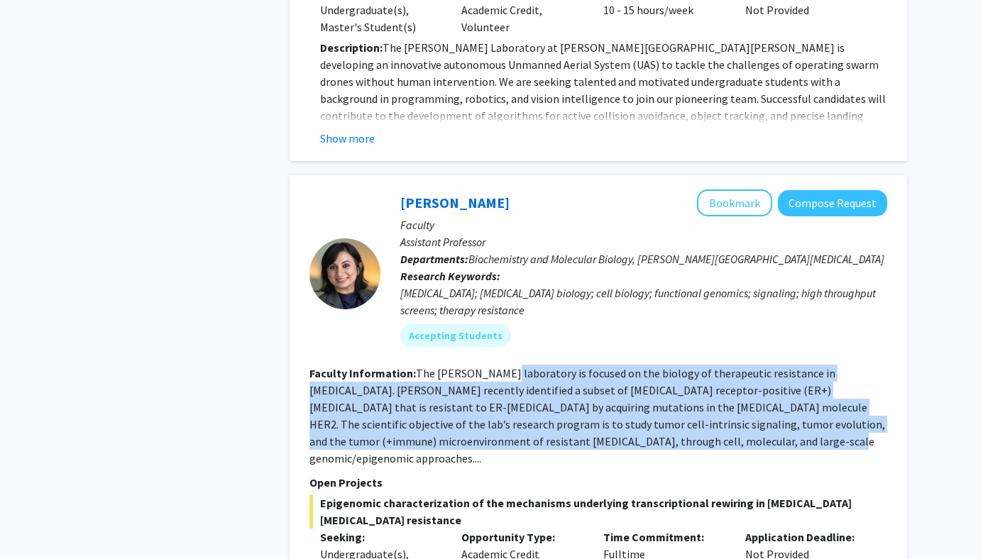
drag, startPoint x: 500, startPoint y: 359, endPoint x: 574, endPoint y: 426, distance: 99.5
click at [574, 426] on fg-read-more "The [PERSON_NAME] laboratory is focused on the biology of therapeutic resistanc…" at bounding box center [597, 415] width 576 height 99
click at [573, 426] on fg-read-more "The [PERSON_NAME] laboratory is focused on the biology of therapeutic resistanc…" at bounding box center [597, 415] width 576 height 99
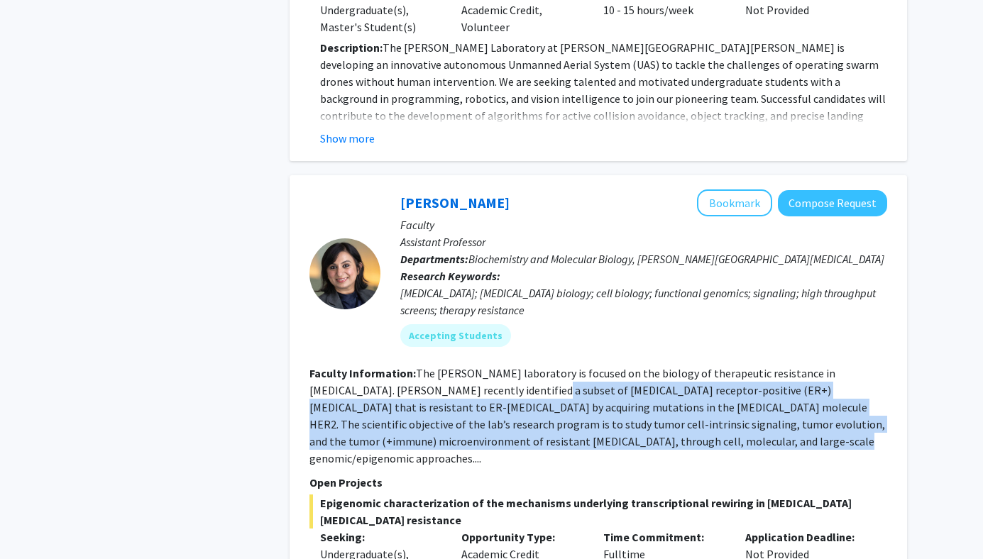
drag, startPoint x: 573, startPoint y: 426, endPoint x: 471, endPoint y: 373, distance: 115.9
click at [470, 371] on fg-read-more "The [PERSON_NAME] laboratory is focused on the biology of therapeutic resistanc…" at bounding box center [597, 415] width 576 height 99
click at [471, 373] on fg-read-more "The [PERSON_NAME] laboratory is focused on the biology of therapeutic resistanc…" at bounding box center [597, 415] width 576 height 99
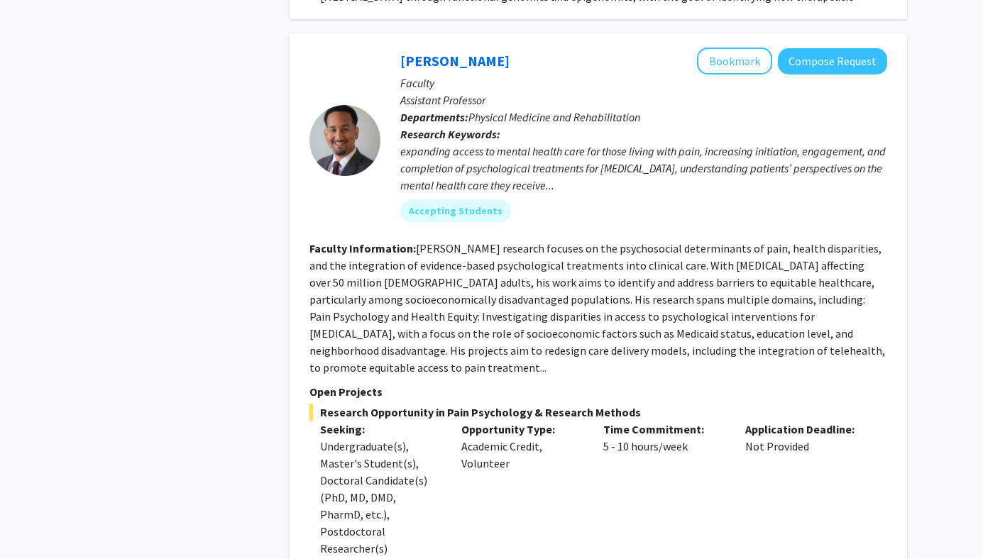
scroll to position [2533, 0]
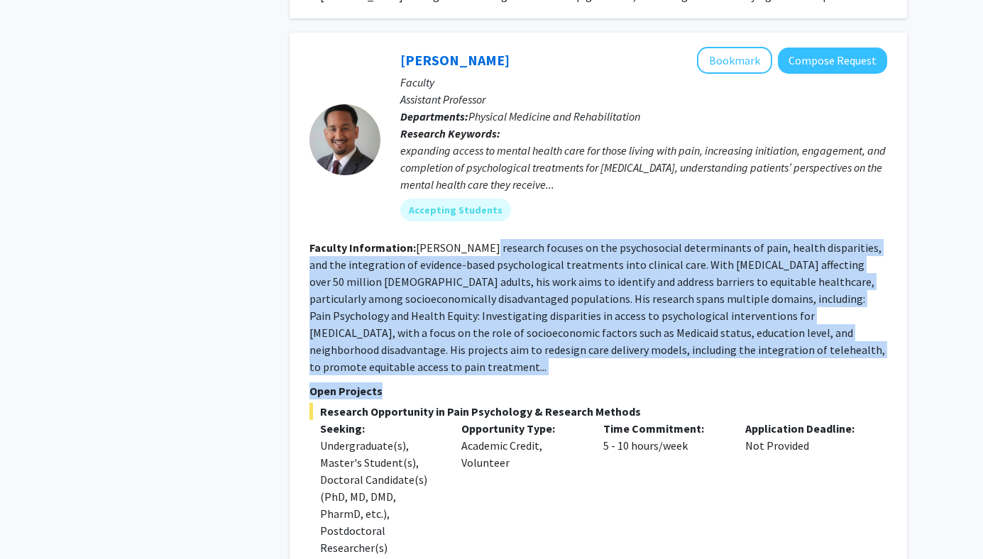
drag, startPoint x: 477, startPoint y: 217, endPoint x: 486, endPoint y: 332, distance: 115.3
click at [487, 333] on fg-search-faculty "[PERSON_NAME] Bookmark Compose Request Faculty Assistant Professor Departments:…" at bounding box center [598, 522] width 578 height 950
click at [486, 383] on p "Open Projects" at bounding box center [598, 391] width 578 height 17
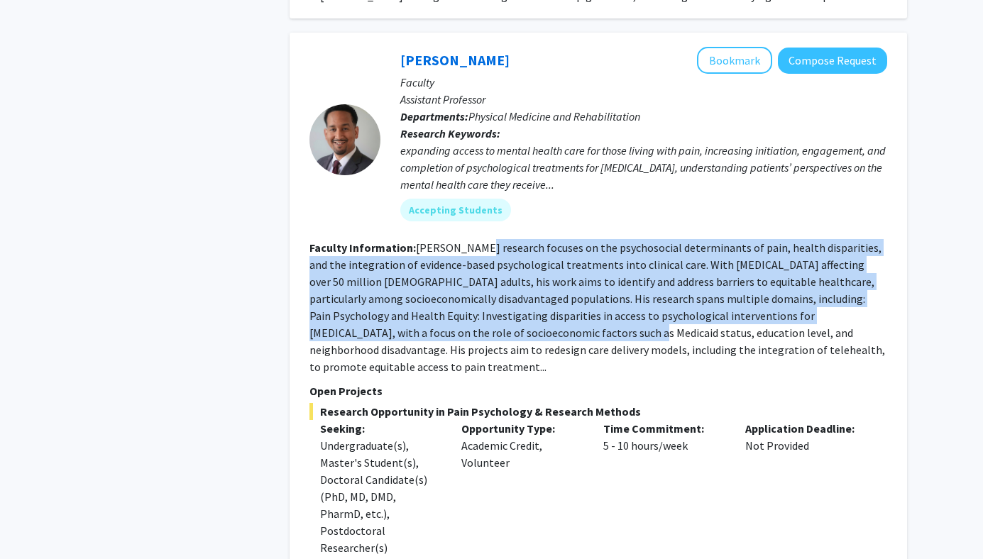
drag, startPoint x: 512, startPoint y: 302, endPoint x: 471, endPoint y: 214, distance: 97.5
click at [472, 241] on fg-read-more "[PERSON_NAME] research focuses on the psychosocial determinants of pain, health…" at bounding box center [597, 307] width 576 height 133
click at [471, 241] on fg-read-more "[PERSON_NAME] research focuses on the psychosocial determinants of pain, health…" at bounding box center [597, 307] width 576 height 133
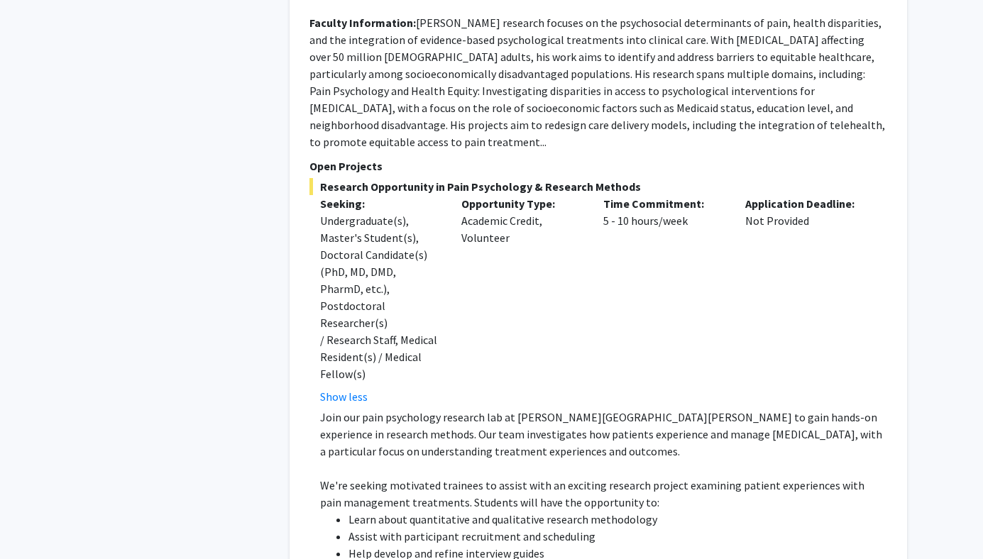
scroll to position [2780, 0]
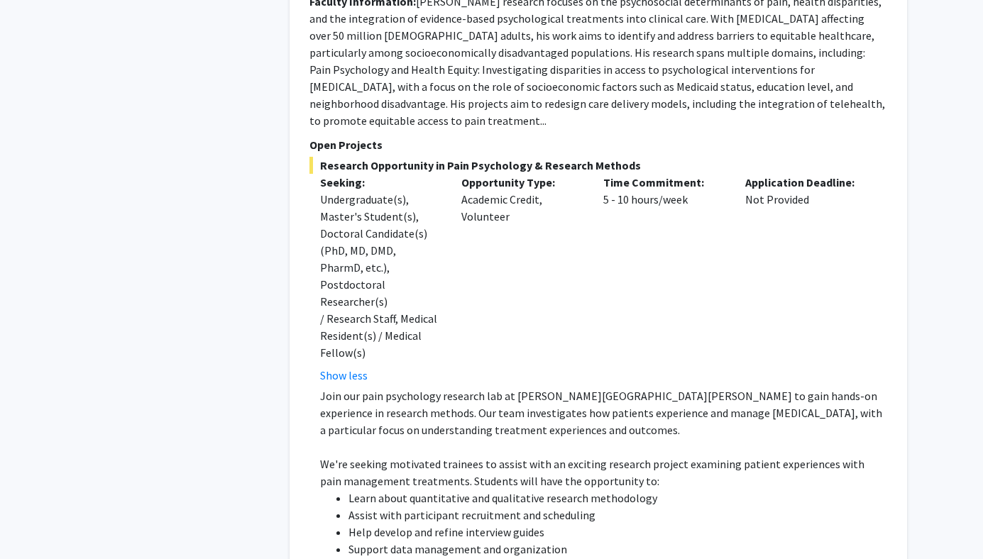
drag, startPoint x: 422, startPoint y: 370, endPoint x: 517, endPoint y: 404, distance: 101.4
click at [517, 456] on p "We're seeking motivated trainees to assist with an exciting research project ex…" at bounding box center [603, 473] width 567 height 34
drag, startPoint x: 517, startPoint y: 404, endPoint x: 405, endPoint y: 385, distance: 114.3
click at [405, 387] on div "Join our pain psychology research lab at [PERSON_NAME][GEOGRAPHIC_DATA][PERSON_…" at bounding box center [603, 557] width 567 height 341
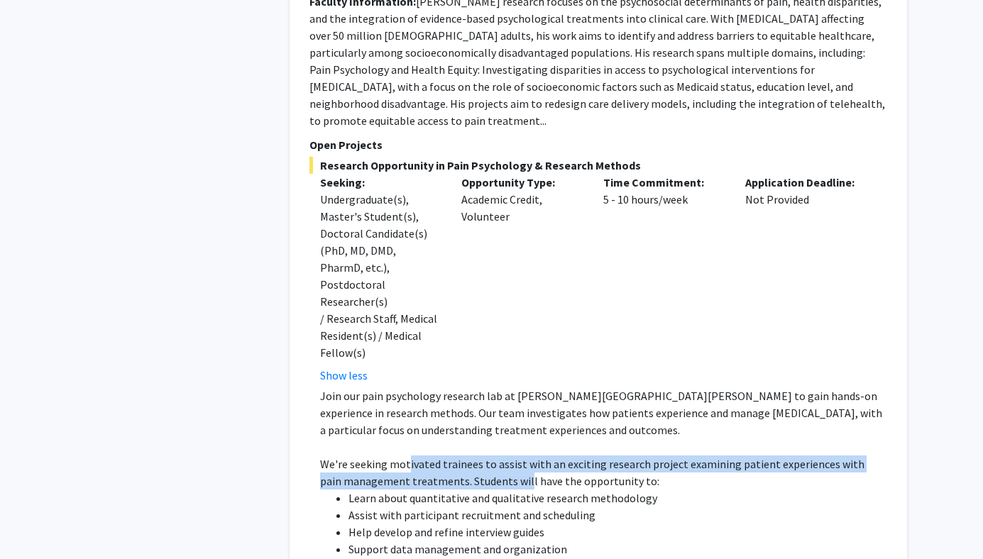
drag, startPoint x: 405, startPoint y: 386, endPoint x: 499, endPoint y: 390, distance: 93.7
click at [499, 456] on p "We're seeking motivated trainees to assist with an exciting research project ex…" at bounding box center [603, 473] width 567 height 34
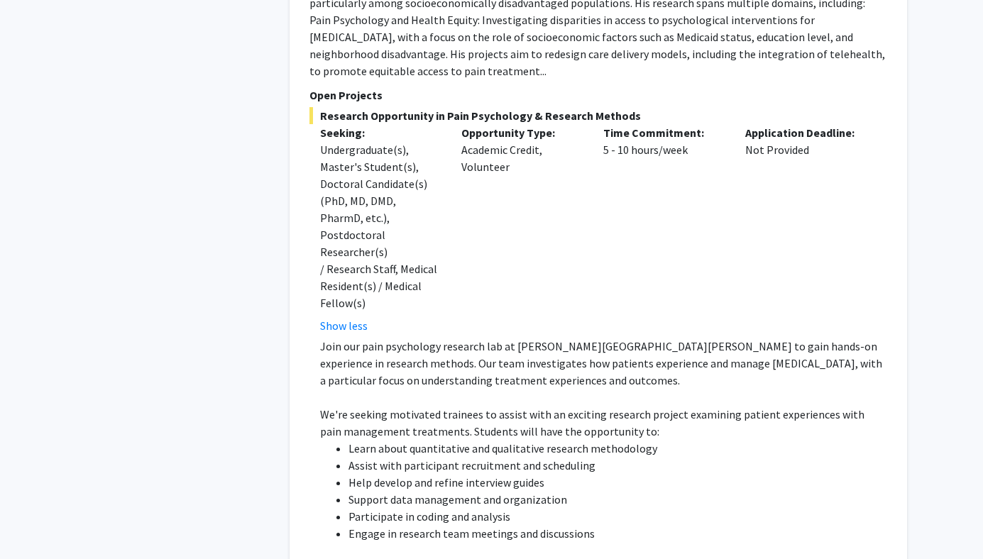
scroll to position [2831, 0]
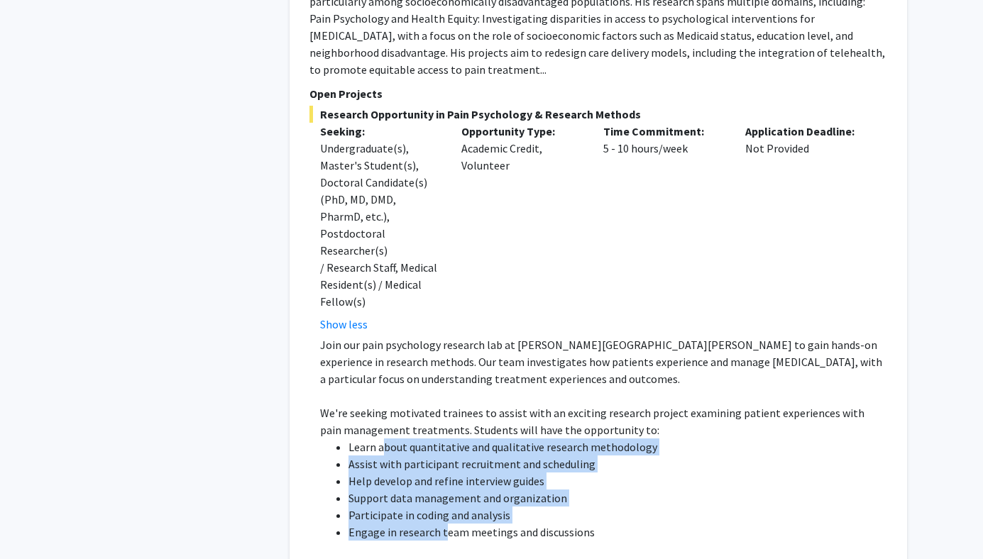
drag, startPoint x: 385, startPoint y: 355, endPoint x: 444, endPoint y: 453, distance: 114.5
click at [444, 453] on ul "Learn about quantitative and qualitative research methodology Assist with parti…" at bounding box center [603, 490] width 567 height 102
click at [444, 524] on li "Engage in research team meetings and discussions" at bounding box center [617, 532] width 539 height 17
drag, startPoint x: 540, startPoint y: 446, endPoint x: 395, endPoint y: 362, distance: 168.2
click at [395, 439] on ul "Learn about quantitative and qualitative research methodology Assist with parti…" at bounding box center [603, 490] width 567 height 102
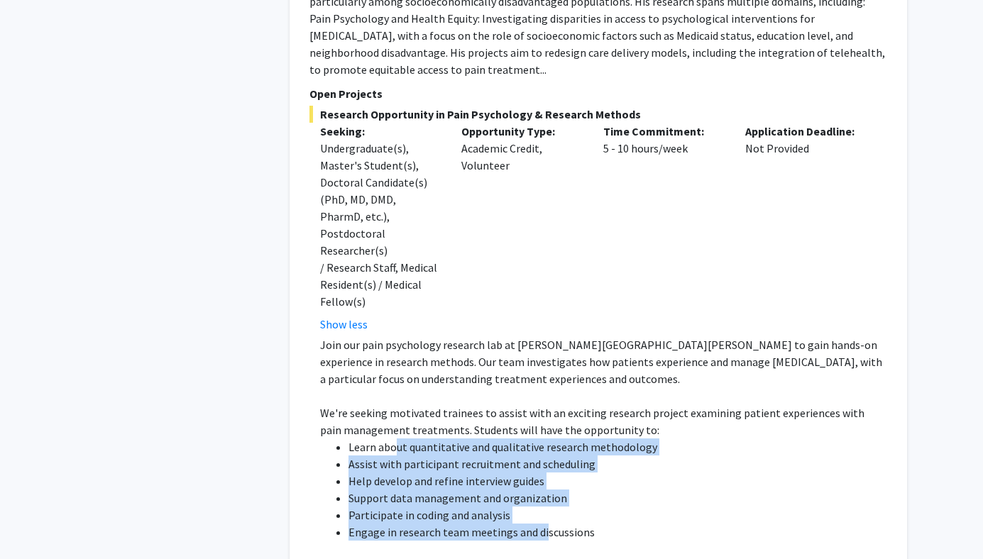
click at [395, 439] on li "Learn about quantitative and qualitative research methodology" at bounding box center [617, 447] width 539 height 17
drag, startPoint x: 395, startPoint y: 362, endPoint x: 472, endPoint y: 444, distance: 112.4
click at [472, 443] on ul "Learn about quantitative and qualitative research methodology Assist with parti…" at bounding box center [603, 490] width 567 height 102
click at [472, 524] on li "Engage in research team meetings and discussions" at bounding box center [617, 532] width 539 height 17
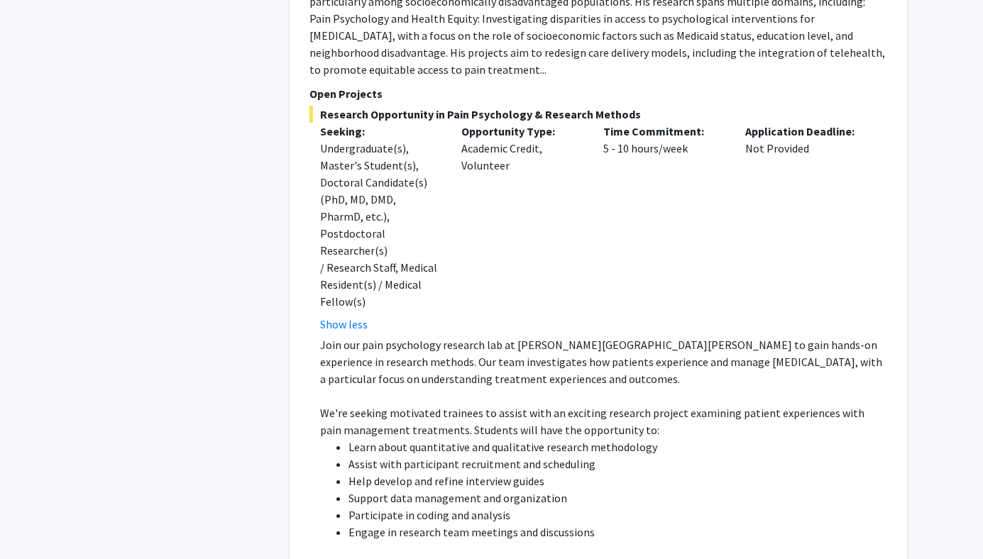
scroll to position [2955, 0]
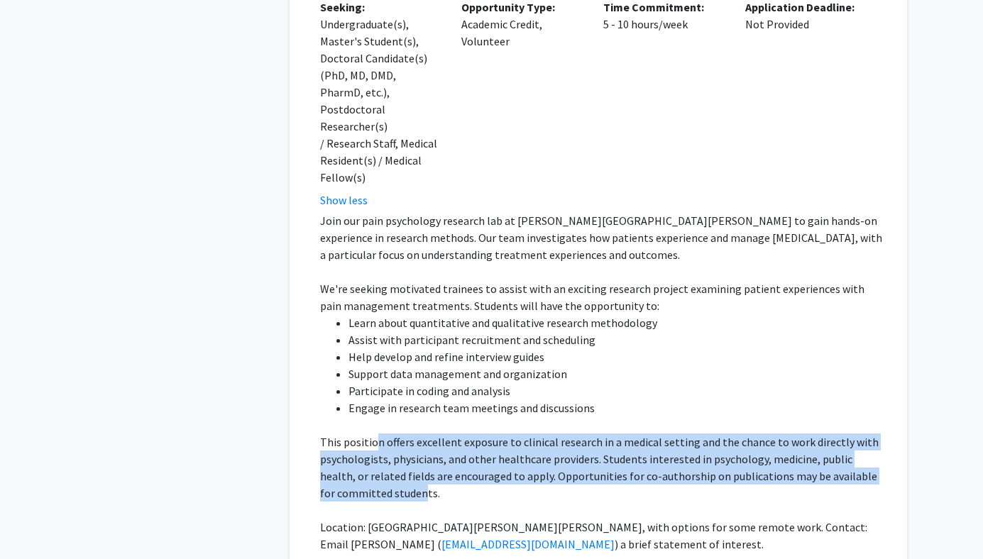
drag, startPoint x: 373, startPoint y: 365, endPoint x: 408, endPoint y: 407, distance: 54.9
click at [408, 434] on p "This position offers excellent exposure to clinical research in a medical setti…" at bounding box center [603, 468] width 567 height 68
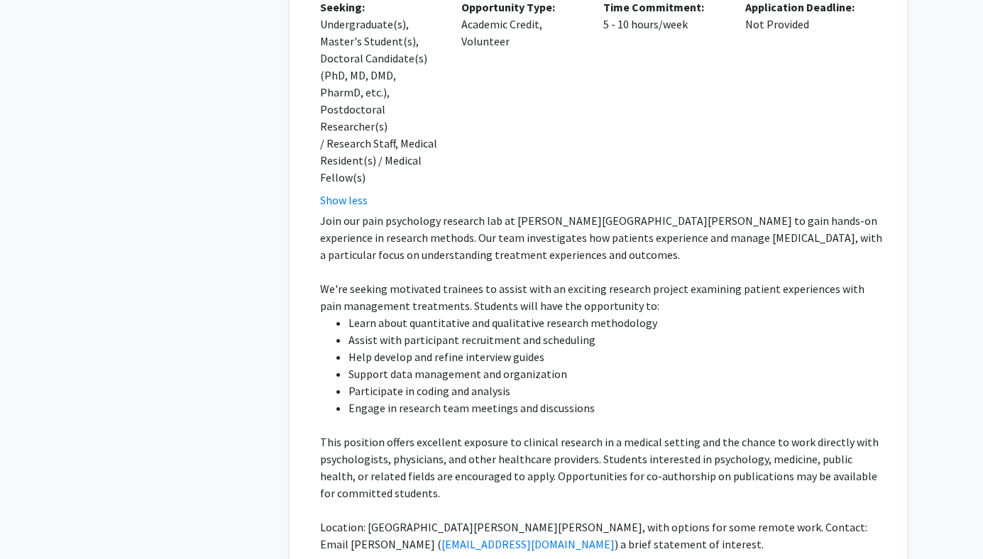
click at [409, 434] on p "This position offers excellent exposure to clinical research in a medical setti…" at bounding box center [603, 468] width 567 height 68
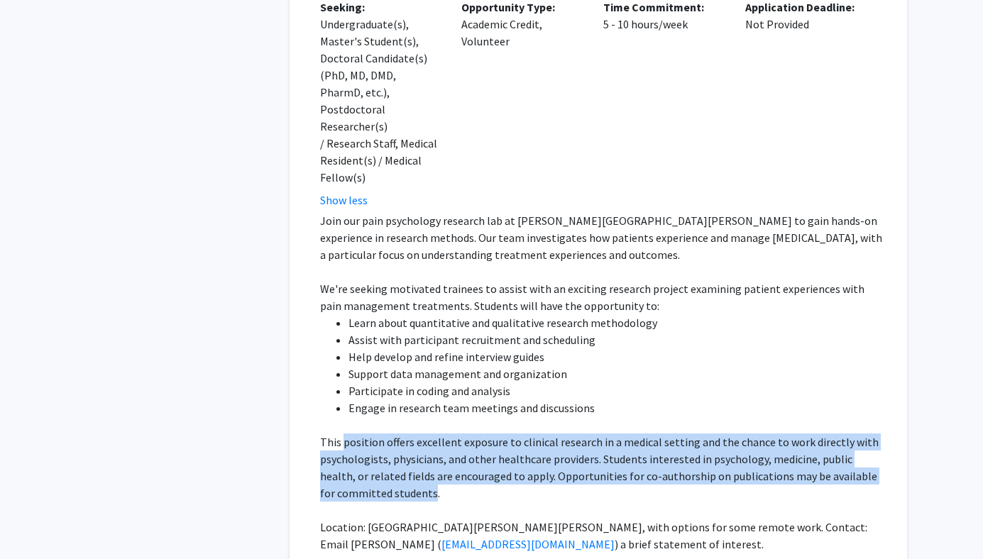
drag, startPoint x: 409, startPoint y: 407, endPoint x: 374, endPoint y: 351, distance: 66.0
click at [374, 434] on p "This position offers excellent exposure to clinical research in a medical setti…" at bounding box center [603, 468] width 567 height 68
drag, startPoint x: 375, startPoint y: 351, endPoint x: 466, endPoint y: 417, distance: 111.9
click at [466, 417] on div "Join our pain psychology research lab at [PERSON_NAME][GEOGRAPHIC_DATA][PERSON_…" at bounding box center [603, 382] width 567 height 341
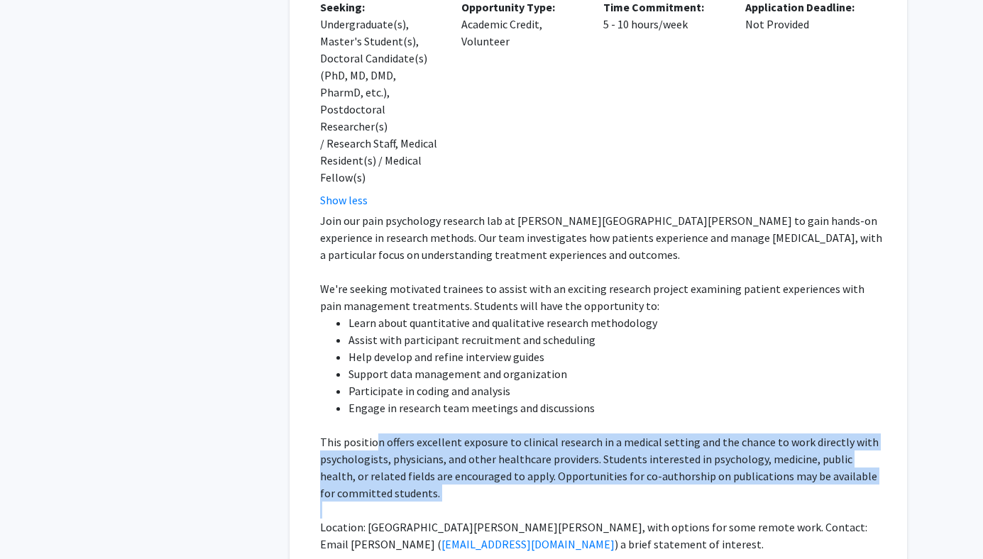
click at [466, 502] on p at bounding box center [603, 510] width 567 height 17
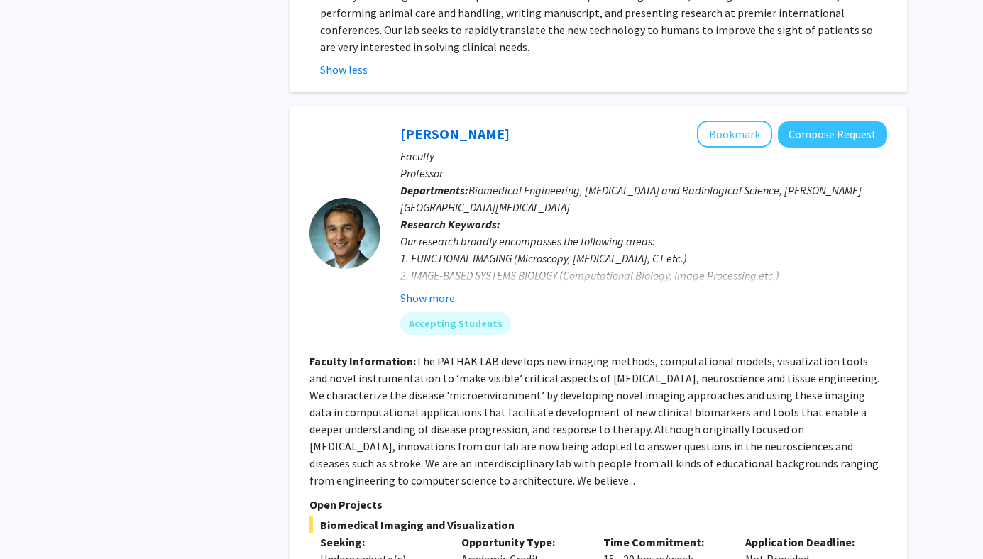
scroll to position [4237, 0]
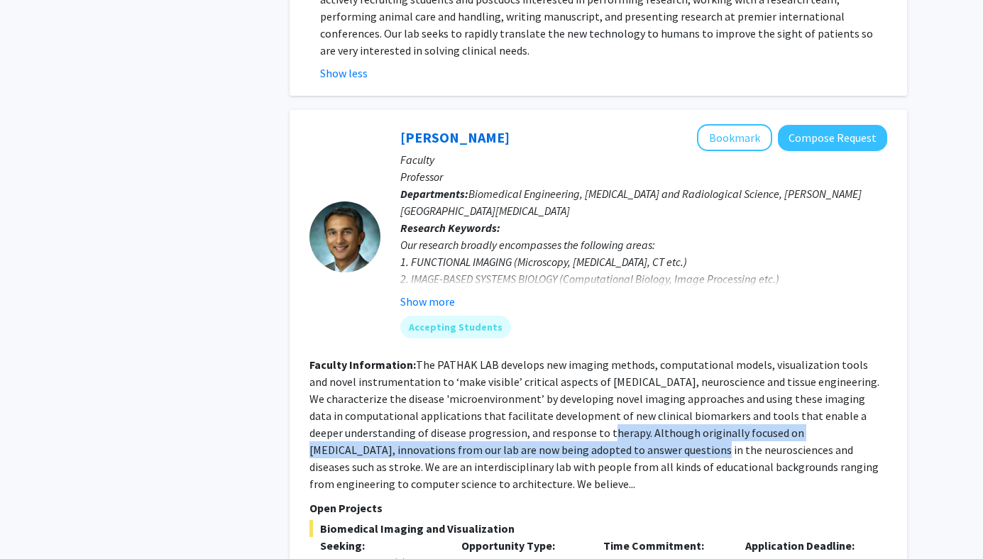
drag, startPoint x: 529, startPoint y: 278, endPoint x: 549, endPoint y: 302, distance: 30.7
click at [549, 358] on fg-read-more "The PATHAK LAB develops new imaging methods, computational models, visualizatio…" at bounding box center [594, 424] width 570 height 133
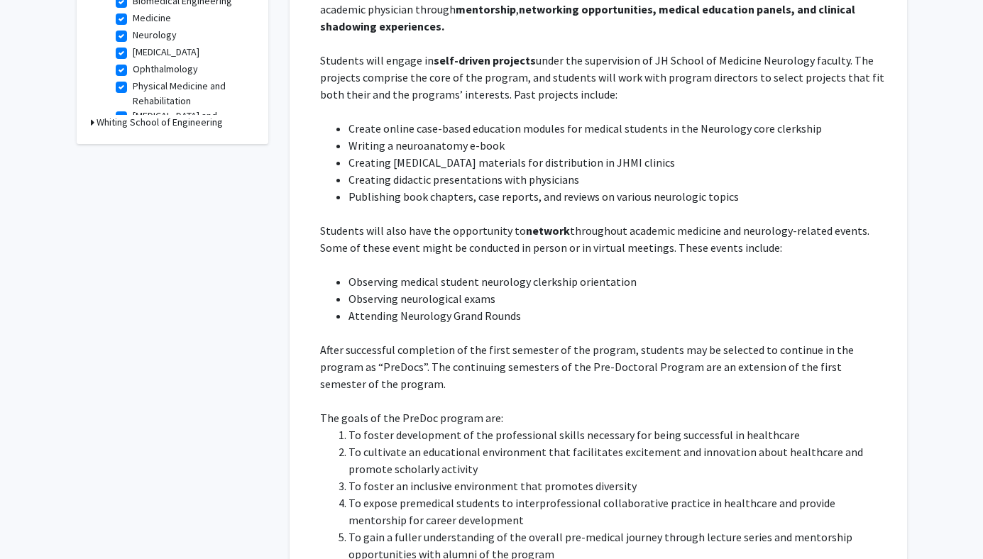
scroll to position [673, 0]
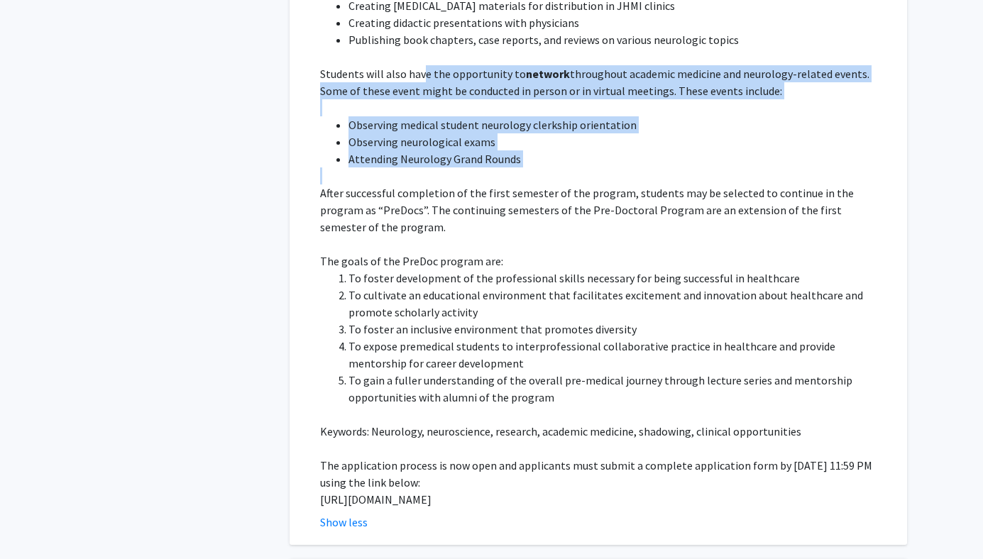
drag, startPoint x: 424, startPoint y: 75, endPoint x: 504, endPoint y: 173, distance: 126.1
click at [504, 173] on div "This program aims to provide college students with broad exposure to the fundam…" at bounding box center [603, 167] width 567 height 681
click at [504, 173] on p at bounding box center [603, 175] width 567 height 17
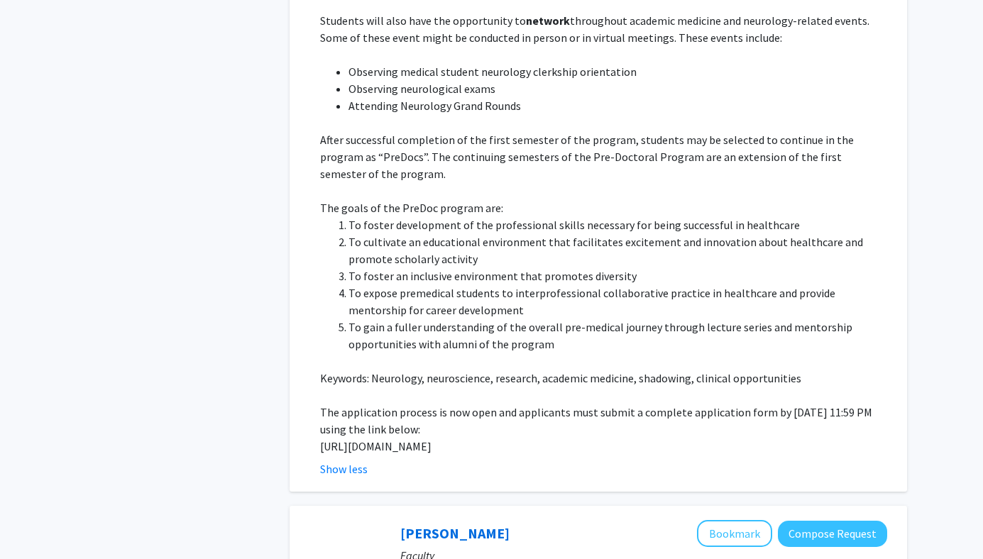
scroll to position [747, 0]
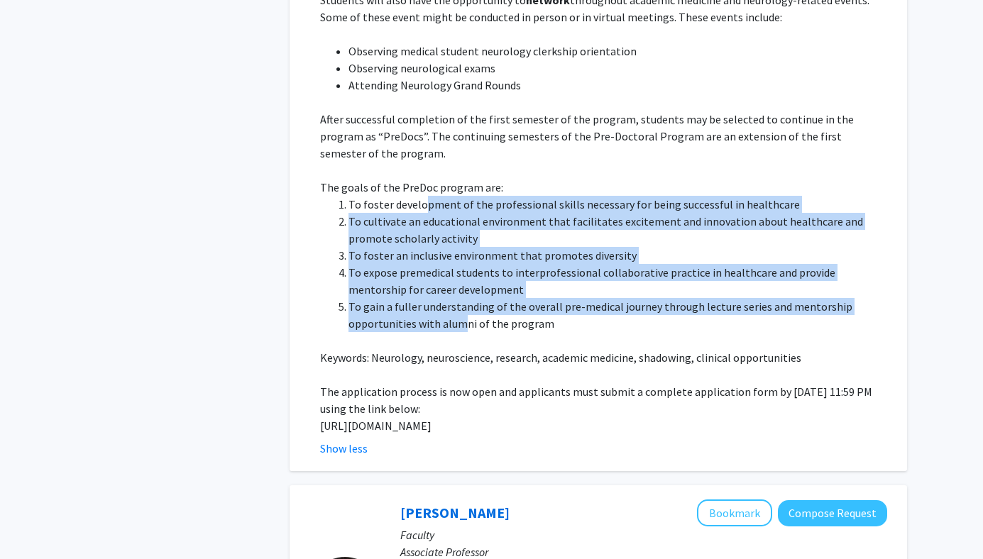
drag, startPoint x: 424, startPoint y: 189, endPoint x: 466, endPoint y: 314, distance: 130.8
click at [466, 314] on ol "To [PERSON_NAME] development of the professional skills necessary for being suc…" at bounding box center [603, 264] width 567 height 136
click at [466, 314] on li "To gain a fuller understanding of the overall pre-medical journey through lectu…" at bounding box center [617, 315] width 539 height 34
